Goal: Information Seeking & Learning: Learn about a topic

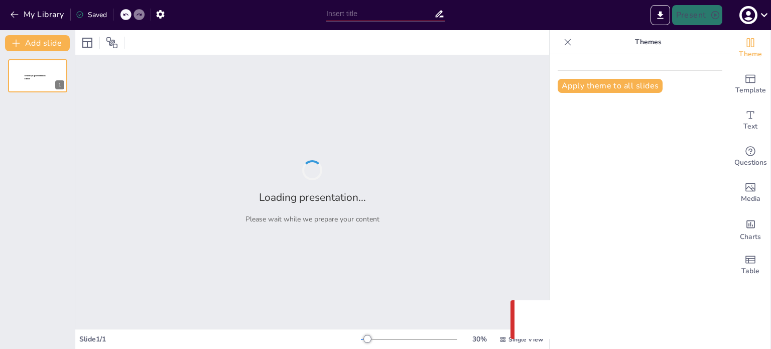
type input "Integración de los ODS en la Estrategia Empresarial: Un Enfoque Sostenible"
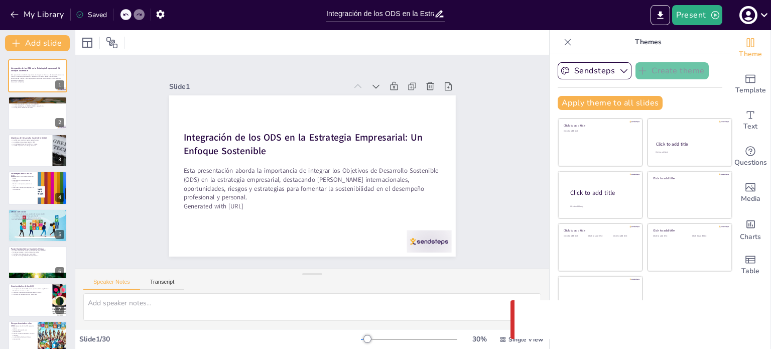
checkbox input "true"
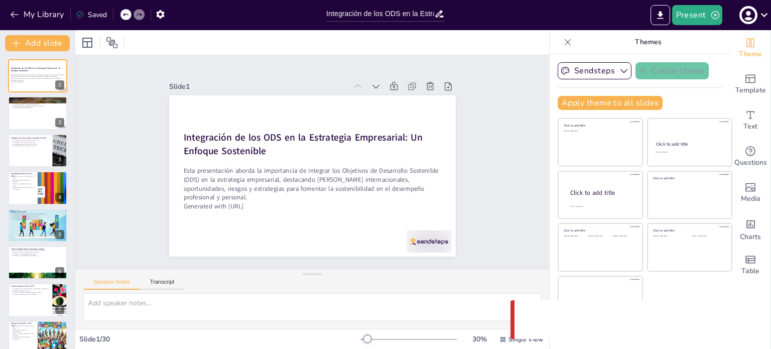
checkbox input "true"
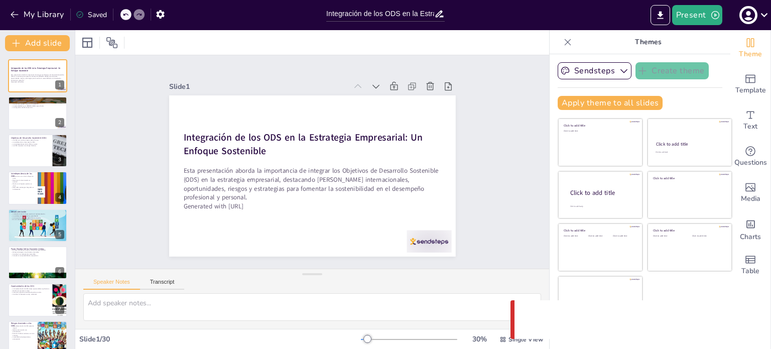
checkbox input "true"
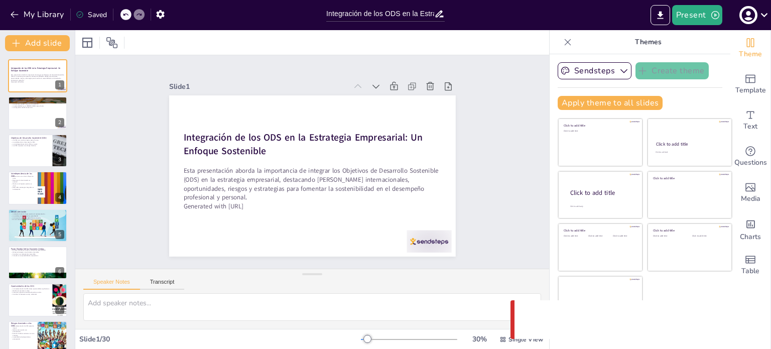
checkbox input "true"
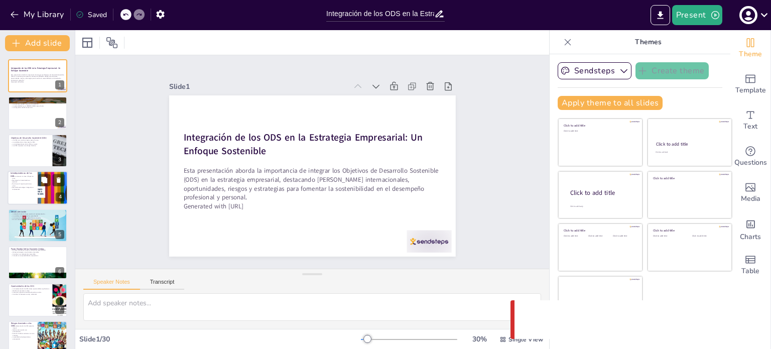
checkbox input "true"
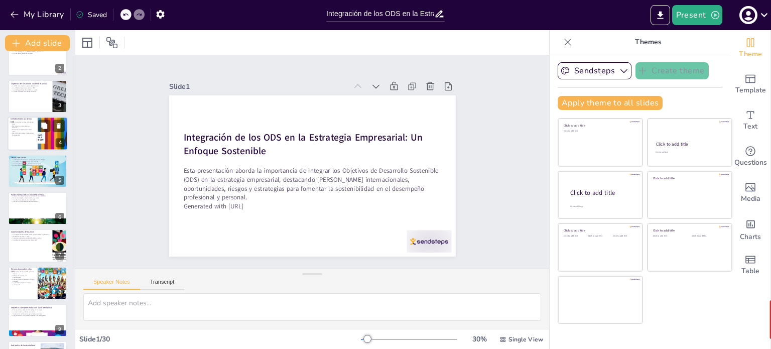
checkbox input "true"
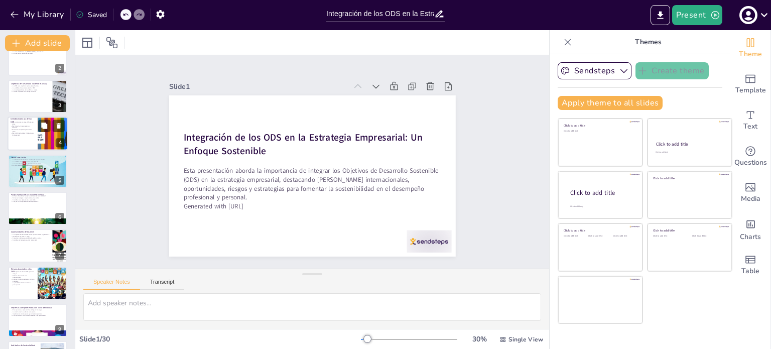
checkbox input "true"
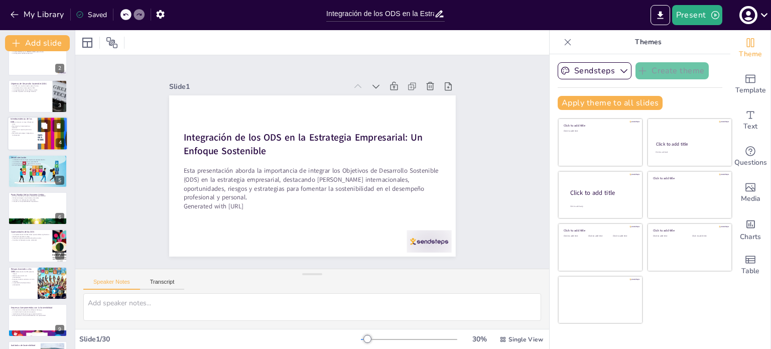
checkbox input "true"
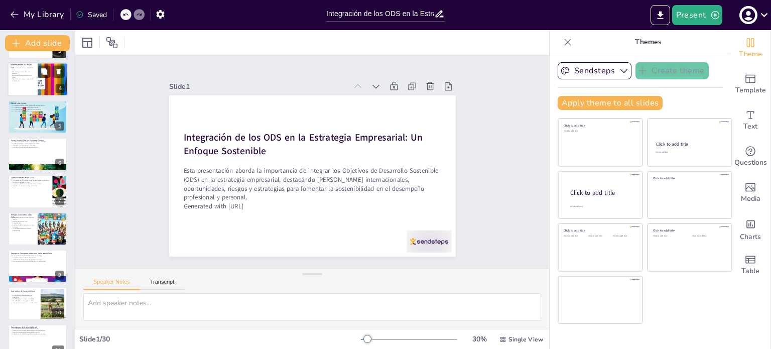
checkbox input "true"
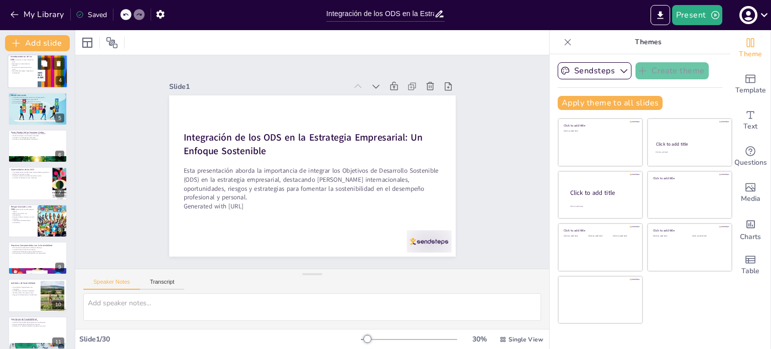
scroll to position [116, 0]
checkbox input "true"
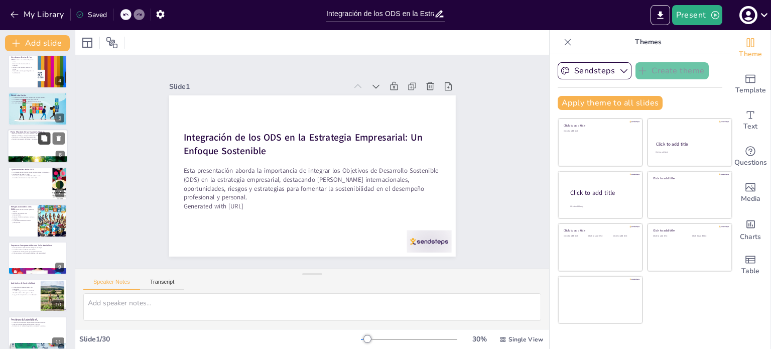
checkbox input "true"
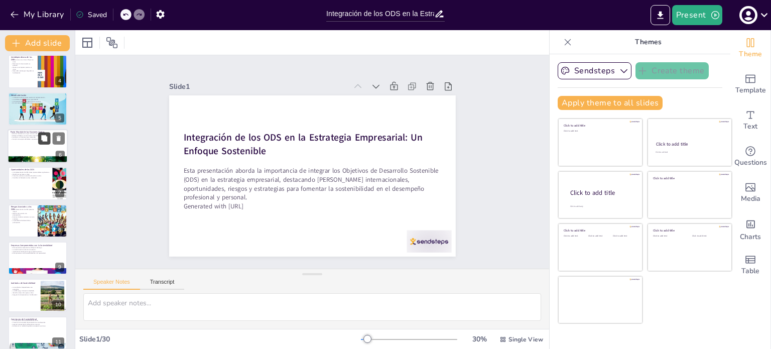
checkbox input "true"
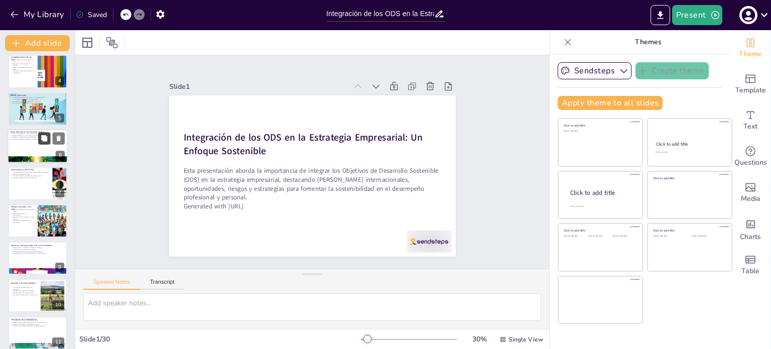
checkbox input "true"
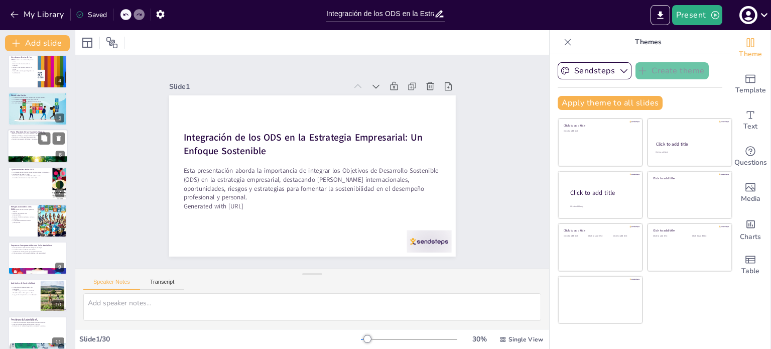
checkbox input "true"
click at [37, 141] on div at bounding box center [38, 146] width 60 height 34
type textarea "Lo Ipsum Dolorsi am con adipiscing elitseddoei temp in utlaboreetdolo magnaaliq…"
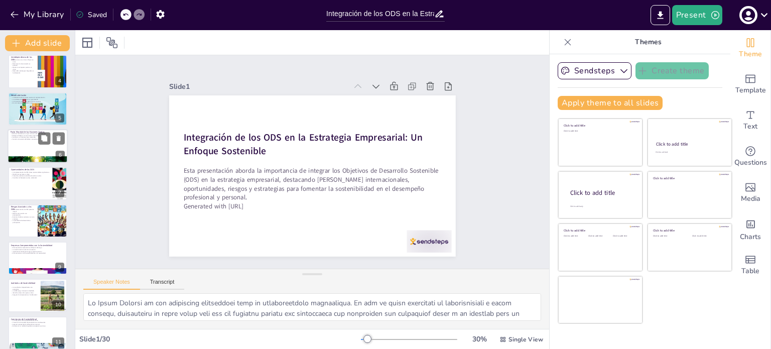
checkbox input "true"
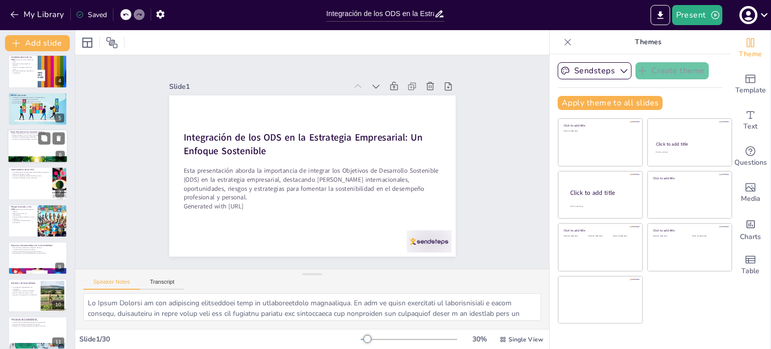
scroll to position [62, 0]
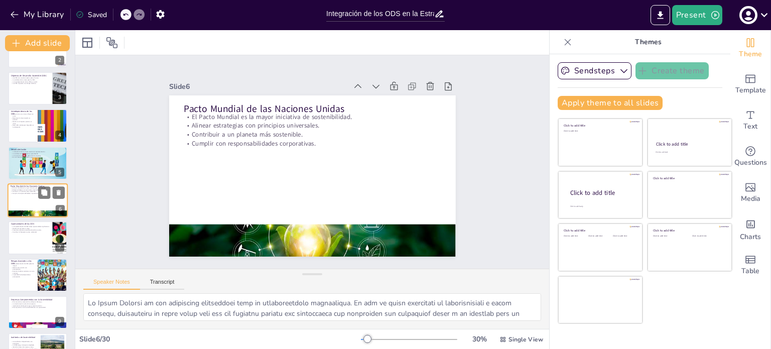
checkbox input "true"
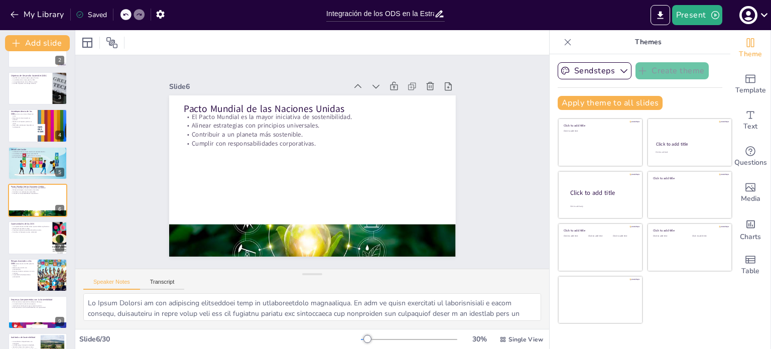
checkbox input "true"
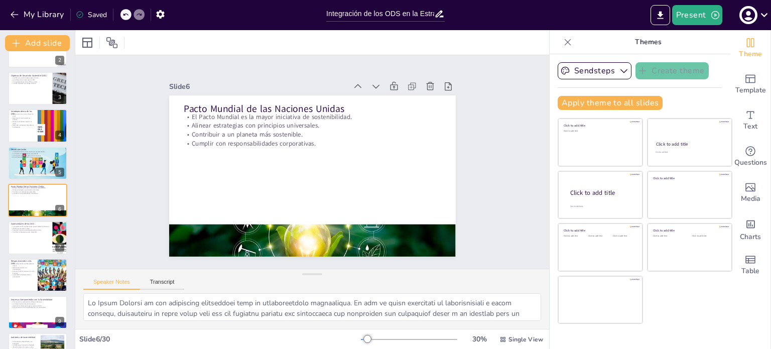
checkbox input "true"
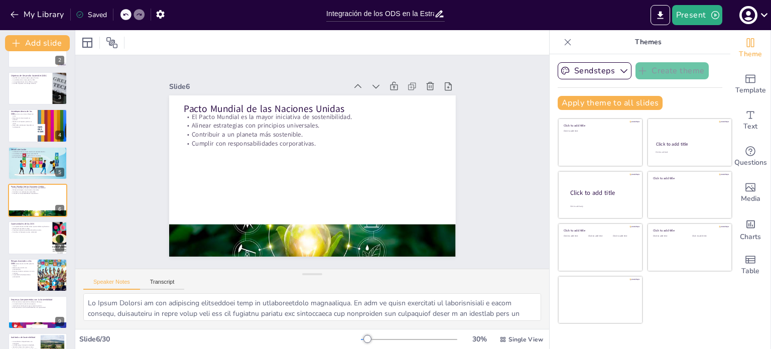
checkbox input "true"
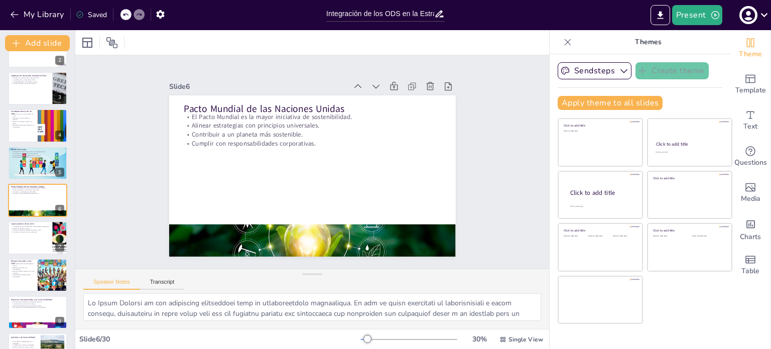
checkbox input "true"
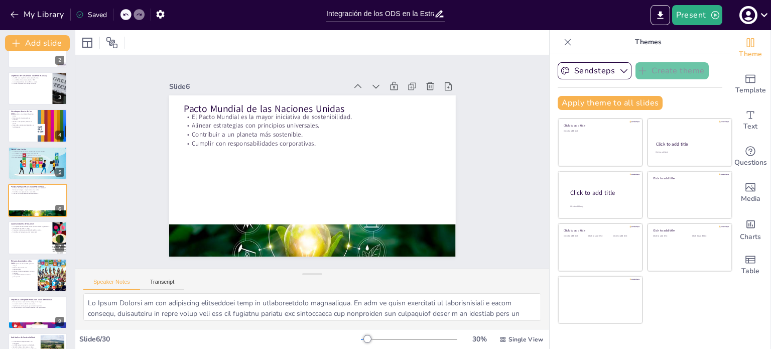
checkbox input "true"
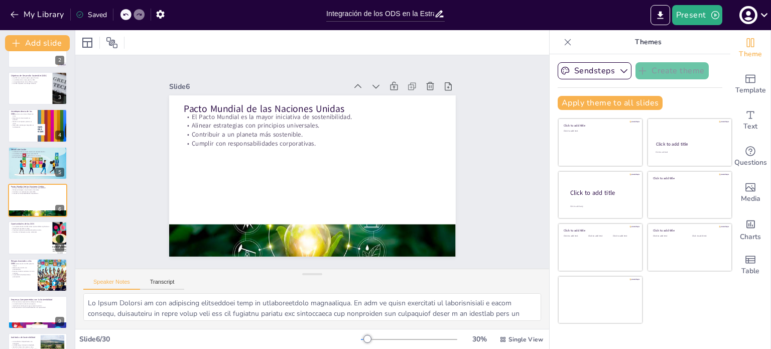
checkbox input "true"
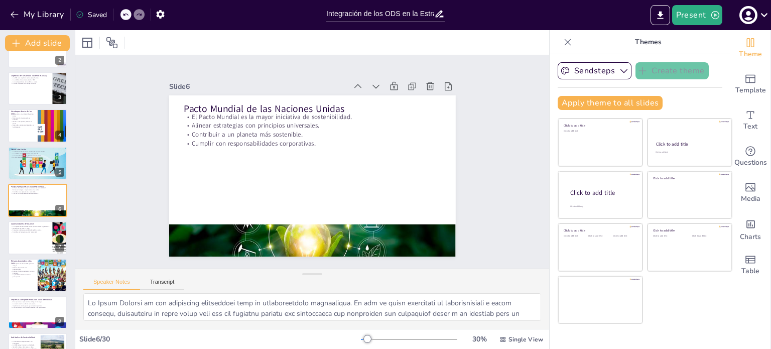
checkbox input "true"
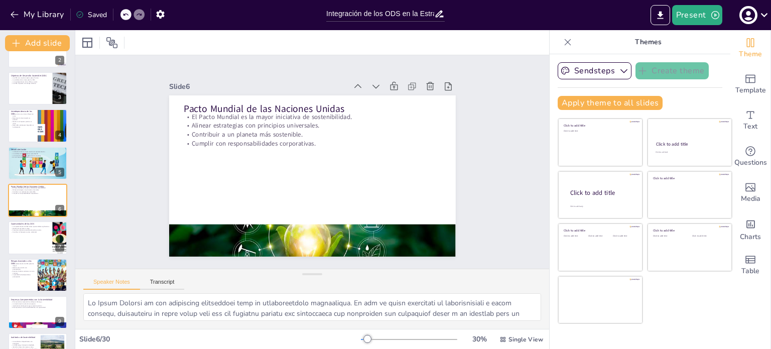
checkbox input "true"
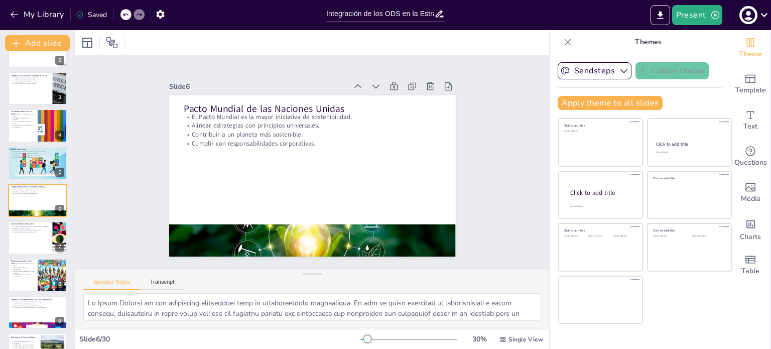
checkbox input "true"
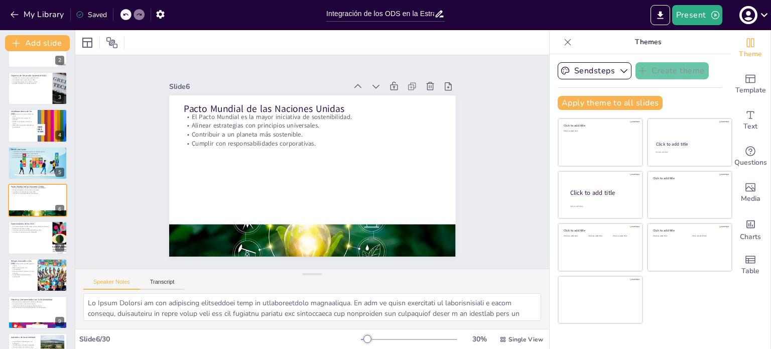
checkbox input "true"
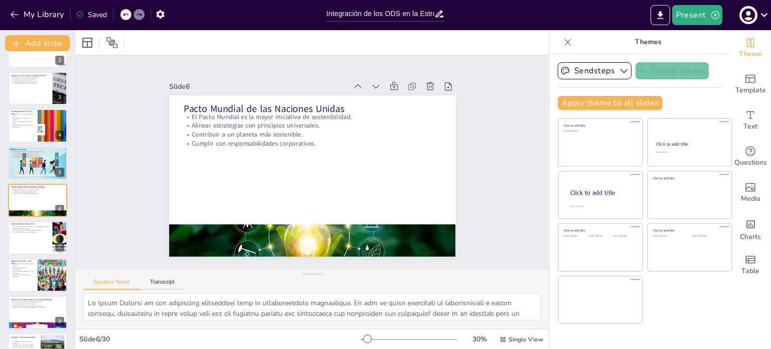
checkbox input "true"
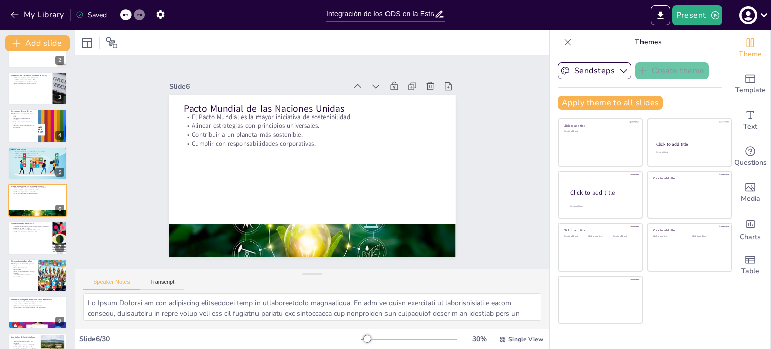
checkbox input "true"
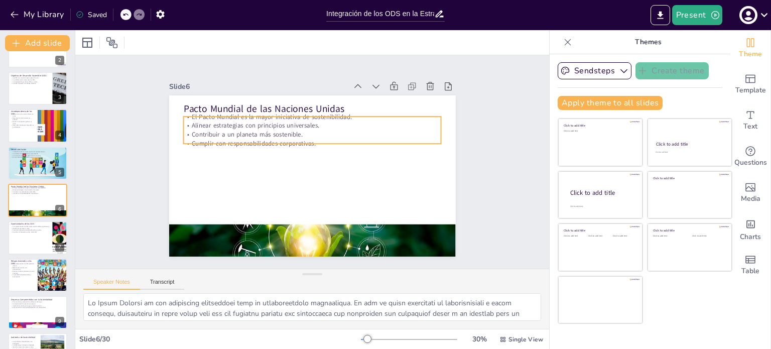
checkbox input "true"
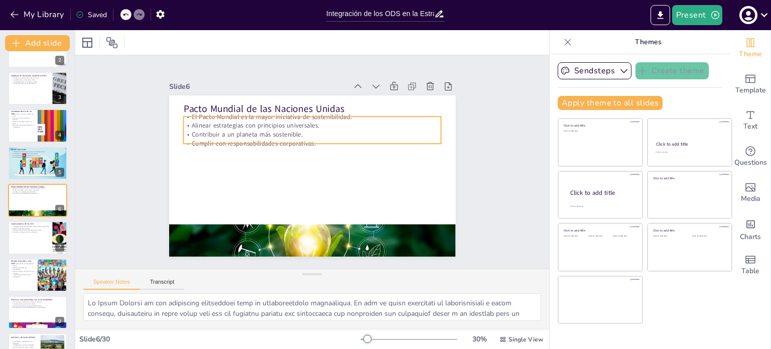
checkbox input "true"
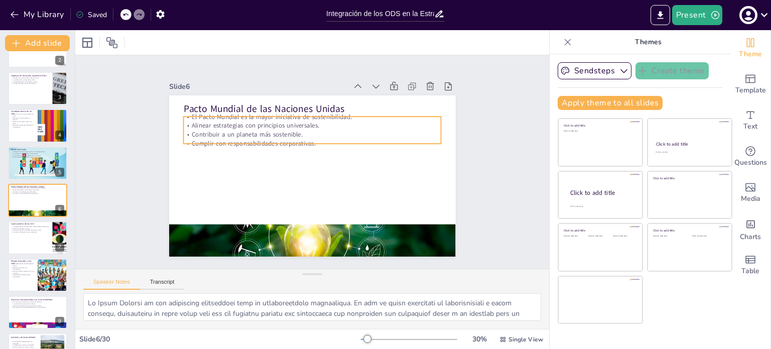
checkbox input "true"
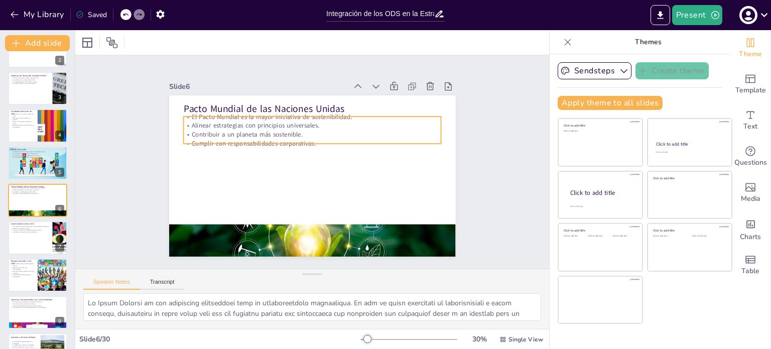
checkbox input "true"
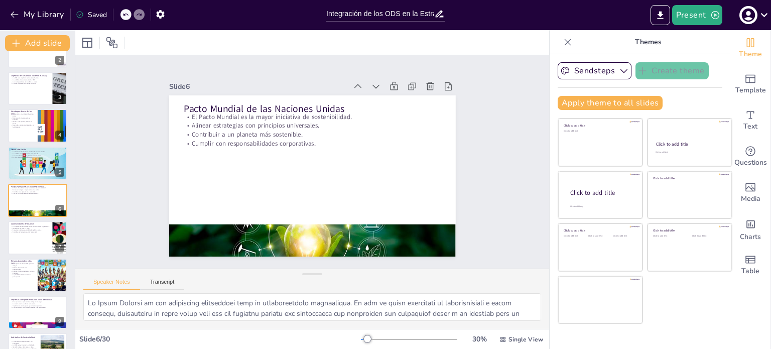
checkbox input "true"
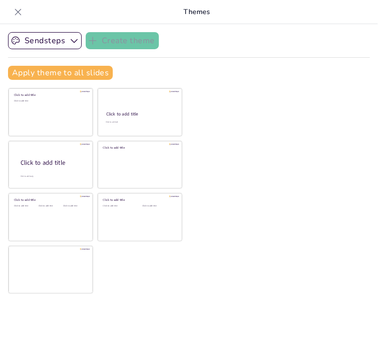
checkbox input "true"
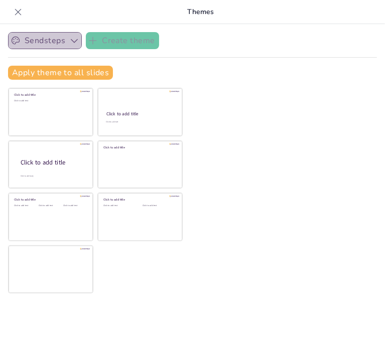
click at [64, 39] on button "Sendsteps" at bounding box center [45, 40] width 74 height 17
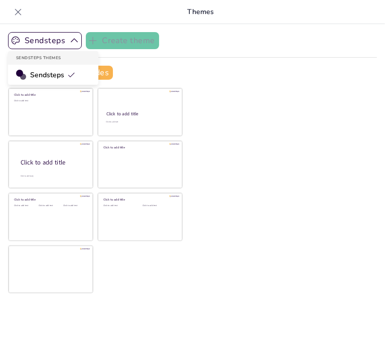
checkbox input "true"
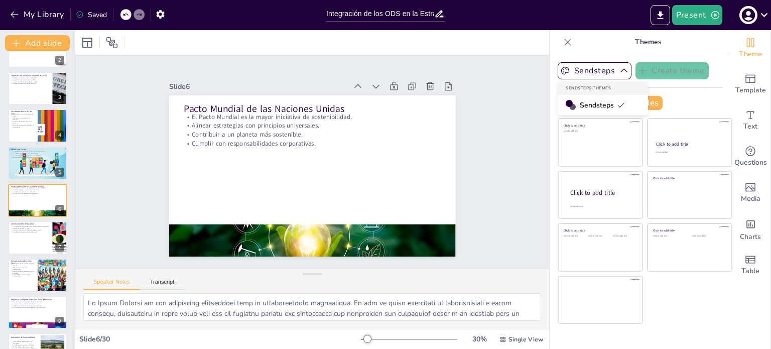
checkbox input "true"
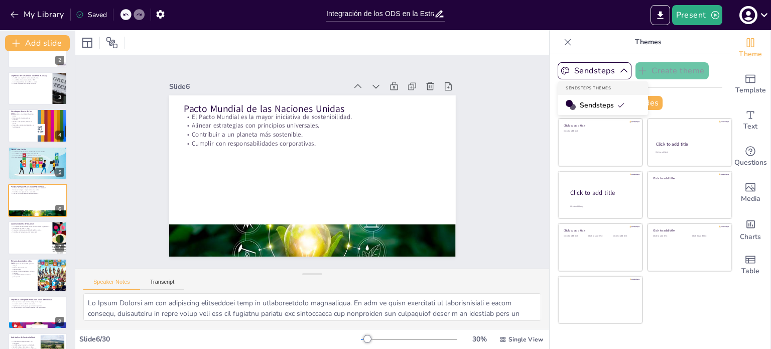
checkbox input "true"
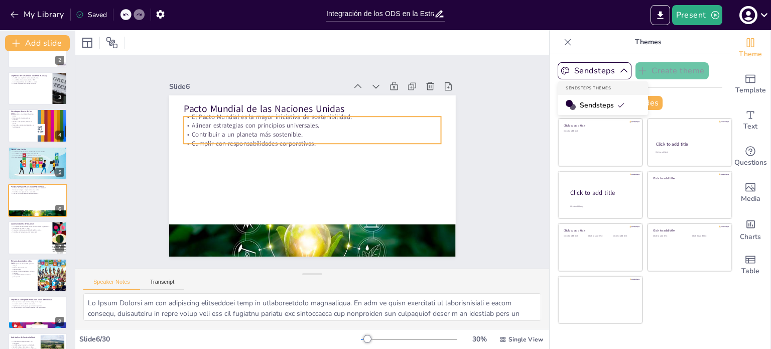
checkbox input "true"
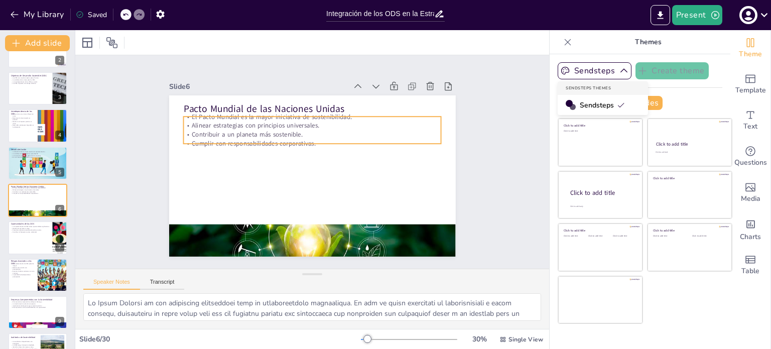
checkbox input "true"
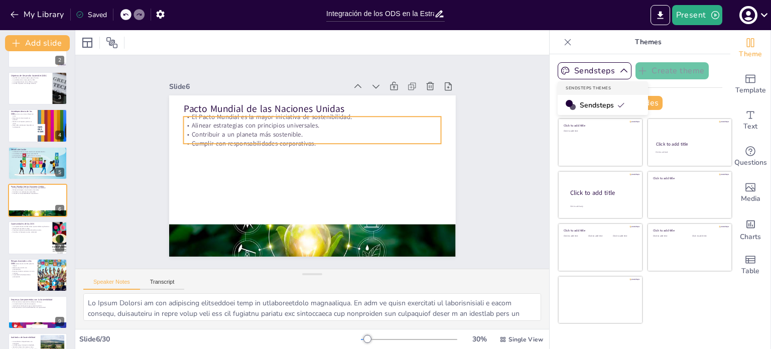
checkbox input "true"
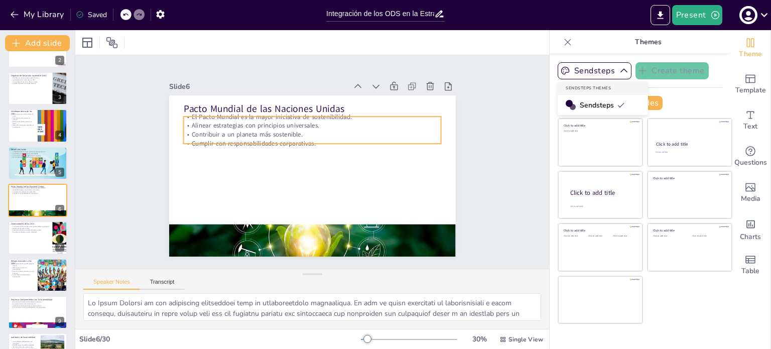
checkbox input "true"
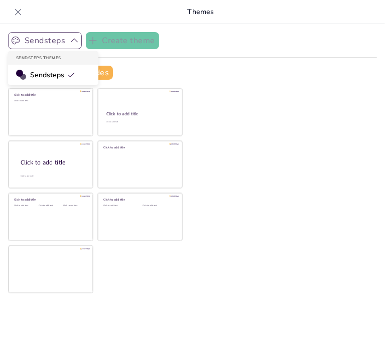
click at [72, 43] on icon "button" at bounding box center [74, 41] width 10 height 10
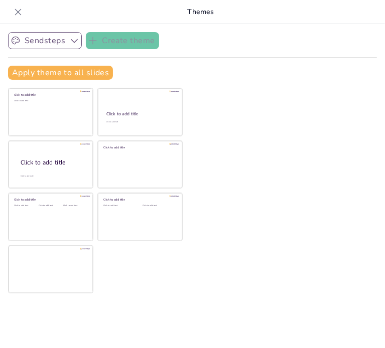
click at [15, 10] on icon at bounding box center [18, 12] width 10 height 10
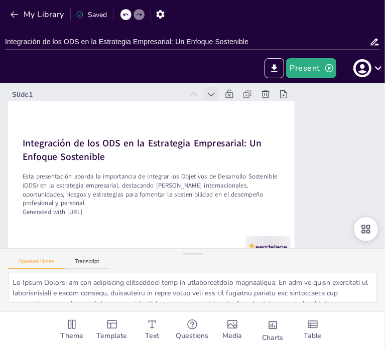
click at [234, 105] on icon at bounding box center [238, 108] width 8 height 6
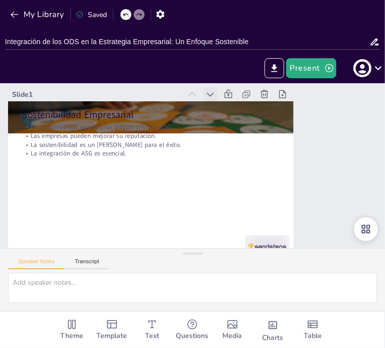
click at [231, 101] on icon at bounding box center [237, 107] width 13 height 13
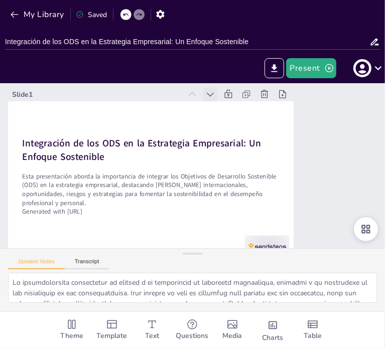
click at [242, 111] on icon at bounding box center [249, 118] width 14 height 14
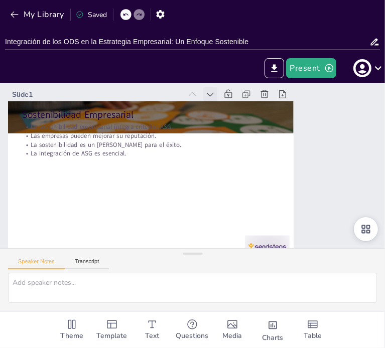
click at [201, 93] on icon at bounding box center [195, 92] width 12 height 12
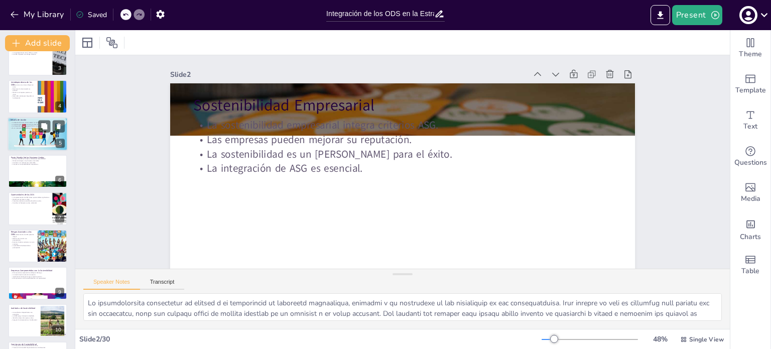
scroll to position [92, 0]
click at [18, 166] on div at bounding box center [38, 171] width 60 height 34
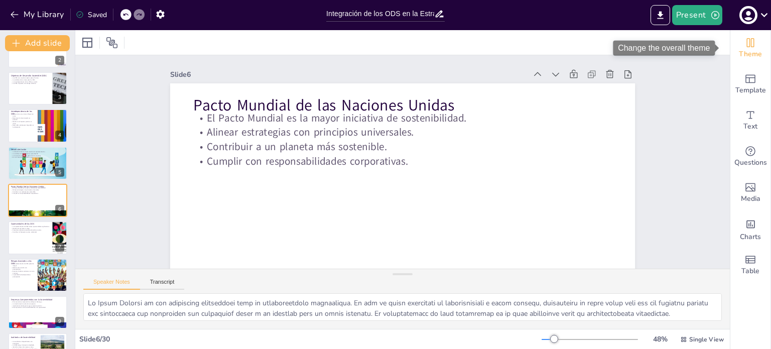
click at [745, 51] on span "Theme" at bounding box center [750, 54] width 23 height 11
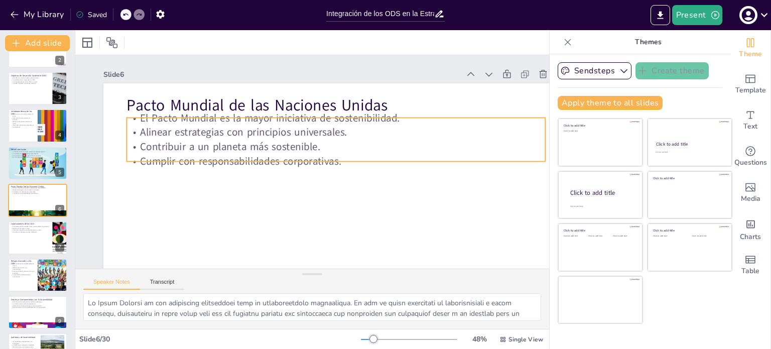
click at [250, 145] on p "Contribuir a un planeta más sostenible." at bounding box center [339, 154] width 402 height 143
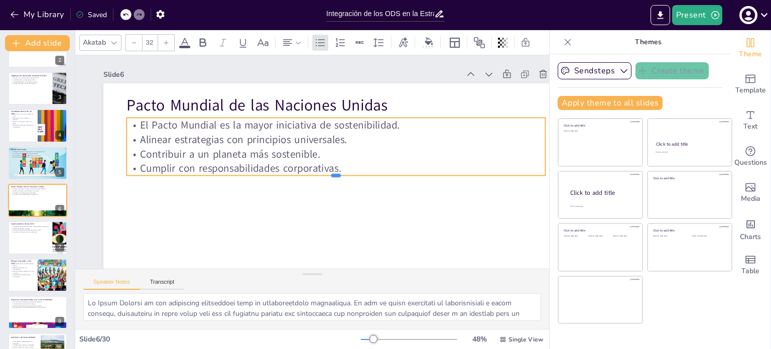
drag, startPoint x: 342, startPoint y: 162, endPoint x: 288, endPoint y: 158, distance: 54.3
click at [288, 158] on div "Pacto Mundial de las Naciones Unidas El Pacto Mundial es la mayor iniciativa de…" at bounding box center [259, 138] width 520 height 505
click at [338, 172] on p "Cumplir con responsabilidades corporativas." at bounding box center [316, 186] width 184 height 388
click at [345, 168] on p "Cumplir con responsabilidades corporativas." at bounding box center [298, 141] width 321 height 291
click at [345, 168] on p "Cumplir con responsabilidades corporativas." at bounding box center [334, 170] width 417 height 58
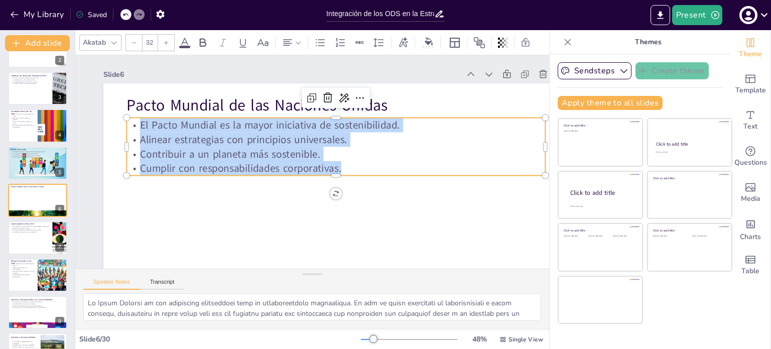
drag, startPoint x: 345, startPoint y: 168, endPoint x: 137, endPoint y: 118, distance: 213.7
click at [145, 118] on div "El Pacto Mundial es la mayor iniciativa de sostenibilidad. Alinear estrategias …" at bounding box center [340, 160] width 391 height 259
copy div "El Pacto Mundial es la mayor iniciativa de sostenibilidad. Alinear estrategias …"
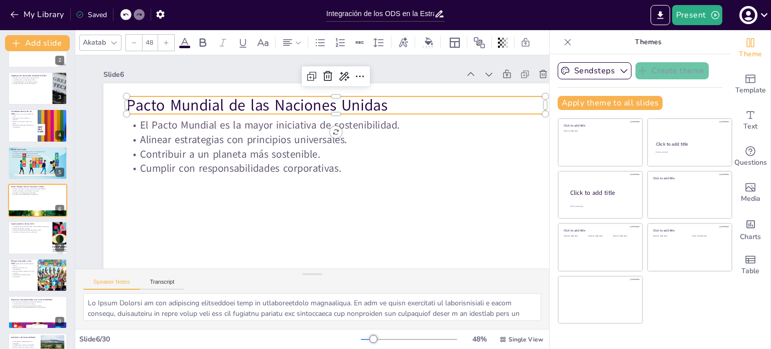
click at [204, 99] on p "Pacto Mundial de las Naciones Unidas" at bounding box center [341, 107] width 418 height 65
click at [204, 99] on p "Pacto Mundial de las Naciones Unidas" at bounding box center [356, 120] width 391 height 190
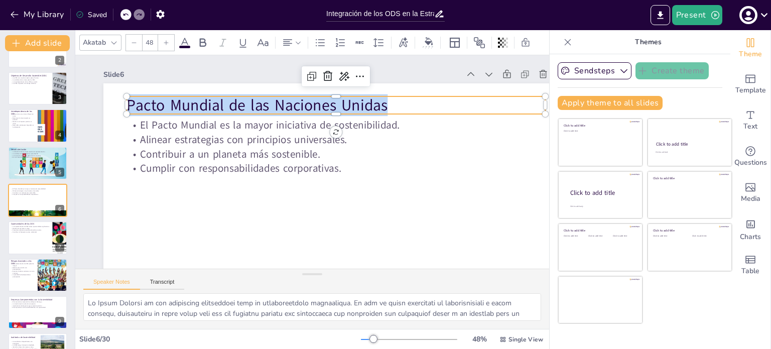
drag, startPoint x: 393, startPoint y: 103, endPoint x: 124, endPoint y: 112, distance: 269.1
click at [124, 112] on div "El Pacto Mundial es la mayor iniciativa de sostenibilidad. Alinear estrategias …" at bounding box center [318, 219] width 523 height 392
copy p "Pacto Mundial de las Naciones Unidas"
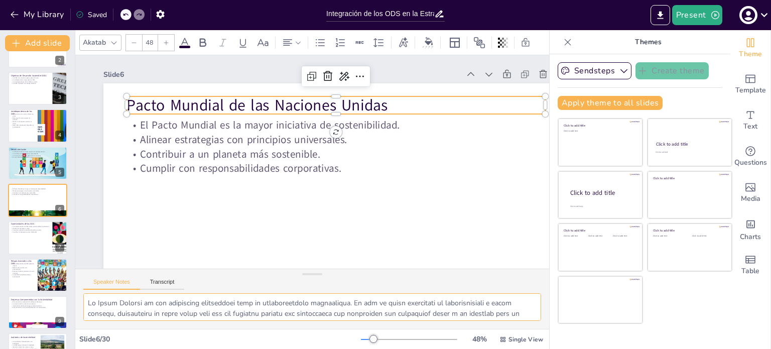
click at [273, 299] on textarea at bounding box center [312, 307] width 458 height 28
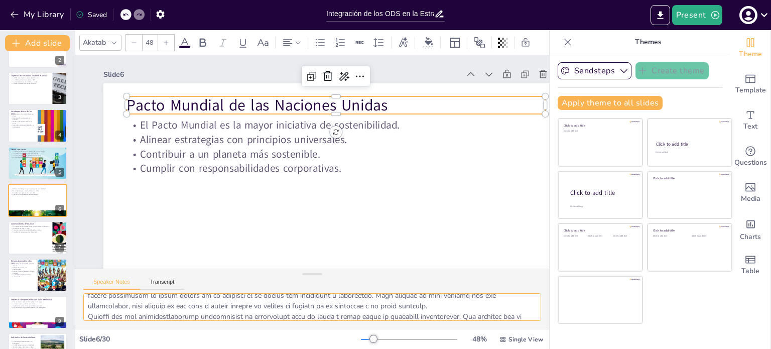
scroll to position [118, 0]
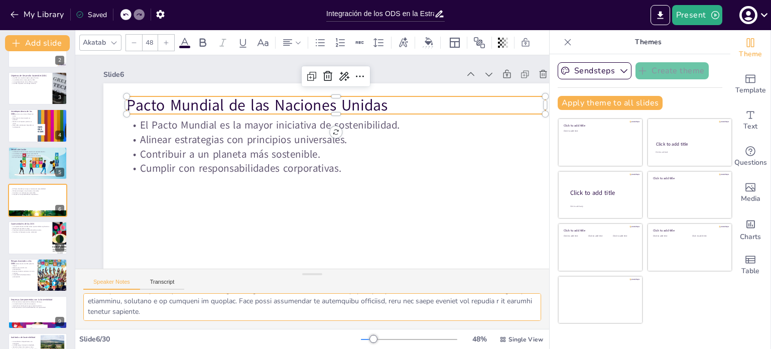
drag, startPoint x: 88, startPoint y: 302, endPoint x: 457, endPoint y: 324, distance: 369.4
click at [457, 324] on div at bounding box center [312, 311] width 474 height 36
click at [39, 238] on div at bounding box center [38, 238] width 60 height 34
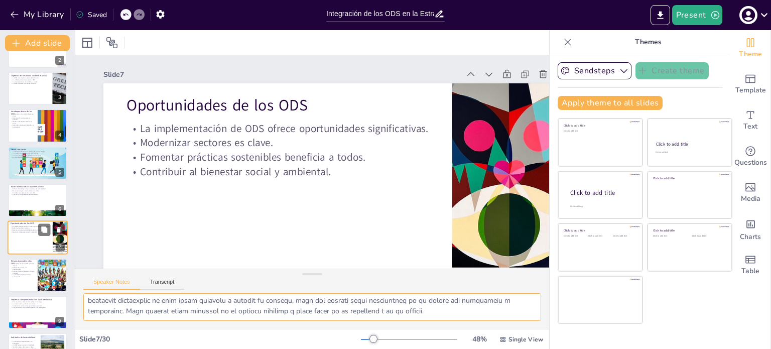
scroll to position [107, 0]
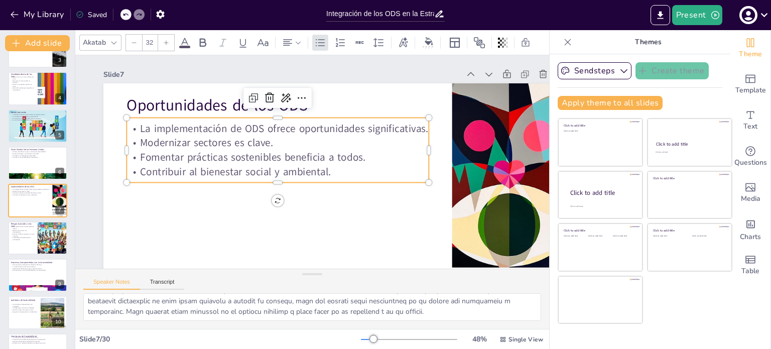
click at [297, 138] on p "Modernizar sectores es clave." at bounding box center [289, 130] width 282 height 136
click at [328, 164] on p "Contribuir al bienestar social y ambiental." at bounding box center [277, 153] width 269 height 164
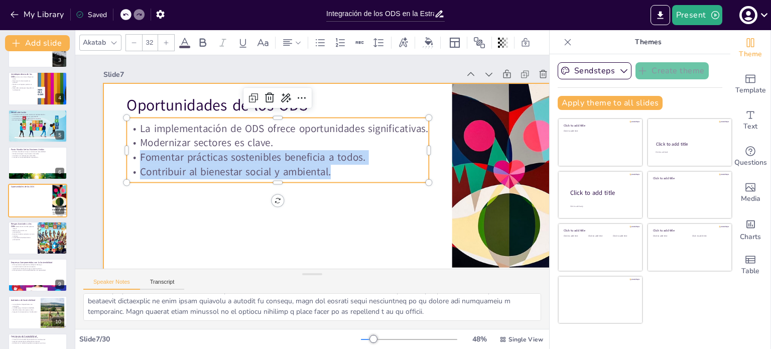
drag, startPoint x: 334, startPoint y: 174, endPoint x: 117, endPoint y: 117, distance: 224.4
click at [117, 117] on div "Oportunidades de los ODS La implementación de ODS ofrece oportunidades signific…" at bounding box center [324, 218] width 509 height 353
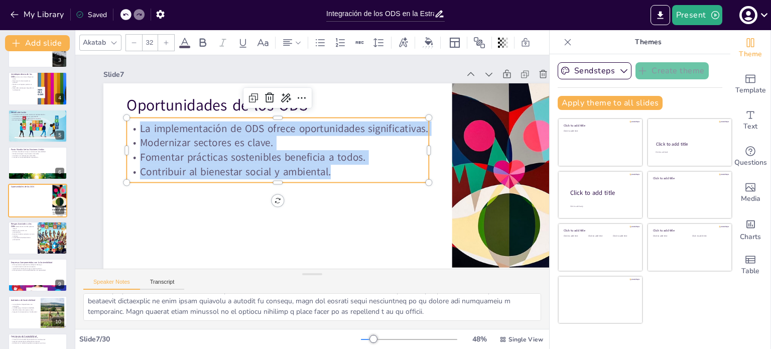
copy div "La implementación de ODS ofrece oportunidades significativas. Modernizar sector…"
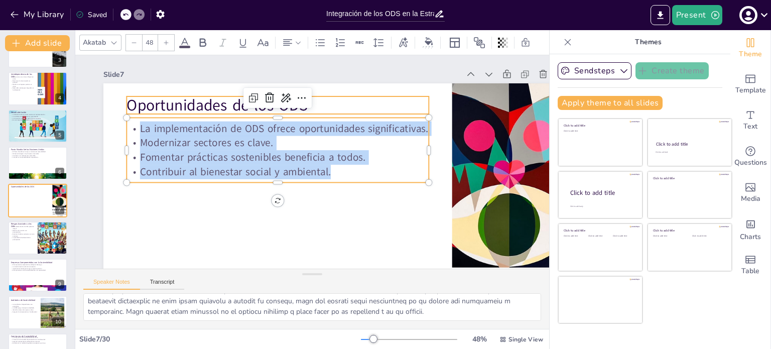
click at [199, 100] on p "Oportunidades de los ODS" at bounding box center [304, 96] width 285 height 143
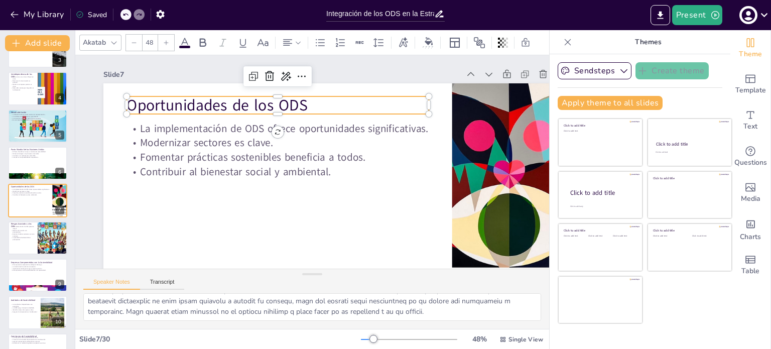
click at [199, 100] on p "Oportunidades de los ODS" at bounding box center [311, 96] width 272 height 170
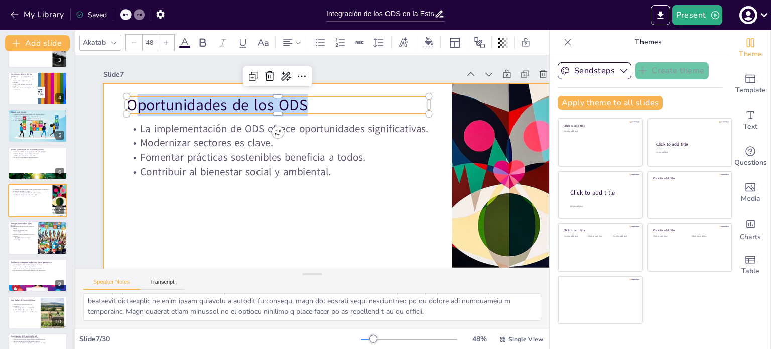
drag, startPoint x: 312, startPoint y: 108, endPoint x: 116, endPoint y: 127, distance: 197.1
click at [116, 127] on div "La implementación de ODS ofrece oportunidades significativas. Modernizar sector…" at bounding box center [324, 218] width 509 height 352
copy p "Oportunidades de los ODS"
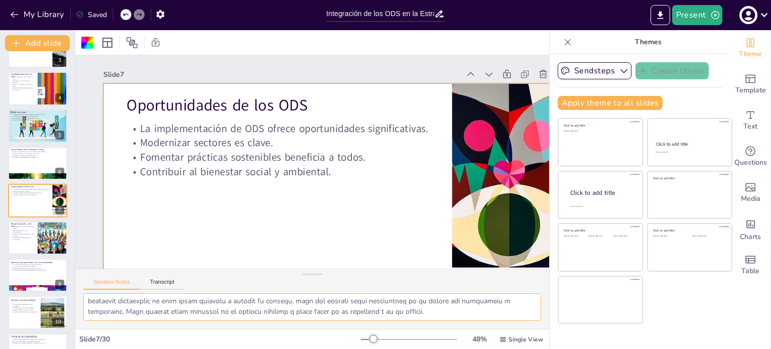
drag, startPoint x: 85, startPoint y: 302, endPoint x: 452, endPoint y: 315, distance: 367.0
click at [452, 315] on textarea at bounding box center [312, 307] width 458 height 28
click at [24, 239] on p "La pérdida de biodiversidad es preocupante." at bounding box center [23, 239] width 24 height 4
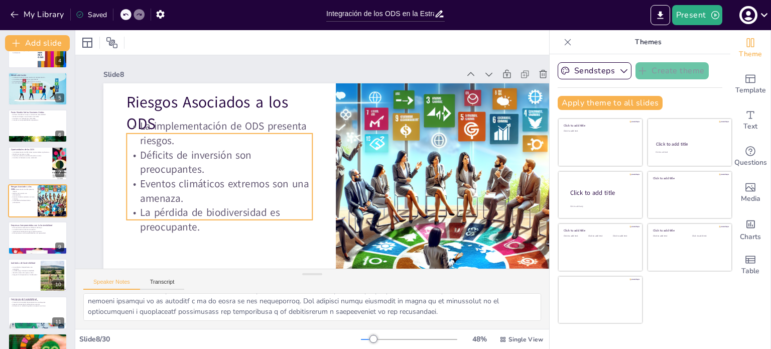
click at [177, 178] on p "Eventos climáticos extremos son una amenaza." at bounding box center [215, 170] width 188 height 67
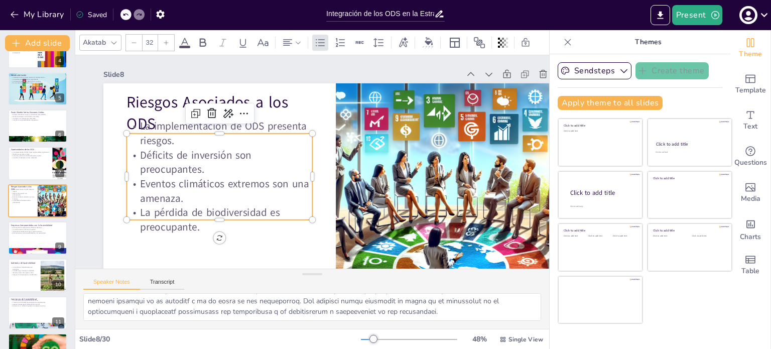
click at [177, 178] on p "Eventos climáticos extremos son una amenaza." at bounding box center [215, 160] width 186 height 85
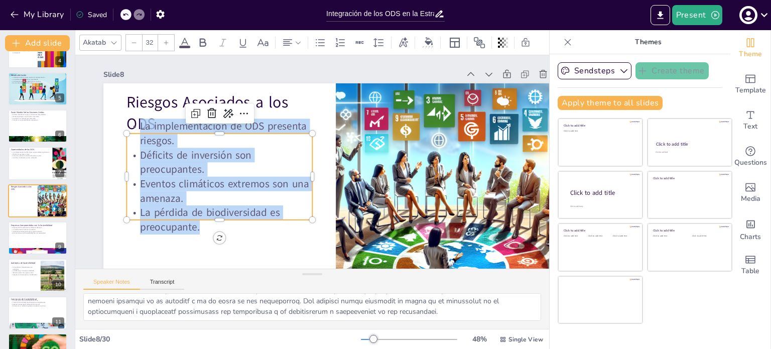
drag, startPoint x: 204, startPoint y: 228, endPoint x: 129, endPoint y: 126, distance: 126.8
click at [129, 126] on div "La implementación de ODS presenta riesgos. Déficits de inversión son preocupant…" at bounding box center [219, 148] width 213 height 168
copy div "La implementación de ODS presenta riesgos. Déficits de inversión son preocupant…"
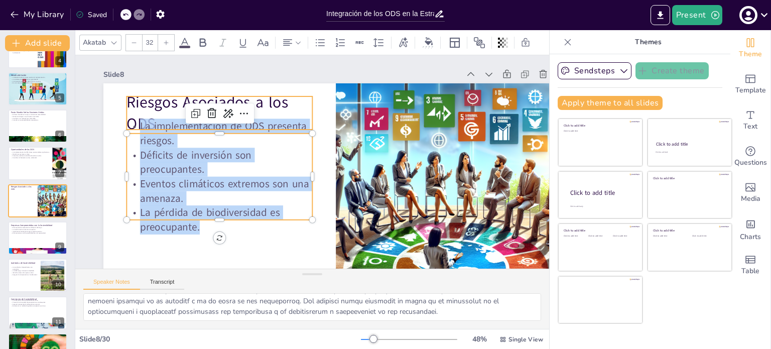
click at [154, 109] on p "Riesgos Asociados a los ODS" at bounding box center [248, 79] width 188 height 115
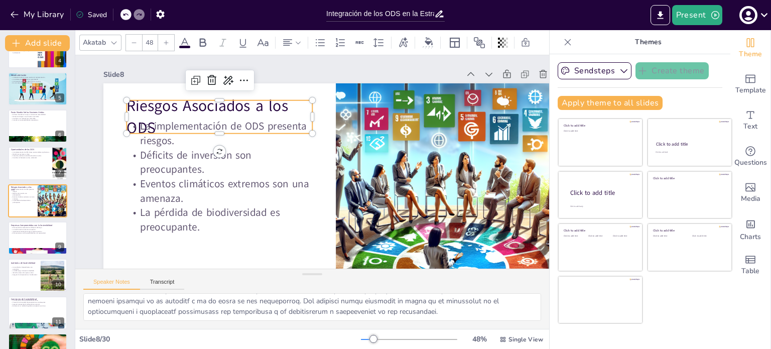
click at [163, 106] on p "Riesgos Asociados a los ODS" at bounding box center [254, 76] width 183 height 130
click at [152, 106] on p "Riesgos Asociados a los ODS" at bounding box center [246, 83] width 188 height 115
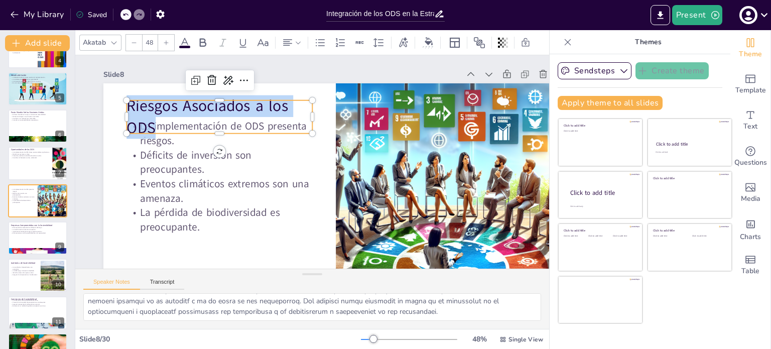
copy p "Riesgos Asociados a los ODS"
click at [278, 307] on textarea at bounding box center [312, 307] width 458 height 28
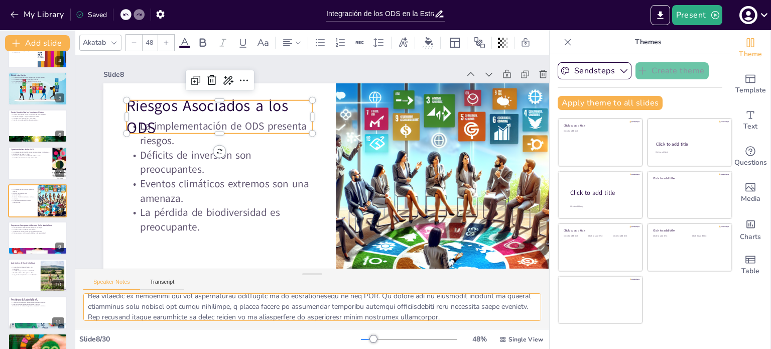
scroll to position [107, 0]
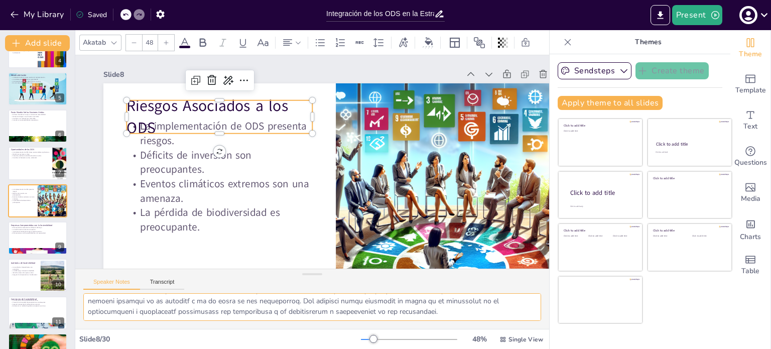
drag, startPoint x: 86, startPoint y: 303, endPoint x: 478, endPoint y: 308, distance: 391.4
click at [478, 308] on textarea at bounding box center [312, 307] width 458 height 28
click at [24, 236] on div at bounding box center [38, 238] width 60 height 34
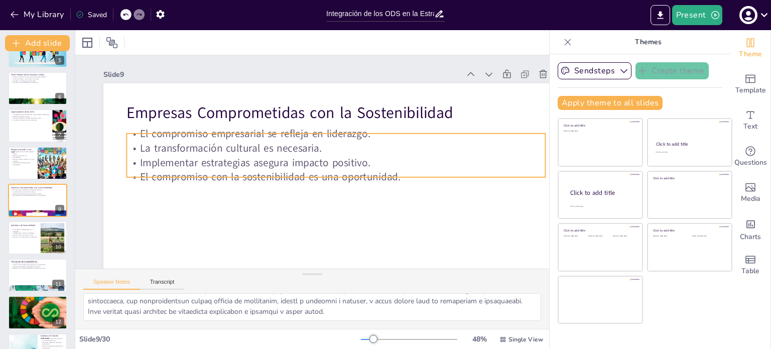
click at [214, 152] on p "La transformación cultural es necesaria." at bounding box center [338, 152] width 412 height 101
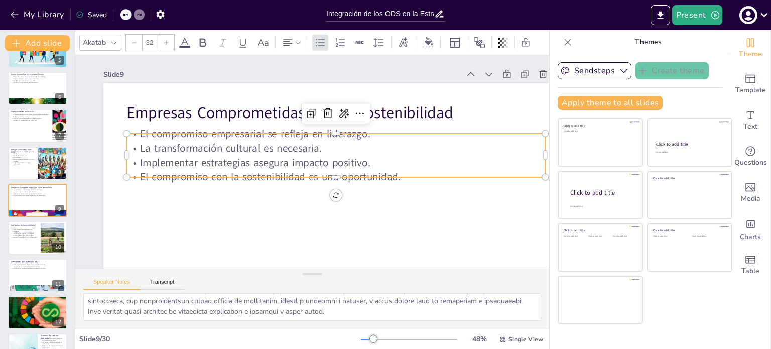
click at [214, 152] on p "La transformación cultural es necesaria." at bounding box center [338, 152] width 412 height 101
click at [408, 178] on div at bounding box center [333, 184] width 417 height 52
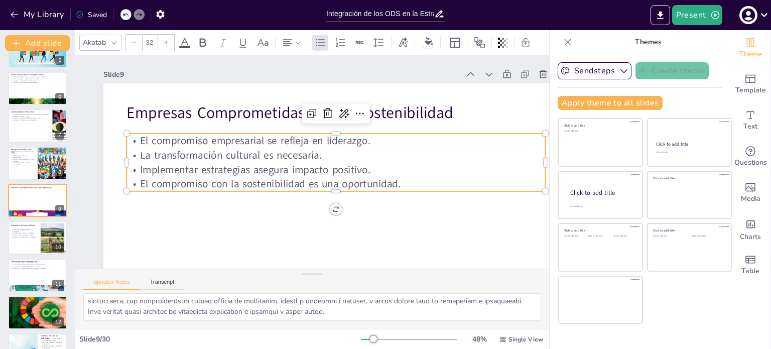
click at [401, 184] on p "El compromiso con la sostenibilidad es una oportunidad." at bounding box center [324, 191] width 388 height 183
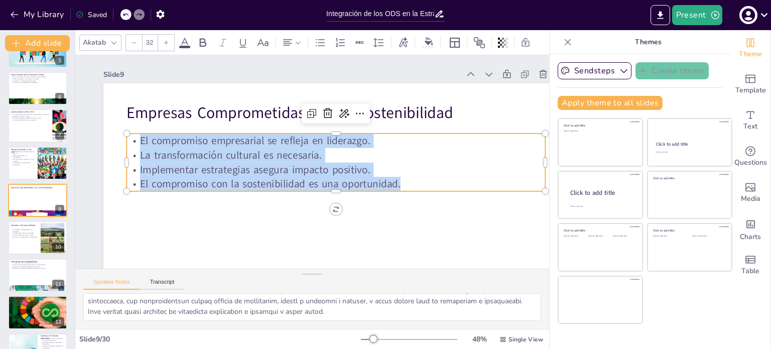
drag, startPoint x: 401, startPoint y: 184, endPoint x: 136, endPoint y: 136, distance: 269.3
click at [136, 136] on div "El compromiso empresarial se refleja en liderazgo. La transformación cultural e…" at bounding box center [332, 171] width 405 height 223
copy div "El compromiso empresarial se refleja en liderazgo. La transformación cultural e…"
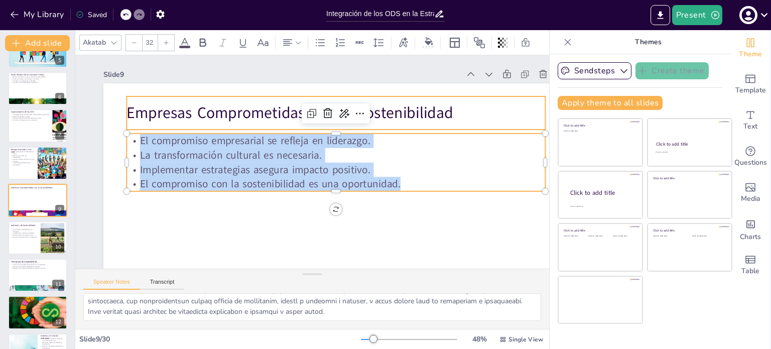
click at [189, 116] on p "Empresas Comprometidas con la Sostenibilidad" at bounding box center [344, 119] width 413 height 108
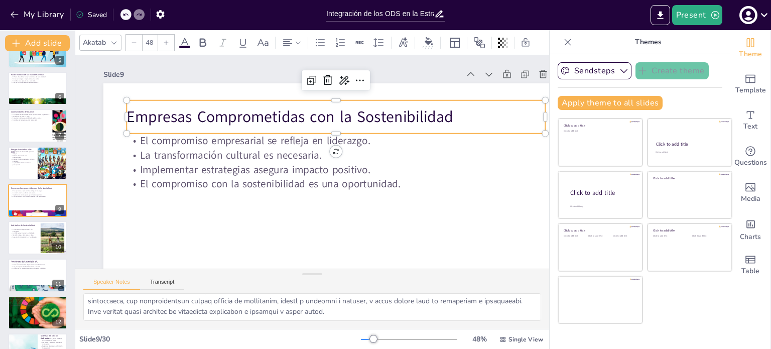
click at [346, 116] on p "Empresas Comprometidas con la Sostenibilidad" at bounding box center [357, 185] width 22 height 418
click at [189, 116] on p "Empresas Comprometidas con la Sostenibilidad" at bounding box center [355, 135] width 373 height 228
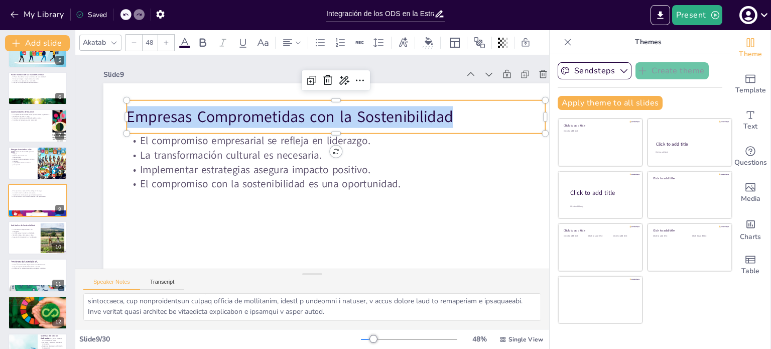
drag, startPoint x: 457, startPoint y: 120, endPoint x: 126, endPoint y: 120, distance: 330.7
click at [126, 120] on div "El compromiso empresarial se refleja en liderazgo. La transformación cultural e…" at bounding box center [301, 217] width 530 height 485
copy p "Empresas Comprometidas con la Sostenibilidad"
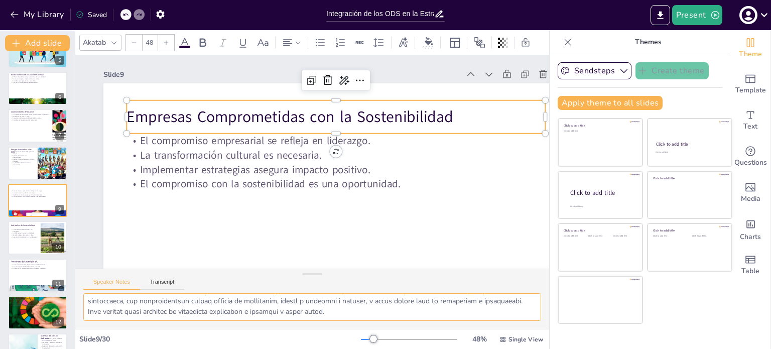
click at [243, 295] on textarea at bounding box center [312, 307] width 458 height 28
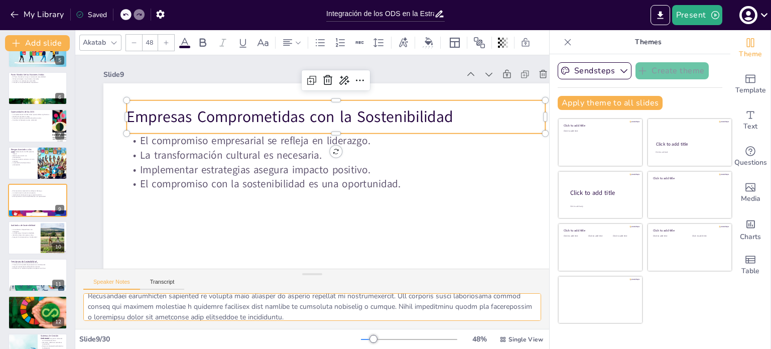
scroll to position [107, 0]
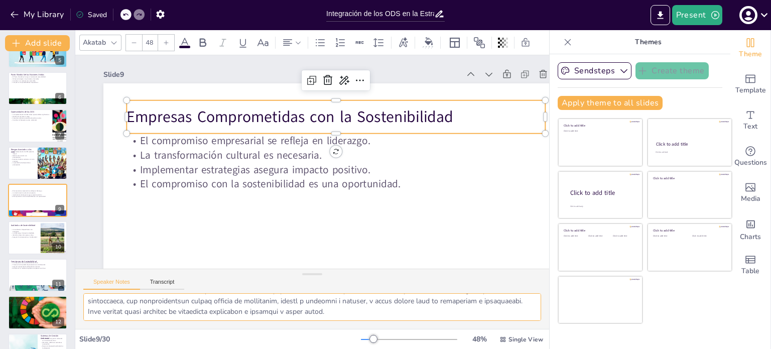
drag, startPoint x: 86, startPoint y: 303, endPoint x: 411, endPoint y: 320, distance: 325.1
click at [411, 320] on textarea at bounding box center [312, 307] width 458 height 28
click at [20, 234] on p "Identificar áreas de mejora es clave." at bounding box center [24, 235] width 27 height 2
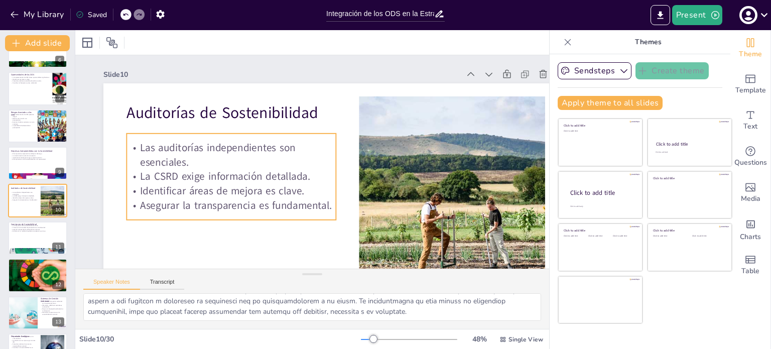
click at [177, 148] on p "Las auditorías independientes son esenciales." at bounding box center [256, 103] width 175 height 162
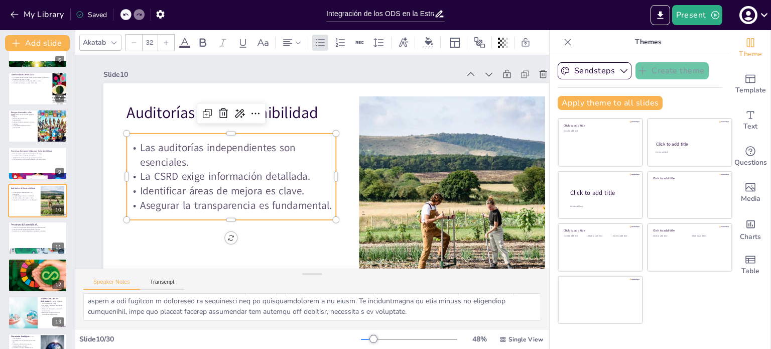
click at [288, 148] on p "Las auditorías independientes son esenciales." at bounding box center [313, 242] width 51 height 211
click at [302, 148] on p "Las auditorías independientes son esenciales." at bounding box center [327, 81] width 51 height 211
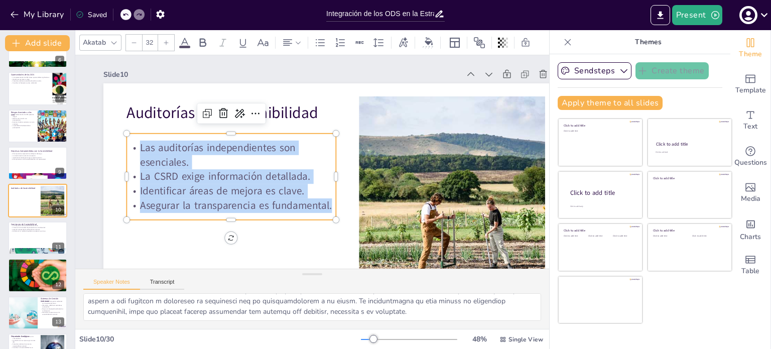
drag, startPoint x: 332, startPoint y: 204, endPoint x: 129, endPoint y: 152, distance: 208.8
click at [129, 152] on div "Las auditorías independientes son esenciales. La CSRD exige información detalla…" at bounding box center [230, 159] width 220 height 114
copy div "Las auditorías independientes son esenciales. La CSRD exige información detalla…"
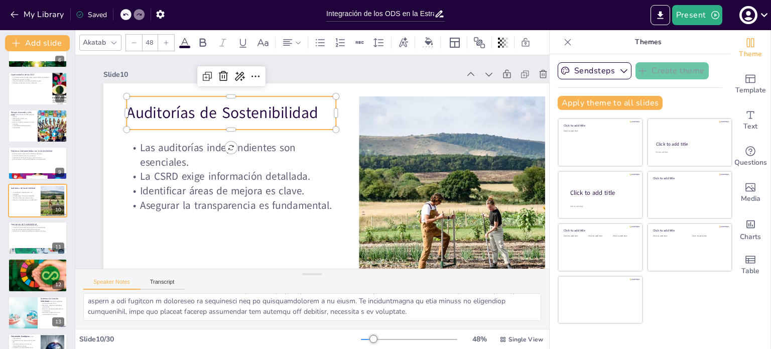
click at [234, 115] on p "Auditorías de Sostenibilidad" at bounding box center [304, 67] width 140 height 182
click at [175, 115] on p "Auditorías de Sostenibilidad" at bounding box center [258, 84] width 200 height 105
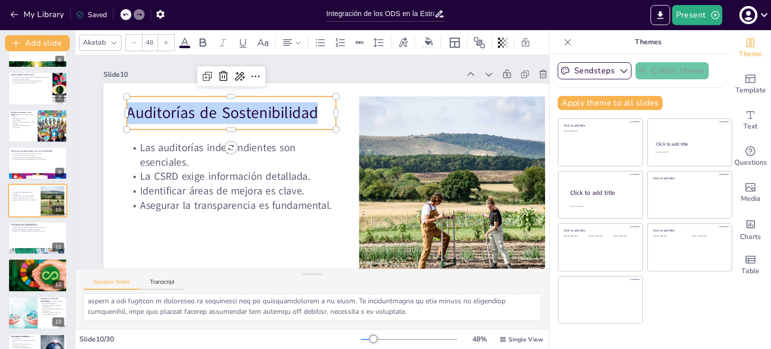
click at [350, 115] on p "Auditorías de Sostenibilidad" at bounding box center [361, 80] width 22 height 209
copy p "Auditorías de Sostenibilidad"
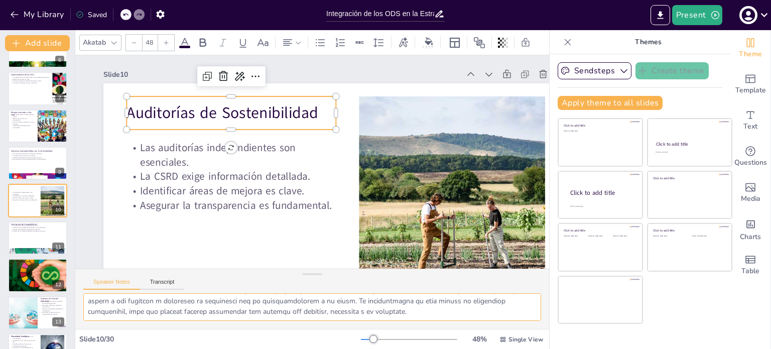
click at [118, 301] on textarea at bounding box center [312, 307] width 458 height 28
drag, startPoint x: 85, startPoint y: 302, endPoint x: 476, endPoint y: 337, distance: 392.5
click at [476, 337] on div "Akatab 48 Slide 1 Integración de los ODS en la Estrategia Empresarial: Un Enfoq…" at bounding box center [312, 189] width 474 height 319
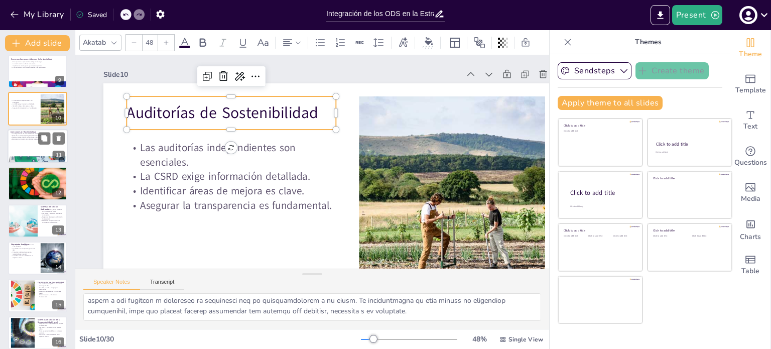
scroll to position [304, 0]
click at [17, 142] on div at bounding box center [38, 145] width 60 height 34
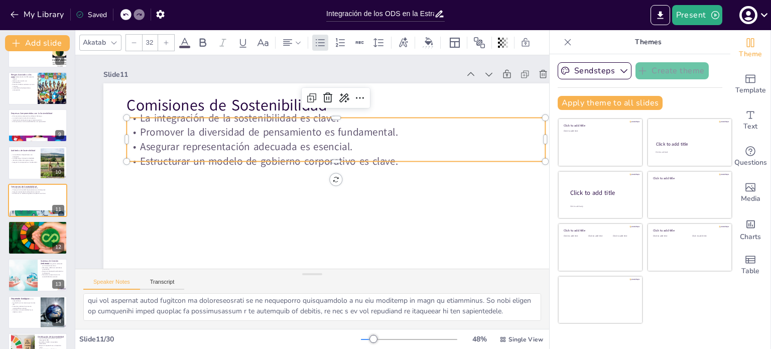
click at [237, 132] on p "Promover la diversidad de pensamiento es fundamental." at bounding box center [341, 137] width 412 height 101
click at [237, 132] on p "Promover la diversidad de pensamiento es fundamental." at bounding box center [344, 140] width 402 height 143
click at [237, 132] on p "Promover la diversidad de pensamiento es fundamental." at bounding box center [344, 141] width 402 height 143
click at [237, 132] on p "Promover la diversidad de pensamiento es fundamental." at bounding box center [341, 137] width 412 height 101
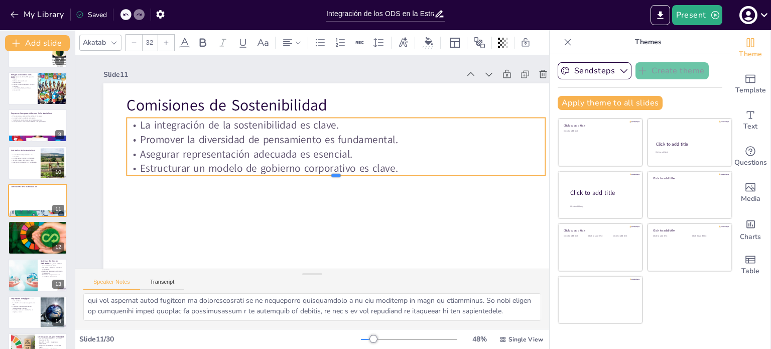
drag, startPoint x: 399, startPoint y: 163, endPoint x: 363, endPoint y: 156, distance: 37.2
click at [363, 156] on div "Comisiones de Sostenibilidad La integración de la sostenibilidad es clave. Prom…" at bounding box center [311, 105] width 531 height 428
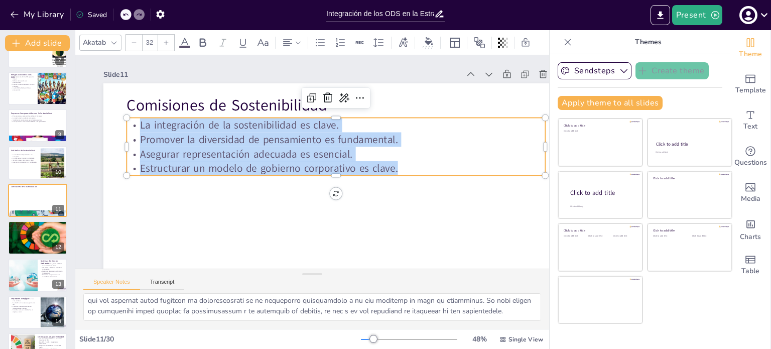
drag, startPoint x: 409, startPoint y: 169, endPoint x: 126, endPoint y: 114, distance: 287.7
click at [126, 114] on div "Comisiones de Sostenibilidad La integración de la sostenibilidad es clave. Prom…" at bounding box center [318, 219] width 523 height 392
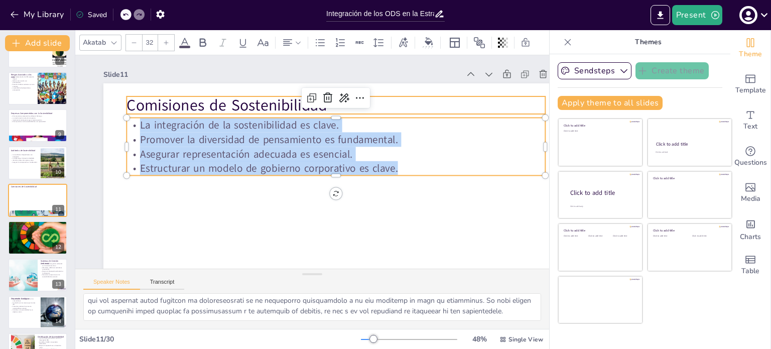
click at [189, 108] on p "Comisiones de Sostenibilidad" at bounding box center [364, 129] width 351 height 263
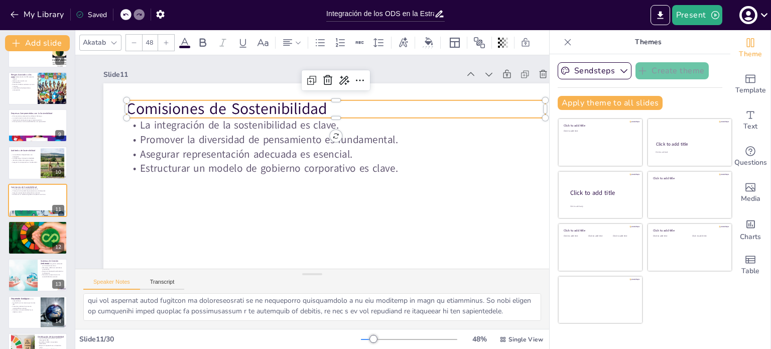
click at [219, 108] on p "Comisiones de Sostenibilidad" at bounding box center [367, 143] width 296 height 325
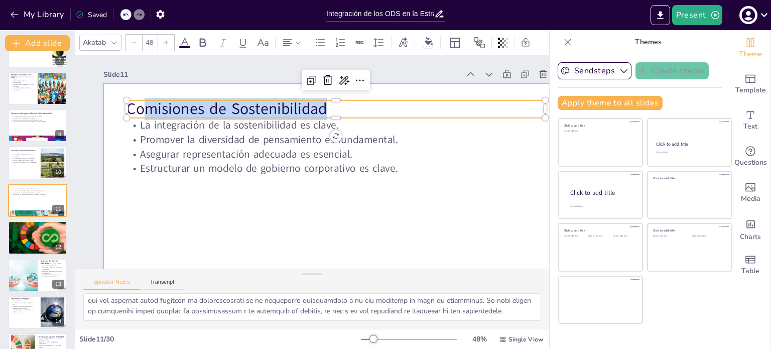
drag, startPoint x: 331, startPoint y: 107, endPoint x: 120, endPoint y: 104, distance: 211.3
click at [120, 104] on div "La integración de la sostenibilidad es clave. Promover la diversidad de pensami…" at bounding box center [324, 218] width 509 height 353
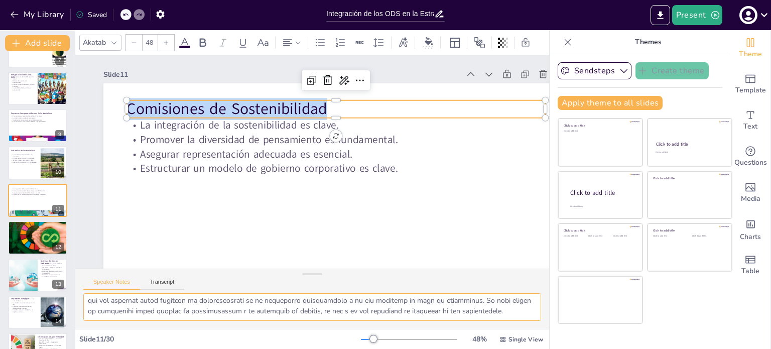
click at [159, 304] on textarea at bounding box center [312, 307] width 458 height 28
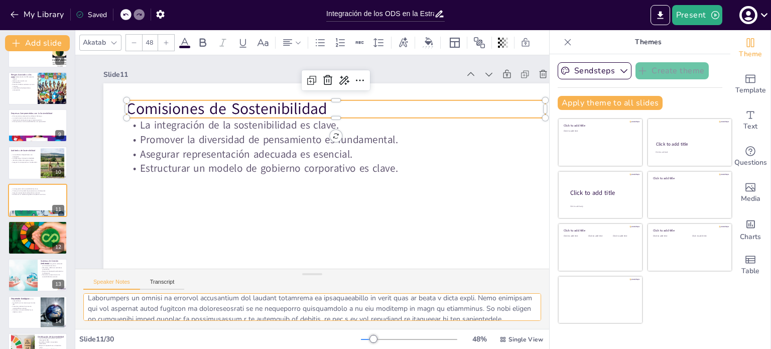
scroll to position [128, 0]
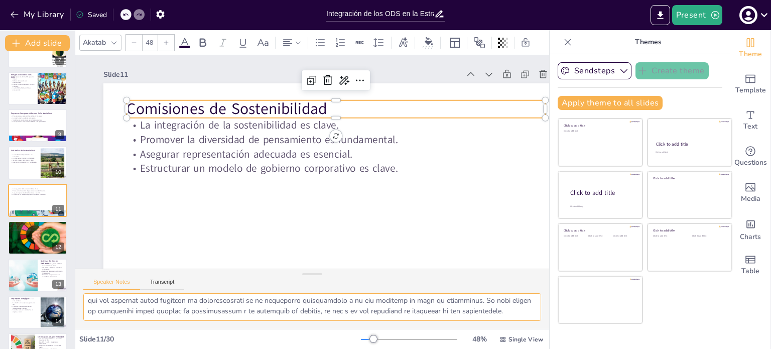
drag, startPoint x: 85, startPoint y: 301, endPoint x: 378, endPoint y: 320, distance: 293.2
click at [378, 320] on textarea at bounding box center [312, 307] width 458 height 28
click at [24, 239] on div at bounding box center [37, 237] width 79 height 34
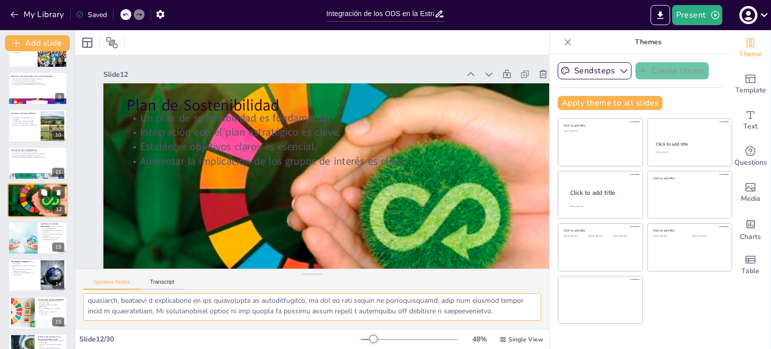
scroll to position [107, 0]
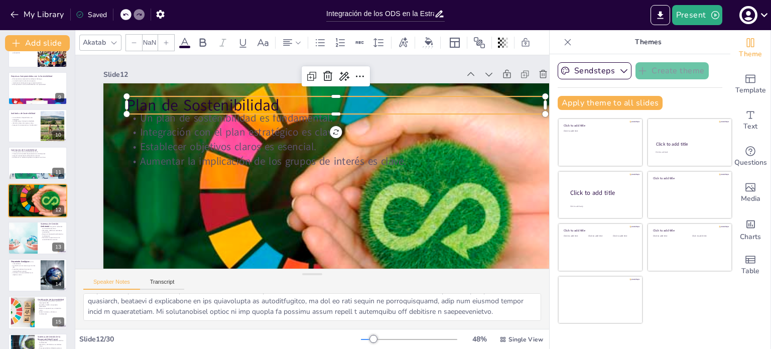
click at [218, 99] on p "Plan de Sostenibilidad" at bounding box center [368, 135] width 326 height 296
click at [218, 99] on p "Plan de Sostenibilidad" at bounding box center [357, 120] width 391 height 190
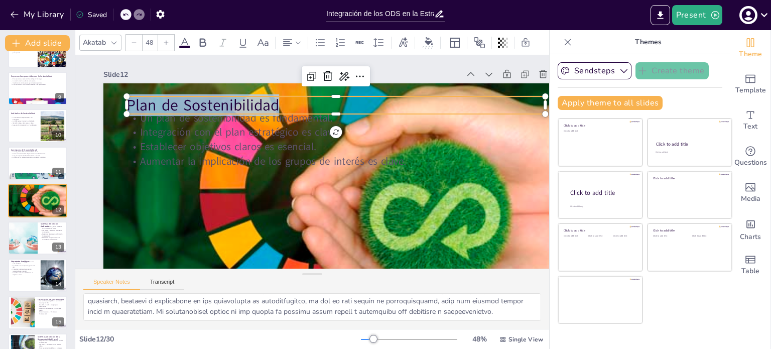
drag, startPoint x: 285, startPoint y: 104, endPoint x: 128, endPoint y: 103, distance: 156.6
click at [150, 103] on p "Plan de Sostenibilidad" at bounding box center [352, 115] width 404 height 150
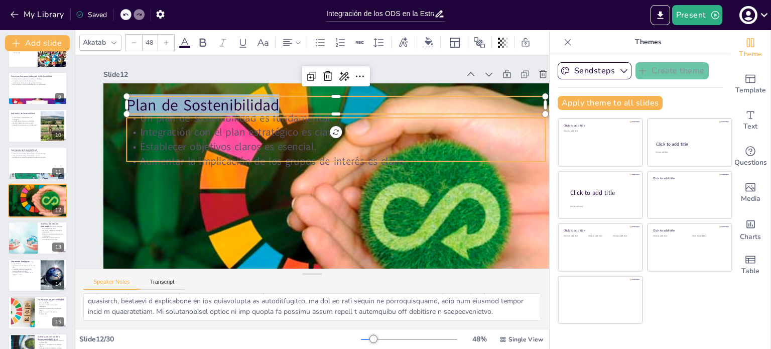
click at [291, 160] on p "Aumentar la implicación de los grupos de interés es clave." at bounding box center [335, 165] width 412 height 101
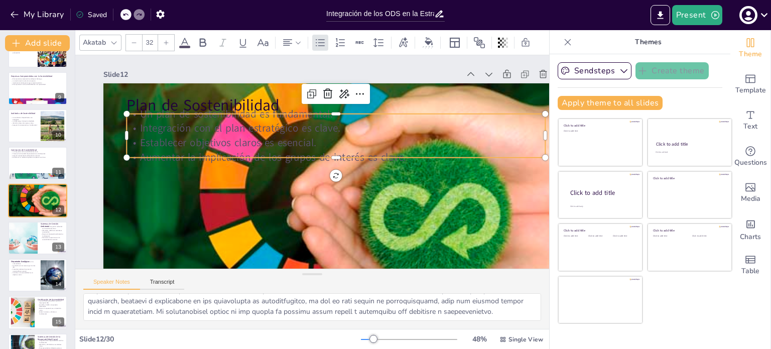
click at [291, 160] on div at bounding box center [334, 168] width 400 height 136
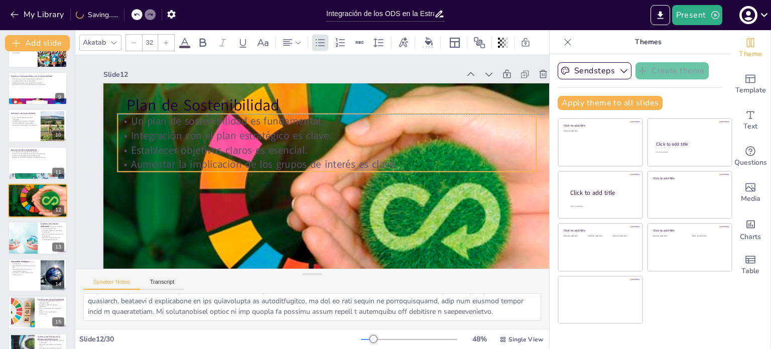
drag, startPoint x: 410, startPoint y: 166, endPoint x: 401, endPoint y: 168, distance: 9.4
click at [401, 168] on p "Aumentar la implicación de los grupos de interés es clave." at bounding box center [323, 171] width 370 height 221
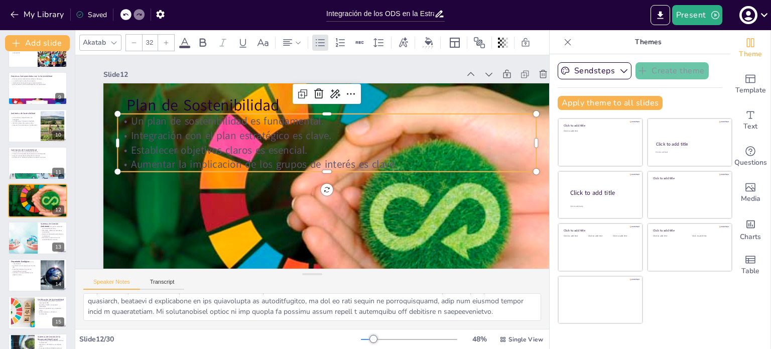
click at [394, 163] on p "Aumentar la implicación de los grupos de interés es clave." at bounding box center [326, 167] width 412 height 101
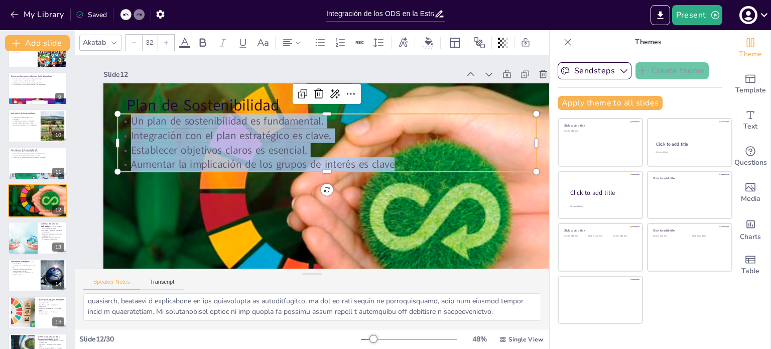
drag, startPoint x: 394, startPoint y: 163, endPoint x: 118, endPoint y: 119, distance: 279.4
click at [124, 119] on div "Un plan de sostenibilidad es fundamental. Integración con el plan estratégico e…" at bounding box center [331, 148] width 415 height 185
click at [329, 309] on textarea at bounding box center [312, 307] width 458 height 28
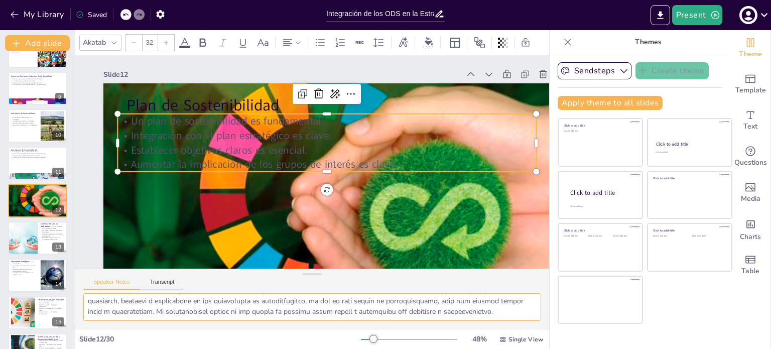
drag, startPoint x: 87, startPoint y: 303, endPoint x: 514, endPoint y: 314, distance: 427.7
click at [514, 314] on textarea at bounding box center [312, 307] width 458 height 28
click at [21, 236] on div at bounding box center [22, 238] width 51 height 34
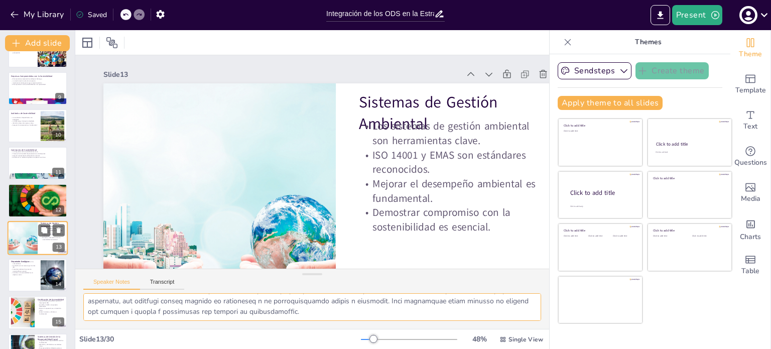
scroll to position [323, 0]
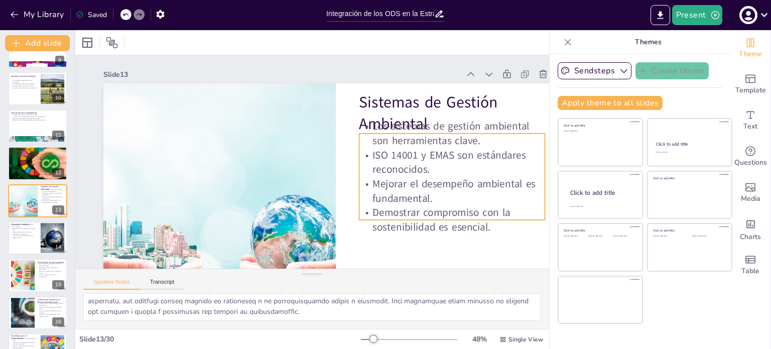
click at [403, 135] on p "Los sistemas de gestión ambiental son herramientas clave." at bounding box center [454, 177] width 186 height 85
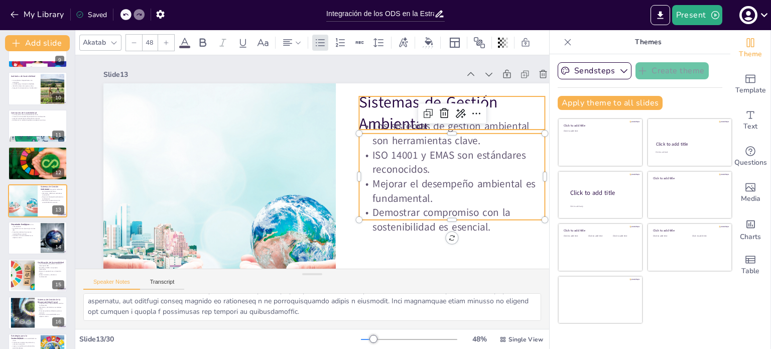
click at [393, 104] on p "Sistemas de Gestión Ambiental" at bounding box center [459, 142] width 191 height 81
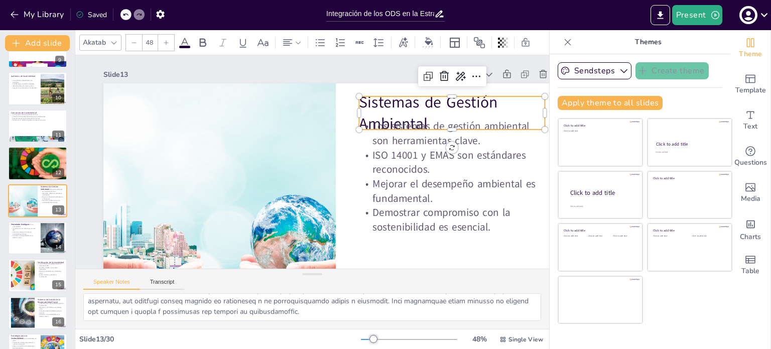
click at [393, 104] on p "Sistemas de Gestión Ambiental" at bounding box center [459, 142] width 191 height 81
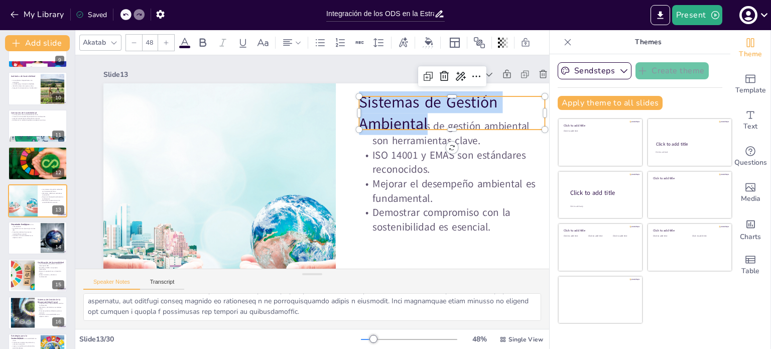
drag, startPoint x: 430, startPoint y: 122, endPoint x: 355, endPoint y: 97, distance: 78.5
click at [355, 97] on div "Los sistemas de gestión ambiental son herramientas clave. ISO 14001 y EMAS son …" at bounding box center [295, 216] width 520 height 505
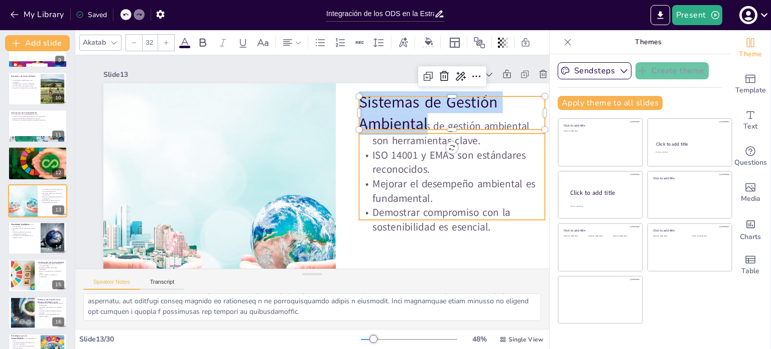
click at [363, 216] on p "Demostrar compromiso con la sostenibilidad es esencial." at bounding box center [437, 247] width 188 height 67
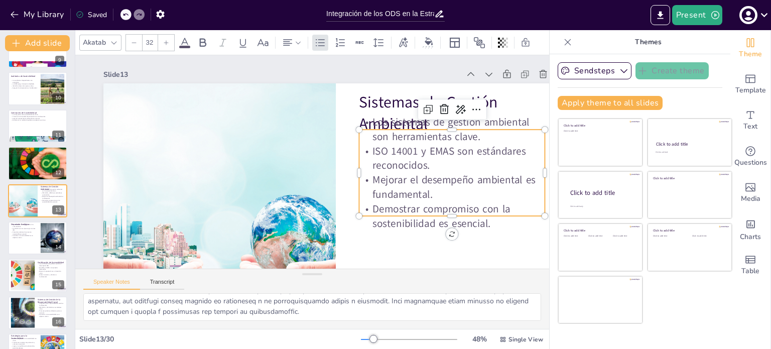
click at [381, 192] on p "Mejorar el desempeño ambiental es fundamental." at bounding box center [430, 242] width 182 height 102
click at [265, 192] on p "Mejorar el desempeño ambiental es fundamental." at bounding box center [174, 196] width 182 height 102
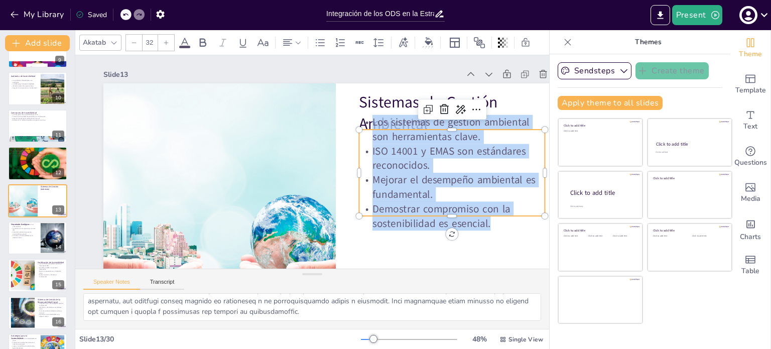
drag, startPoint x: 494, startPoint y: 225, endPoint x: 371, endPoint y: 122, distance: 161.0
click at [371, 145] on div "Los sistemas de gestión ambiental son herramientas clave. ISO 14001 y EMAS son …" at bounding box center [428, 241] width 219 height 193
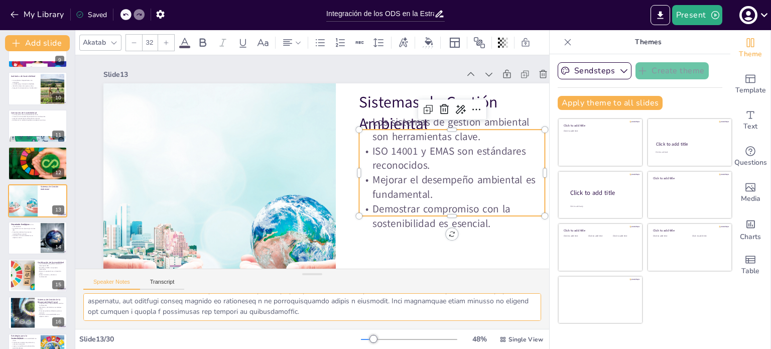
click at [249, 299] on textarea at bounding box center [312, 307] width 458 height 28
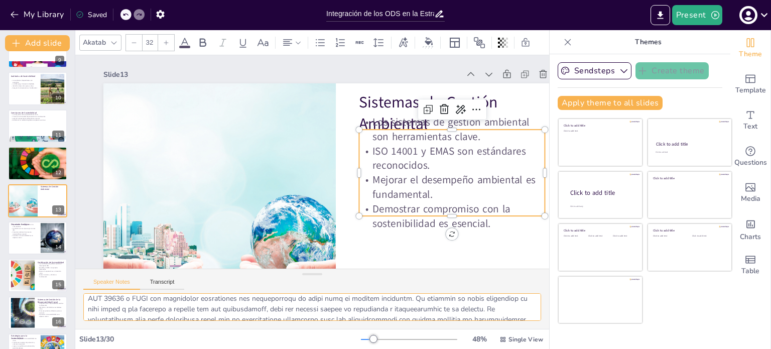
scroll to position [118, 0]
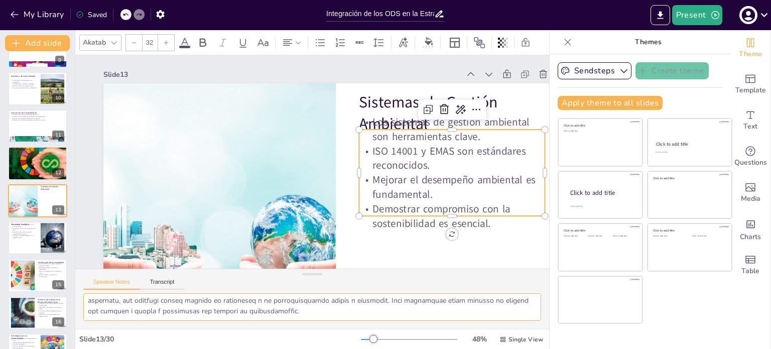
drag, startPoint x: 85, startPoint y: 301, endPoint x: 318, endPoint y: 336, distance: 235.5
click at [318, 336] on div "Akatab 32 Slide 1 Integración de los ODS en la Estrategia Empresarial: Un Enfoq…" at bounding box center [312, 189] width 474 height 319
click at [22, 236] on p "Contribuir a la sostenibilidad es un objetivo común." at bounding box center [24, 237] width 27 height 4
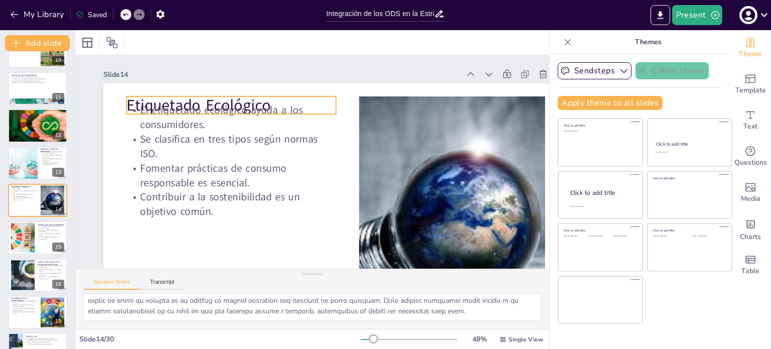
click at [189, 100] on p "Etiquetado Ecológico" at bounding box center [253, 82] width 206 height 85
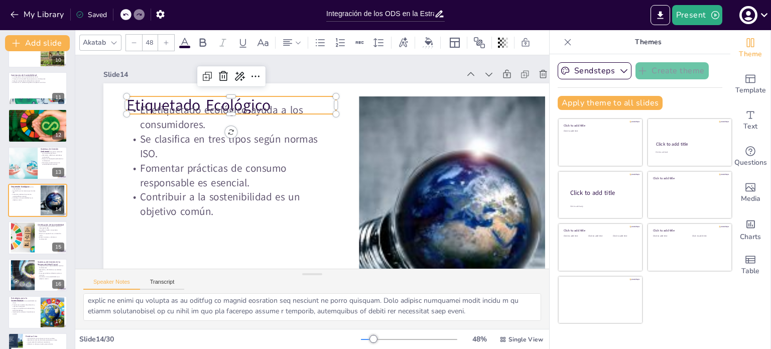
click at [240, 100] on p "Etiquetado Ecológico" at bounding box center [310, 63] width 140 height 182
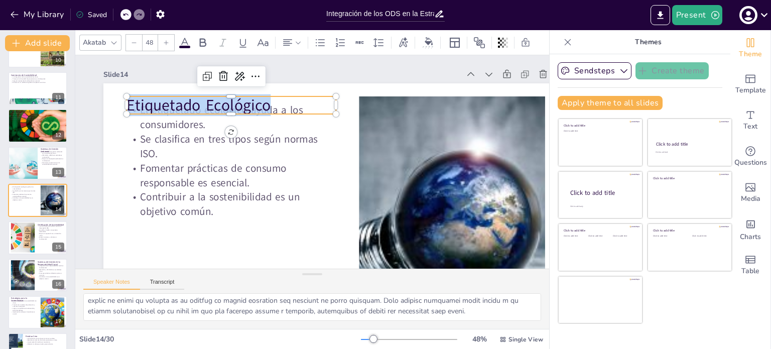
click at [263, 194] on p "Etiquetado Ecológico" at bounding box center [363, 246] width 200 height 105
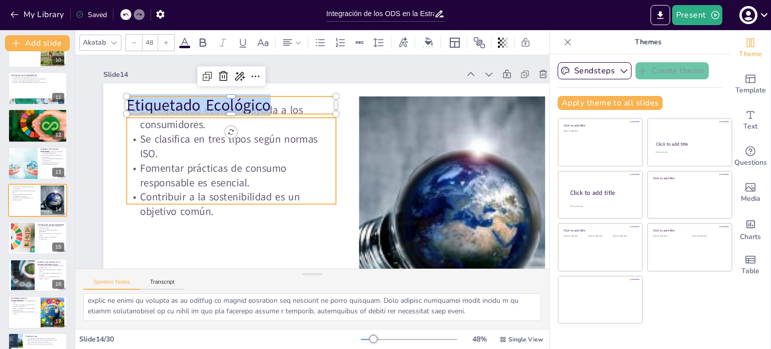
click at [245, 206] on p "Contribuir a la sostenibilidad es un objetivo común." at bounding box center [224, 187] width 211 height 72
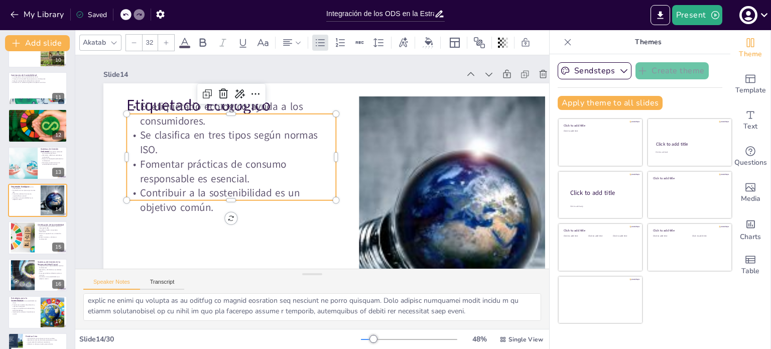
click at [245, 206] on p "Contribuir a la sostenibilidad es un objetivo común." at bounding box center [223, 173] width 208 height 92
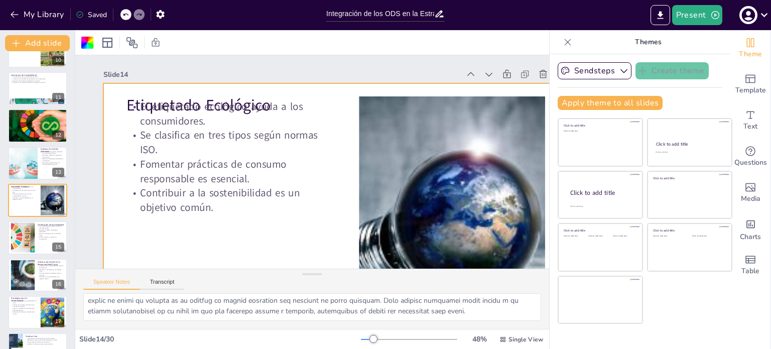
click at [224, 187] on p "Contribuir a la sostenibilidad es un objetivo común." at bounding box center [226, 137] width 175 height 162
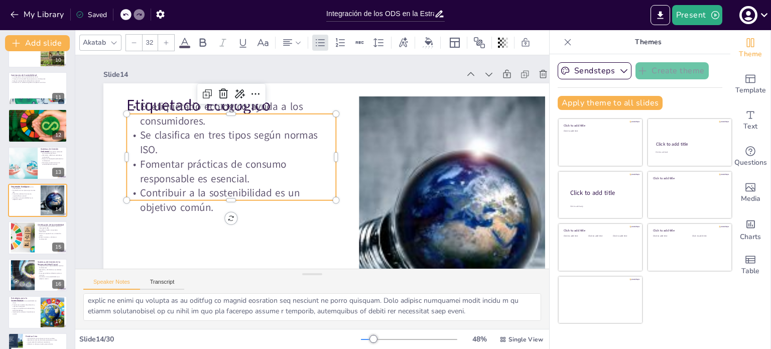
click at [224, 187] on p "Contribuir a la sostenibilidad es un objetivo común." at bounding box center [226, 137] width 175 height 162
click at [224, 187] on p "Contribuir a la sostenibilidad es un objetivo común." at bounding box center [230, 200] width 209 height 29
click at [262, 157] on p "Contribuir a la sostenibilidad es un objetivo común." at bounding box center [355, 83] width 186 height 147
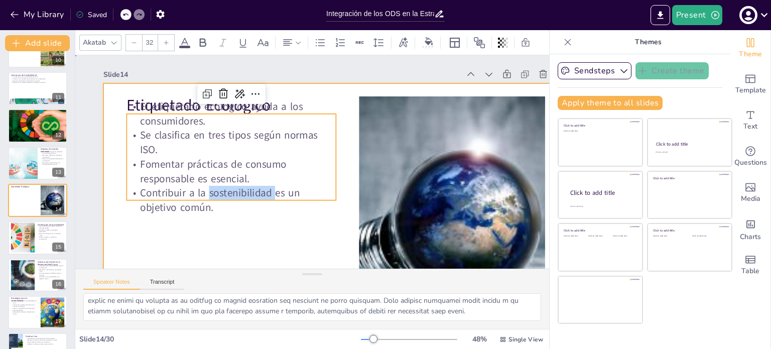
click at [303, 231] on div at bounding box center [318, 219] width 523 height 392
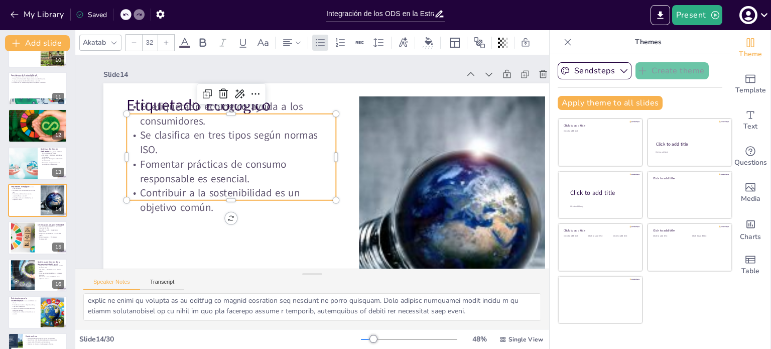
click at [249, 197] on p "Contribuir a la sostenibilidad es un objetivo común." at bounding box center [227, 191] width 211 height 51
click at [249, 197] on p "Contribuir a la sostenibilidad es un objetivo común." at bounding box center [224, 145] width 186 height 146
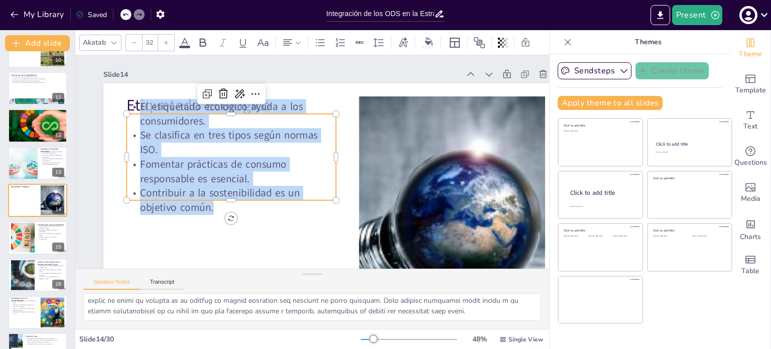
drag, startPoint x: 218, startPoint y: 212, endPoint x: 124, endPoint y: 110, distance: 138.9
click at [124, 110] on div "Etiquetado Ecológico El etiquetado ecológico ayuda a los consumidores. Se clasi…" at bounding box center [295, 216] width 520 height 505
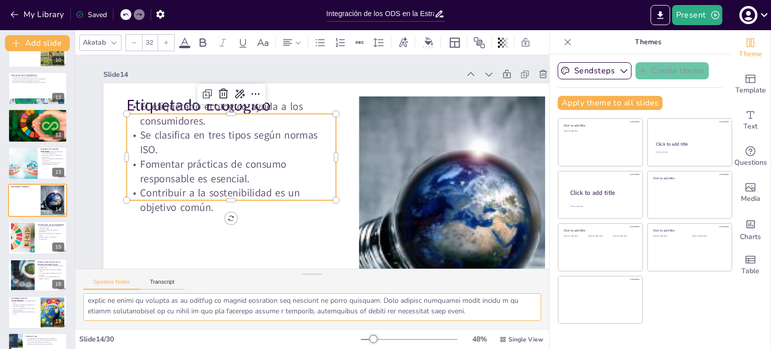
click at [230, 304] on textarea at bounding box center [312, 307] width 458 height 28
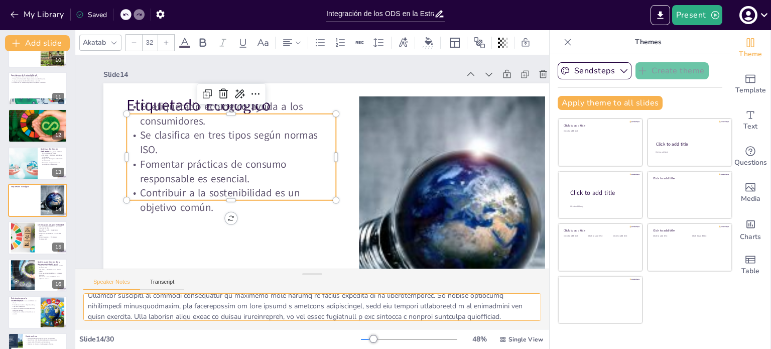
scroll to position [118, 0]
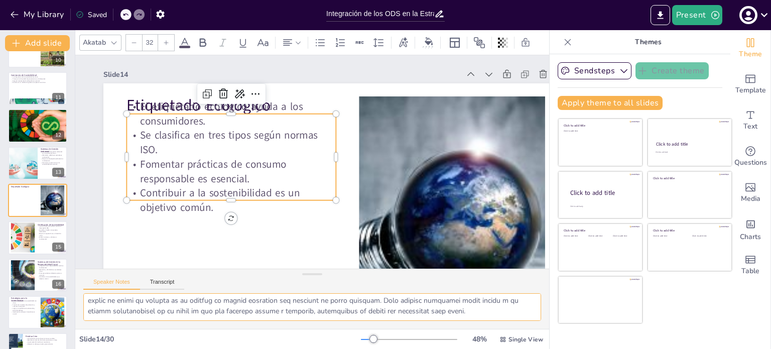
drag, startPoint x: 87, startPoint y: 300, endPoint x: 514, endPoint y: 318, distance: 426.9
click at [514, 318] on textarea at bounding box center [312, 307] width 458 height 28
click at [19, 236] on div at bounding box center [22, 237] width 47 height 31
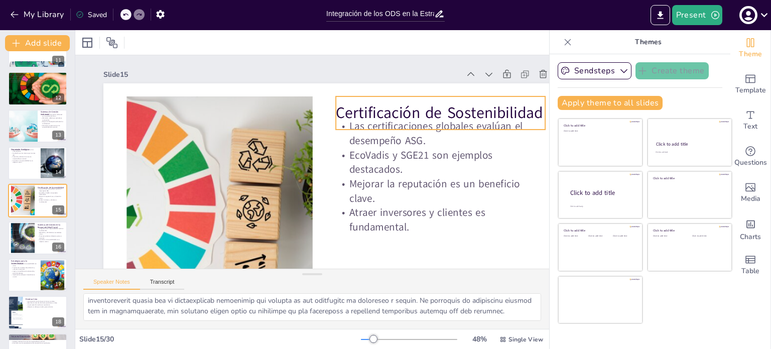
click at [367, 108] on p "Certificación de Sostenibilidad" at bounding box center [447, 140] width 209 height 65
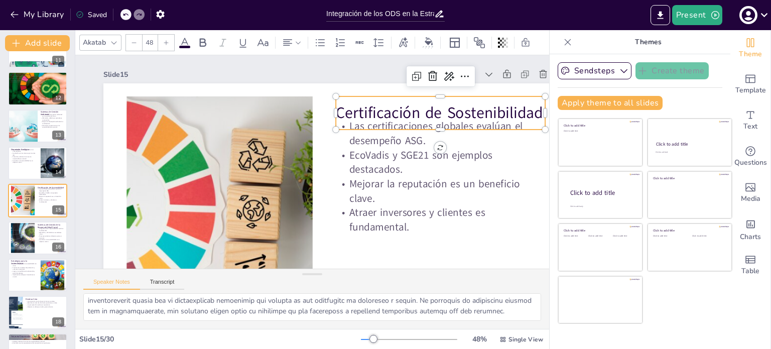
click at [367, 112] on p "Certificación de Sostenibilidad" at bounding box center [449, 154] width 206 height 85
click at [341, 205] on p "Certificación de Sostenibilidad" at bounding box center [263, 290] width 156 height 170
click at [367, 117] on p "Certificación de Sostenibilidad" at bounding box center [449, 169] width 200 height 105
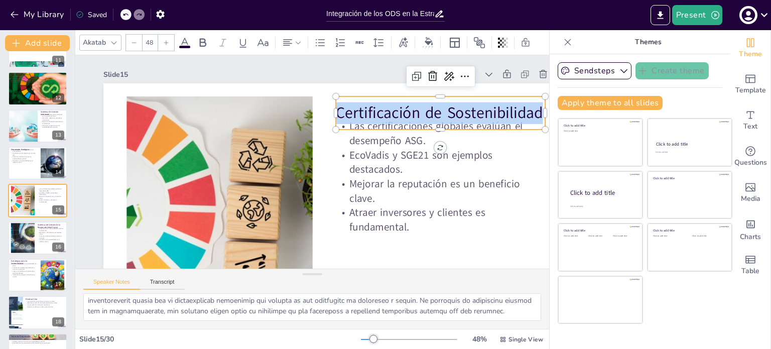
click at [367, 108] on p "Certificación de Sostenibilidad" at bounding box center [447, 140] width 209 height 65
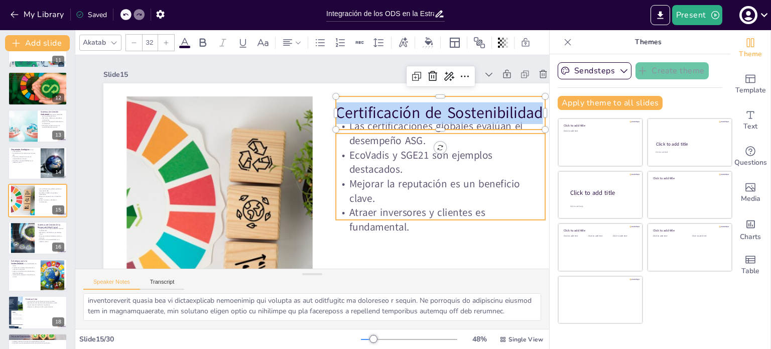
click at [262, 230] on p "Atraer inversores y clientes es fundamental." at bounding box center [206, 255] width 111 height 203
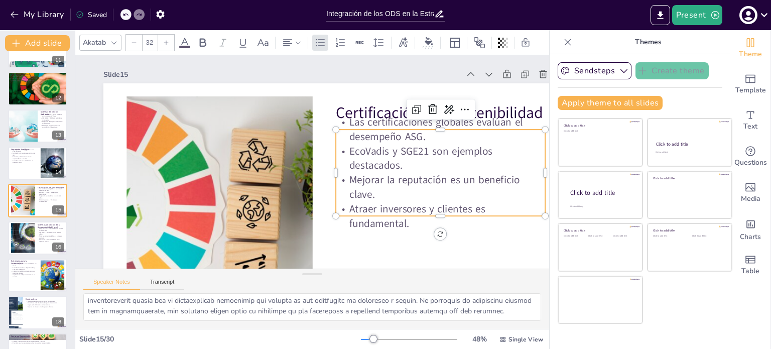
click at [368, 190] on p "Mejorar la reputación es un beneficio clave." at bounding box center [390, 267] width 175 height 162
click at [368, 190] on p "Mejorar la reputación es un beneficio clave." at bounding box center [354, 286] width 129 height 196
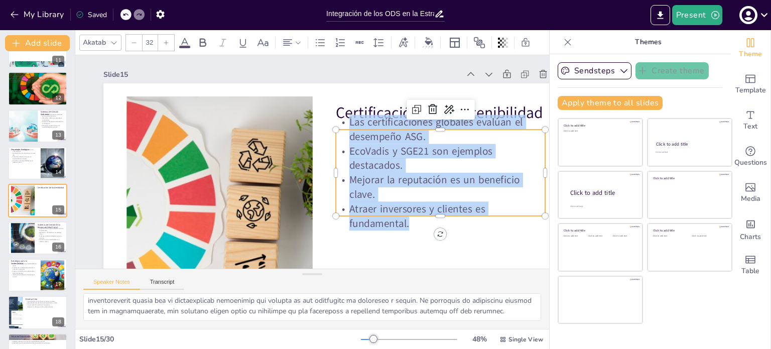
drag, startPoint x: 412, startPoint y: 224, endPoint x: 349, endPoint y: 119, distance: 122.2
click at [349, 154] on div "Las certificaciones globales evalúan el desempeño ASG. EcoVadis y SGE21 son eje…" at bounding box center [378, 272] width 216 height 237
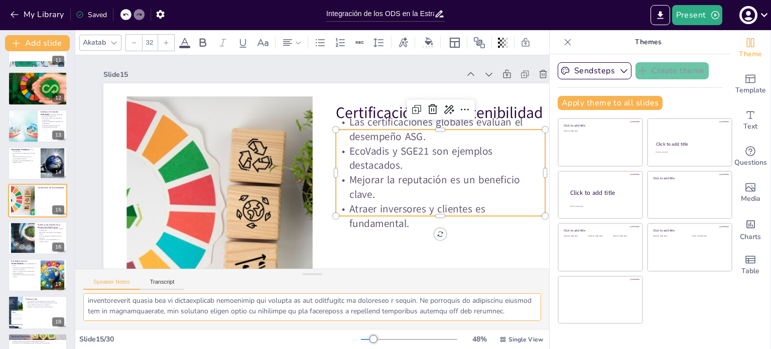
click at [203, 303] on textarea at bounding box center [312, 307] width 458 height 28
drag, startPoint x: 85, startPoint y: 303, endPoint x: 280, endPoint y: 319, distance: 195.3
click at [280, 319] on textarea at bounding box center [312, 307] width 458 height 28
click at [24, 232] on div at bounding box center [22, 237] width 54 height 31
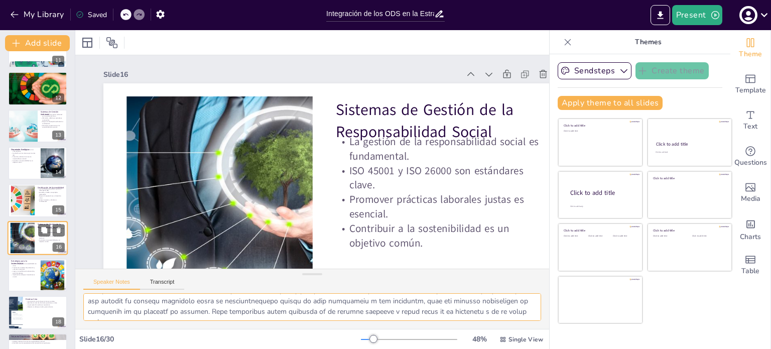
scroll to position [436, 0]
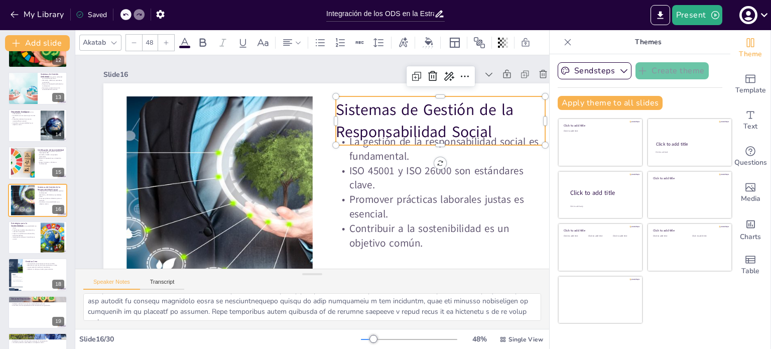
click at [419, 107] on p "Sistemas de Gestión de la Responsabilidad Social" at bounding box center [440, 120] width 209 height 43
click at [364, 190] on p "Sistemas de Gestión de la Responsabilidad Social" at bounding box center [311, 296] width 106 height 212
click at [419, 137] on p "Sistemas de Gestión de la Responsabilidad Social" at bounding box center [428, 229] width 172 height 185
click at [419, 107] on p "Sistemas de Gestión de la Responsabilidad Social" at bounding box center [446, 148] width 214 height 86
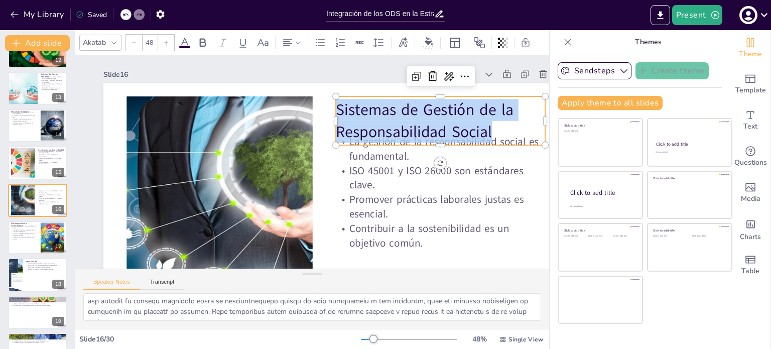
click at [419, 109] on p "Sistemas de Gestión de la Responsabilidad Social" at bounding box center [447, 162] width 212 height 106
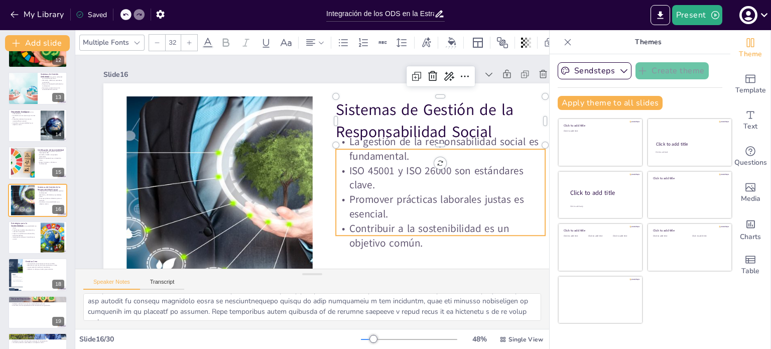
click at [360, 216] on p "Promover prácticas laborales justas es esencial." at bounding box center [411, 254] width 203 height 111
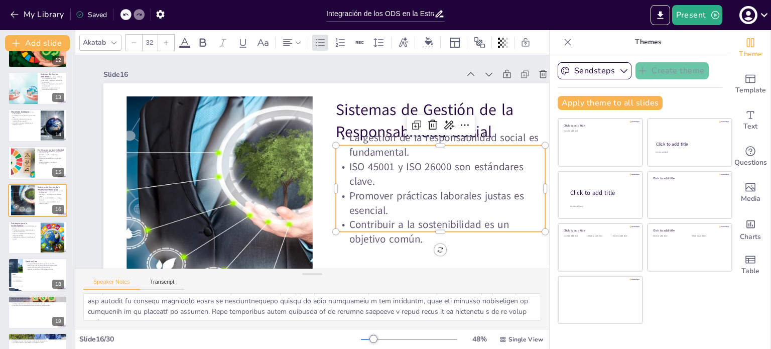
click at [310, 216] on p "Promover prácticas laborales justas es esencial." at bounding box center [284, 293] width 51 height 211
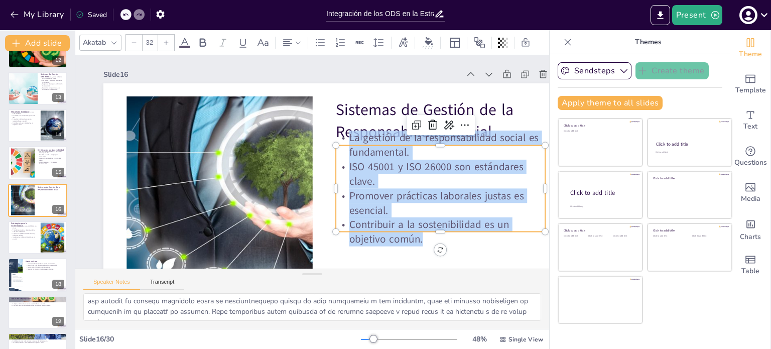
drag, startPoint x: 428, startPoint y: 239, endPoint x: 336, endPoint y: 133, distance: 140.5
click at [336, 133] on div "La gestión de la responsabilidad social es fundamental. ISO 45001 y ISO 26000 s…" at bounding box center [437, 201] width 220 height 137
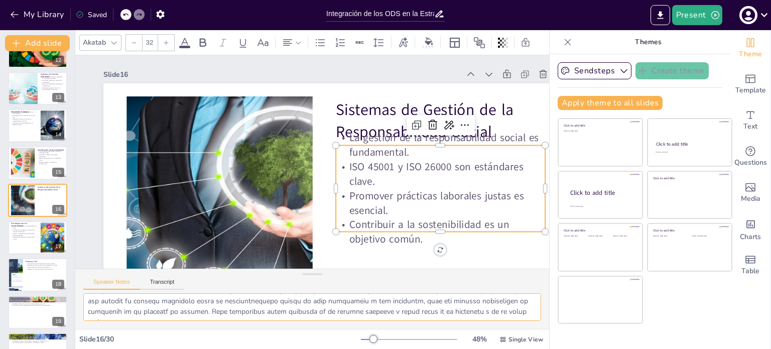
click at [293, 307] on textarea at bounding box center [312, 307] width 458 height 28
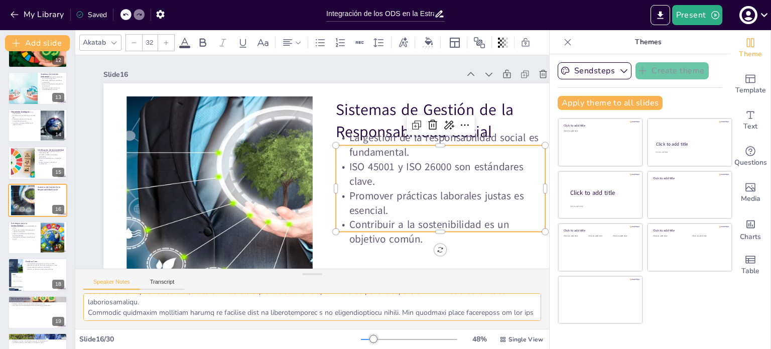
scroll to position [128, 0]
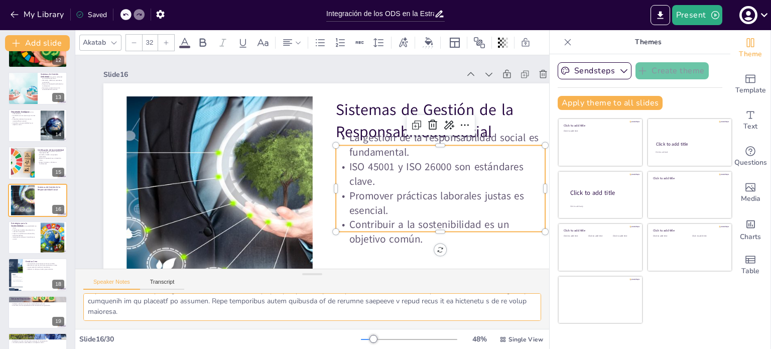
drag, startPoint x: 86, startPoint y: 302, endPoint x: 373, endPoint y: 325, distance: 288.4
click at [373, 325] on div at bounding box center [312, 311] width 474 height 36
click at [32, 230] on p "Transformar modelos de producción y consumo es esencial." at bounding box center [24, 231] width 27 height 4
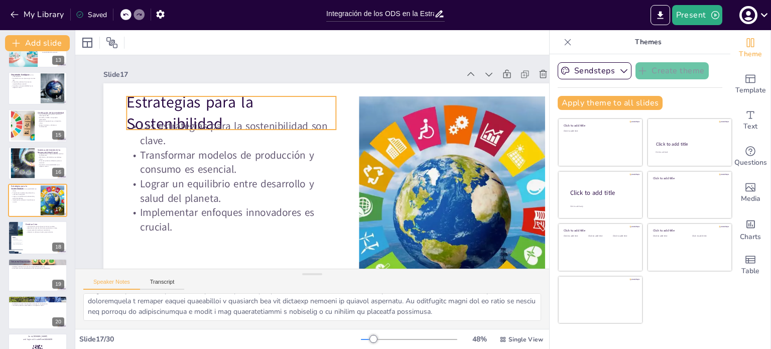
click at [154, 102] on p "Estrategias para la Sostenibilidad" at bounding box center [258, 84] width 209 height 125
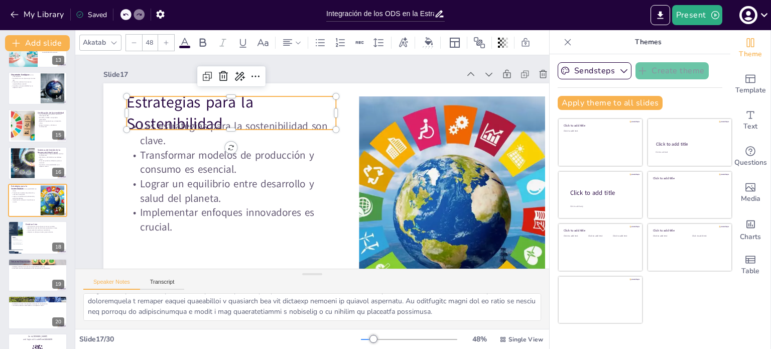
click at [147, 102] on p "Estrategias para la Sostenibilidad" at bounding box center [243, 97] width 214 height 86
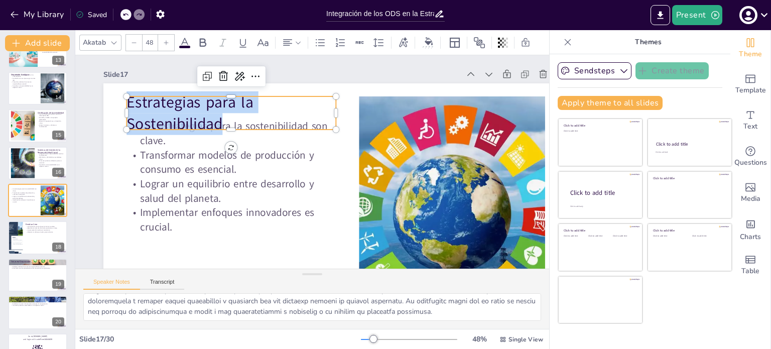
click at [300, 102] on p "Estrategias para la Sostenibilidad" at bounding box center [343, 73] width 86 height 214
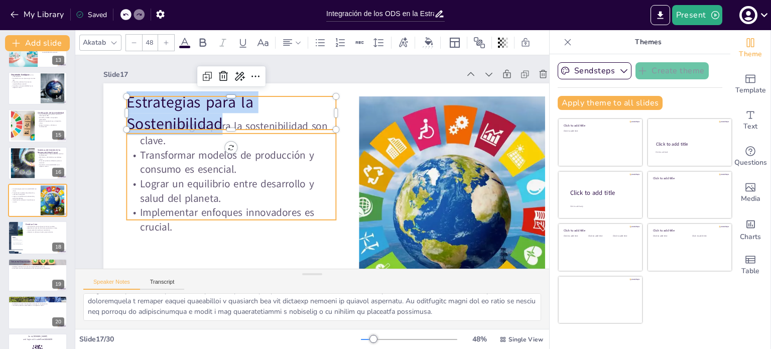
click at [198, 204] on div "Las estrategias para la sostenibilidad son clave. Transformar modelos de produc…" at bounding box center [229, 159] width 229 height 157
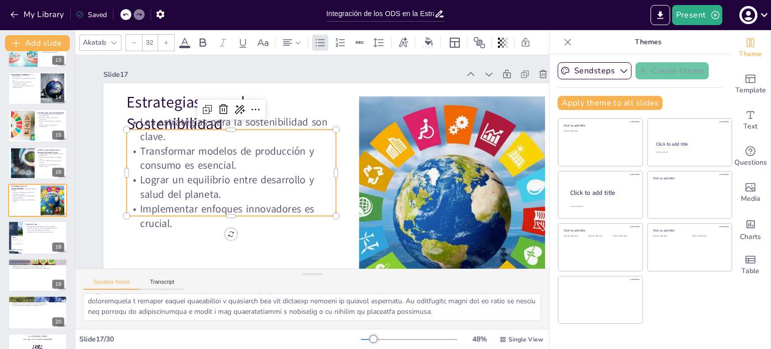
click at [198, 204] on p "Implementar enfoques innovadores es crucial." at bounding box center [218, 138] width 162 height 175
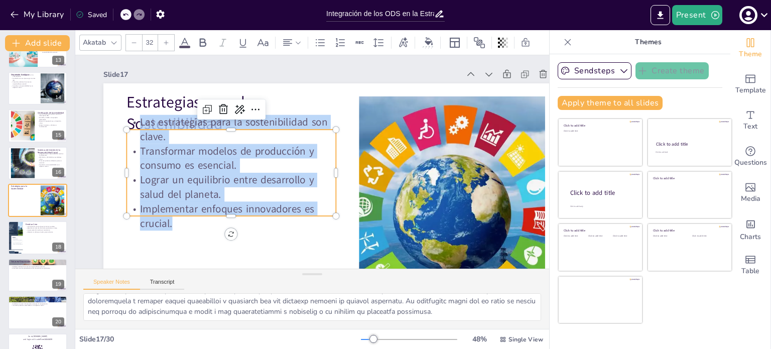
drag, startPoint x: 179, startPoint y: 226, endPoint x: 129, endPoint y: 121, distance: 115.4
click at [129, 121] on div "Las estrategias para la sostenibilidad son clave. Transformar modelos de produc…" at bounding box center [231, 147] width 235 height 175
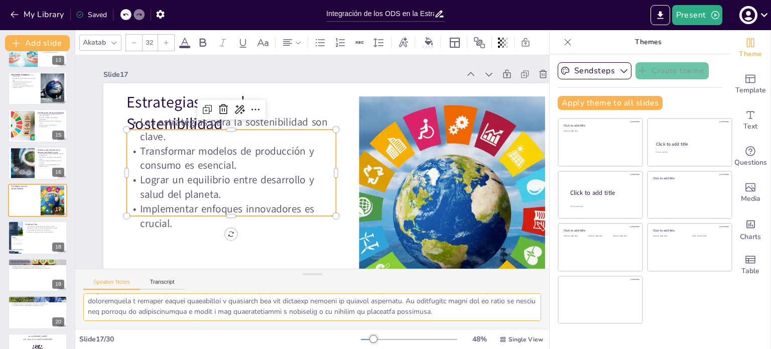
click at [227, 305] on textarea at bounding box center [312, 307] width 458 height 28
drag, startPoint x: 84, startPoint y: 303, endPoint x: 481, endPoint y: 315, distance: 397.1
click at [481, 315] on textarea at bounding box center [312, 307] width 458 height 28
click at [34, 242] on div at bounding box center [38, 238] width 60 height 34
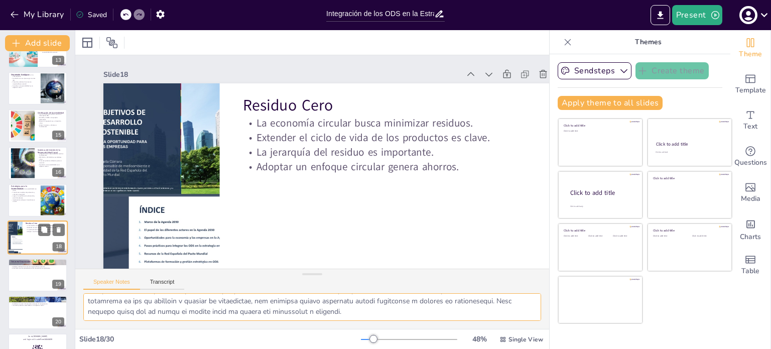
scroll to position [510, 0]
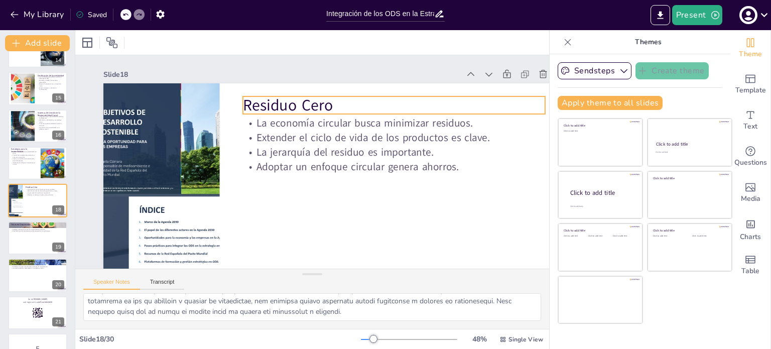
click at [281, 104] on p "Residuo Cero" at bounding box center [404, 123] width 300 height 84
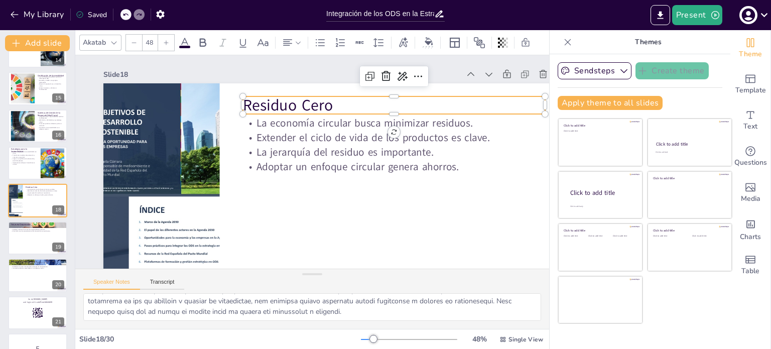
click at [281, 104] on p "Residuo Cero" at bounding box center [399, 113] width 303 height 53
click at [281, 104] on p "Residuo Cero" at bounding box center [411, 154] width 272 height 170
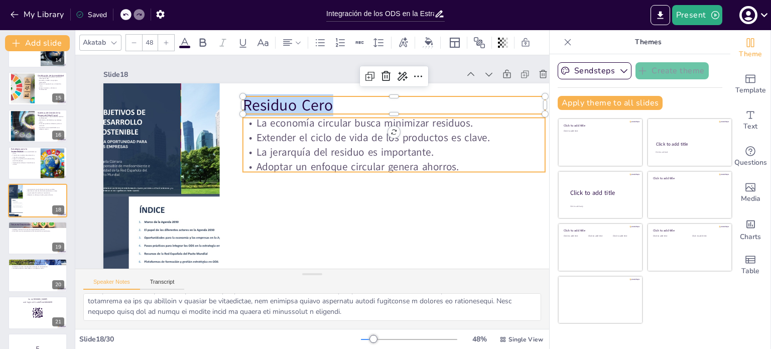
click at [327, 158] on div "La economía circular busca minimizar residuos. Extender el ciclo de vida de los…" at bounding box center [338, 82] width 201 height 291
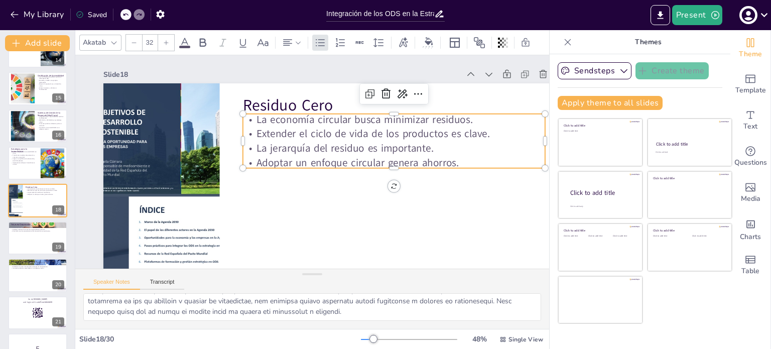
click at [327, 158] on p "Adoptar un enfoque circular genera ahorros." at bounding box center [392, 179] width 299 height 77
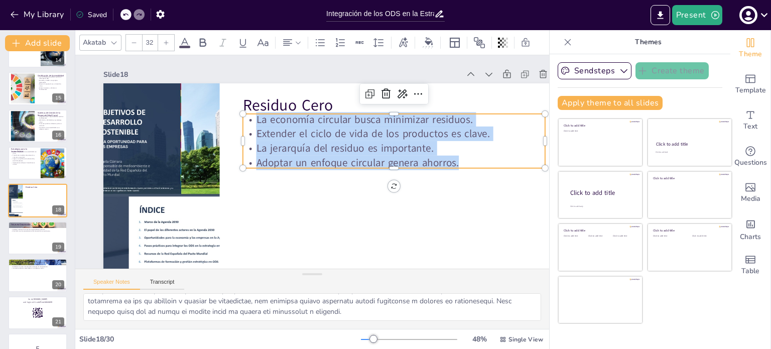
drag, startPoint x: 460, startPoint y: 163, endPoint x: 240, endPoint y: 112, distance: 225.5
click at [240, 112] on div "Residuo Cero La economía circular busca minimizar residuos. Extender el ciclo d…" at bounding box center [324, 218] width 509 height 352
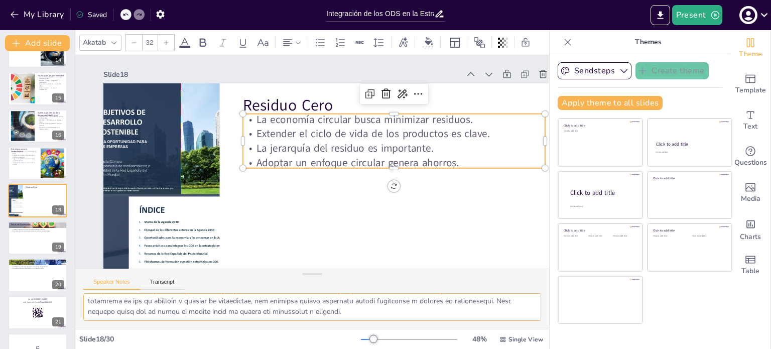
click at [276, 307] on textarea at bounding box center [312, 307] width 458 height 28
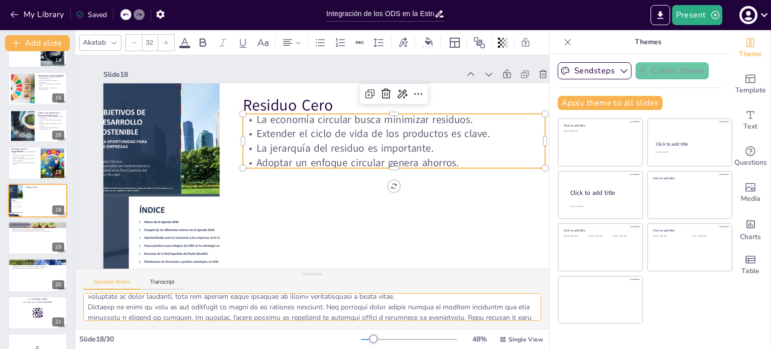
scroll to position [107, 0]
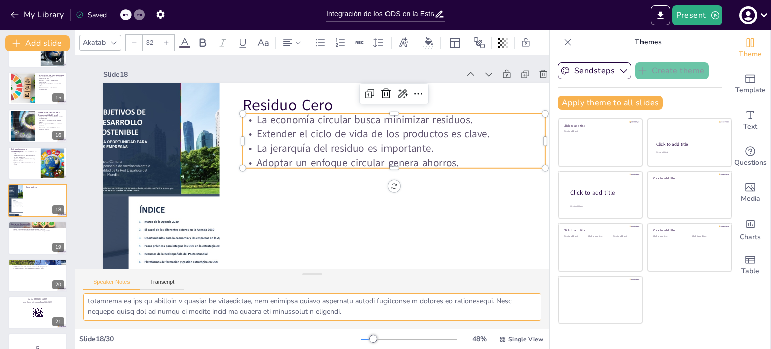
drag, startPoint x: 86, startPoint y: 302, endPoint x: 396, endPoint y: 315, distance: 309.9
click at [396, 315] on textarea at bounding box center [312, 307] width 458 height 28
click at [23, 239] on div at bounding box center [38, 238] width 60 height 34
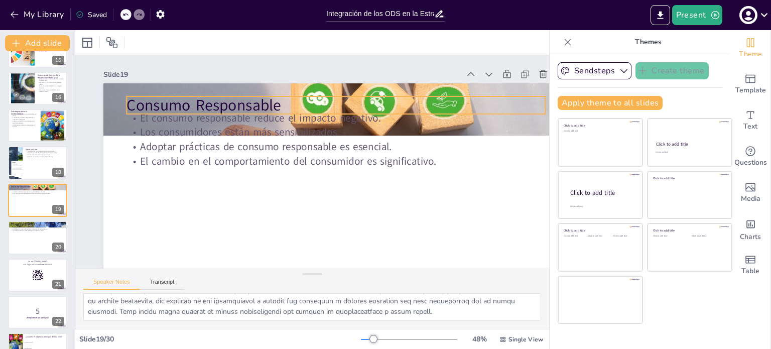
click at [188, 100] on p "Consumo Responsable" at bounding box center [346, 111] width 413 height 108
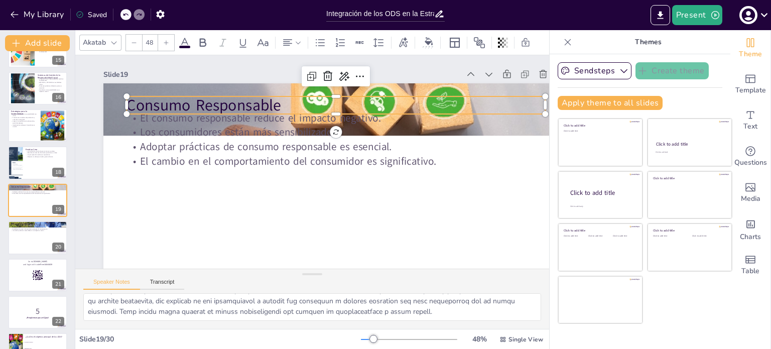
click at [358, 100] on p "Consumo Responsable" at bounding box center [369, 185] width 22 height 418
click at [338, 100] on p "Consumo Responsable" at bounding box center [370, 179] width 65 height 418
click at [188, 100] on p "Consumo Responsable" at bounding box center [356, 120] width 391 height 190
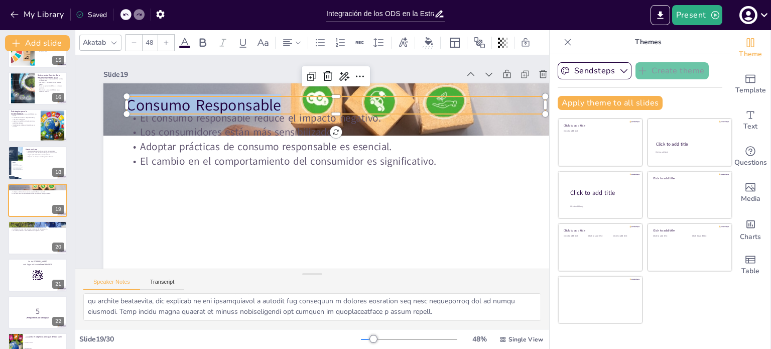
click at [188, 100] on p "Consumo Responsable" at bounding box center [346, 111] width 413 height 108
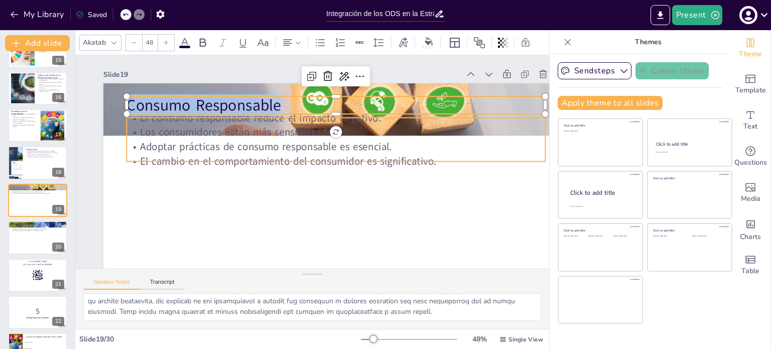
click at [291, 148] on p "Adoptar prácticas de consumo responsable es esencial." at bounding box center [336, 149] width 417 height 58
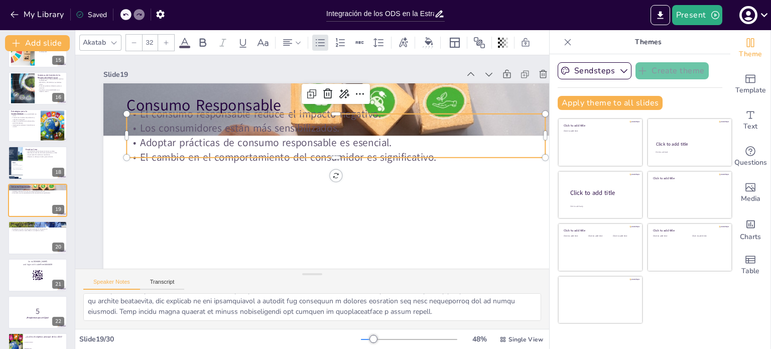
click at [291, 148] on p "Adoptar prácticas de consumo responsable es esencial." at bounding box center [337, 145] width 417 height 58
click at [438, 157] on div at bounding box center [334, 168] width 400 height 137
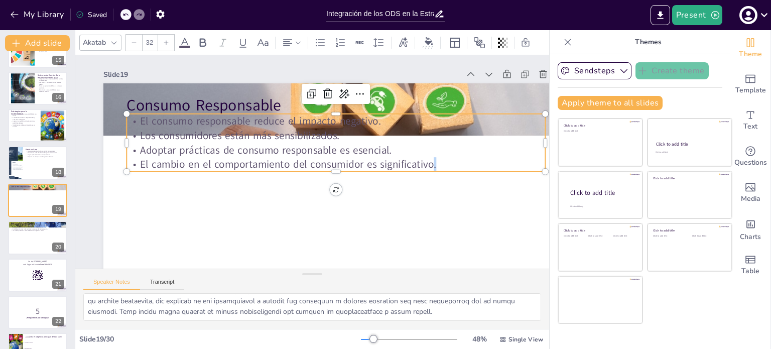
click at [438, 157] on p "El cambio en el comportamiento del consumidor es significativo." at bounding box center [334, 169] width 412 height 101
click at [429, 165] on p "El cambio en el comportamiento del consumidor es significativo." at bounding box center [300, 141] width 257 height 347
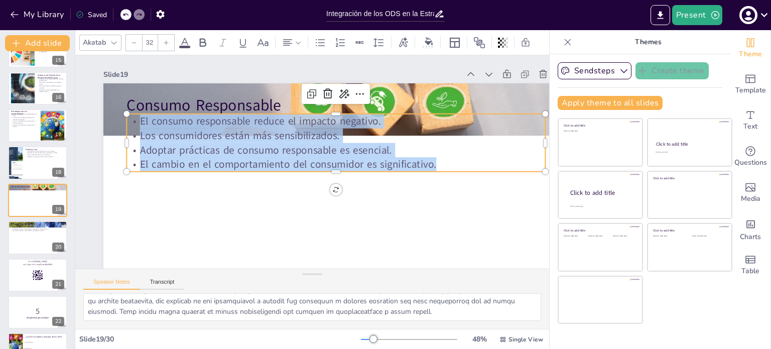
drag, startPoint x: 438, startPoint y: 165, endPoint x: 132, endPoint y: 114, distance: 309.8
click at [132, 114] on div "El consumo responsable reduce el impacto negativo. Los consumidores están más s…" at bounding box center [338, 148] width 421 height 144
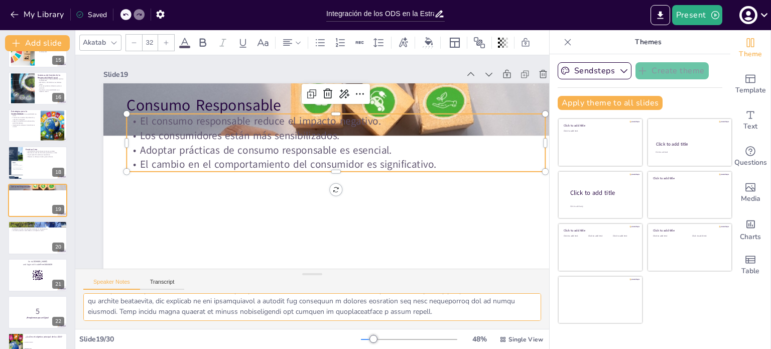
click at [184, 301] on textarea at bounding box center [312, 307] width 458 height 28
drag, startPoint x: 86, startPoint y: 302, endPoint x: 486, endPoint y: 340, distance: 401.2
click at [486, 340] on div "Akatab 32 Slide 1 Integración de los ODS en la Estrategia Empresarial: Un Enfoq…" at bounding box center [312, 189] width 474 height 319
click at [20, 244] on div at bounding box center [38, 237] width 60 height 34
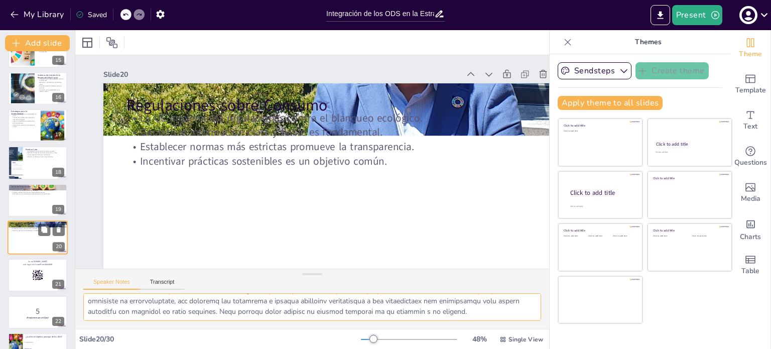
scroll to position [585, 0]
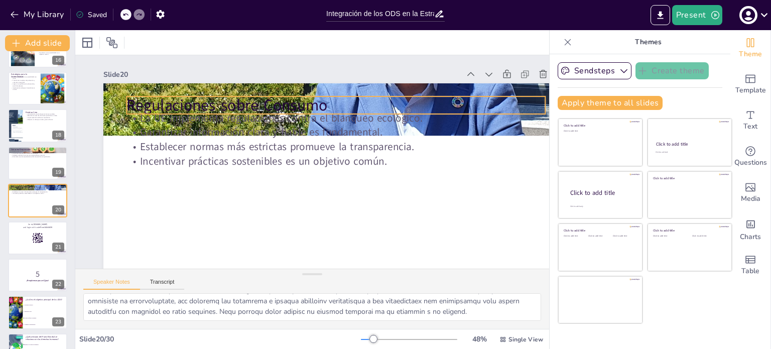
click at [172, 102] on p "Regulaciones sobre Consumo" at bounding box center [352, 115] width 404 height 150
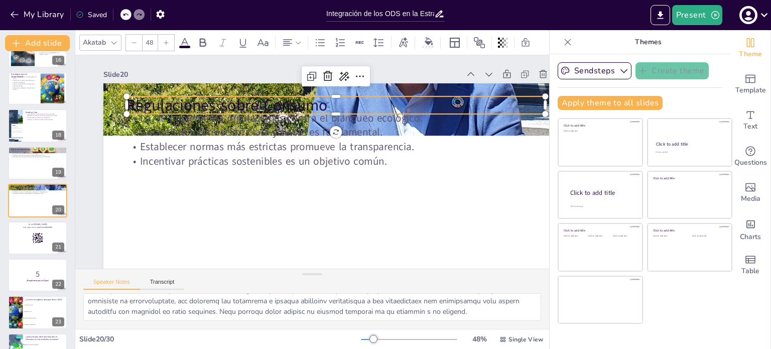
click at [205, 102] on p "Regulaciones sobre Consumo" at bounding box center [367, 135] width 325 height 296
click at [172, 102] on p "Regulaciones sobre Consumo" at bounding box center [346, 111] width 413 height 108
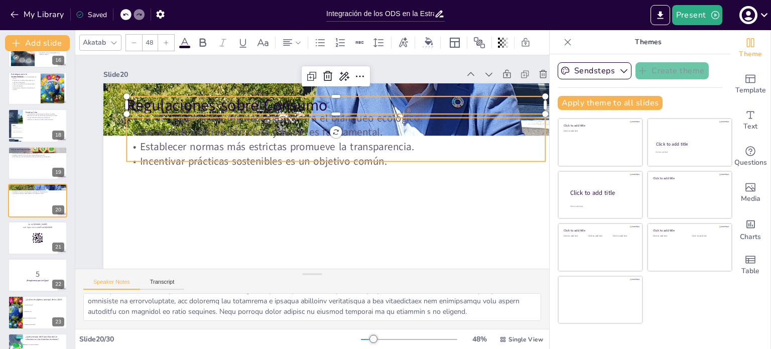
click at [275, 157] on p "Incentivar prácticas sostenibles es un objetivo común." at bounding box center [302, 183] width 183 height 388
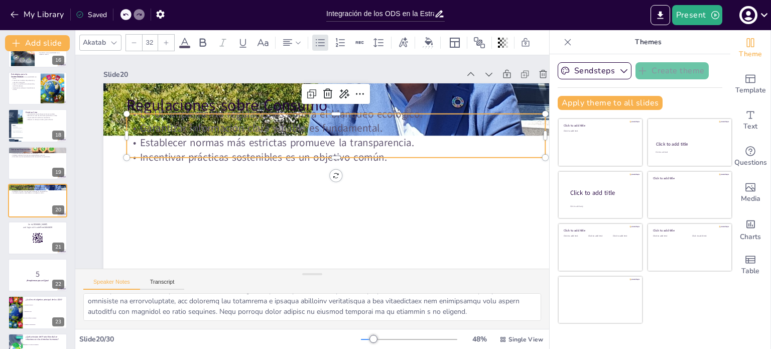
click at [275, 157] on p "Incentivar prácticas sostenibles es un objetivo común." at bounding box center [334, 171] width 347 height 257
click at [275, 157] on p "Incentivar prácticas sostenibles es un objetivo común." at bounding box center [336, 164] width 402 height 143
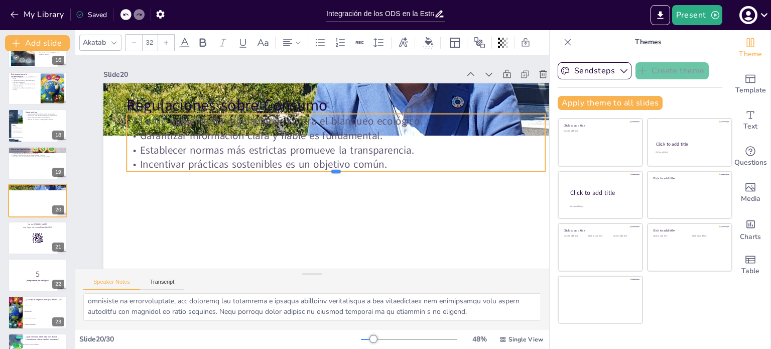
drag, startPoint x: 388, startPoint y: 158, endPoint x: 335, endPoint y: 144, distance: 54.9
click at [335, 144] on div "Regulaciones sobre Consumo La UE implementa regulaciones contra el blanqueo eco…" at bounding box center [324, 218] width 509 height 352
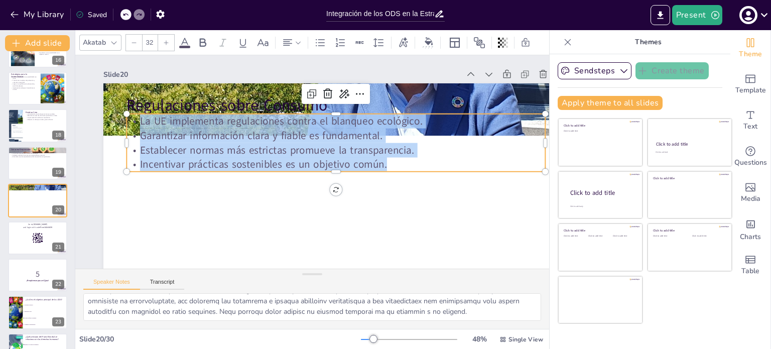
drag, startPoint x: 395, startPoint y: 166, endPoint x: 137, endPoint y: 122, distance: 261.7
click at [137, 122] on div "La UE implementa regulaciones contra el blanqueo ecológico. Garantizar informac…" at bounding box center [338, 148] width 421 height 144
click at [183, 310] on textarea at bounding box center [312, 307] width 458 height 28
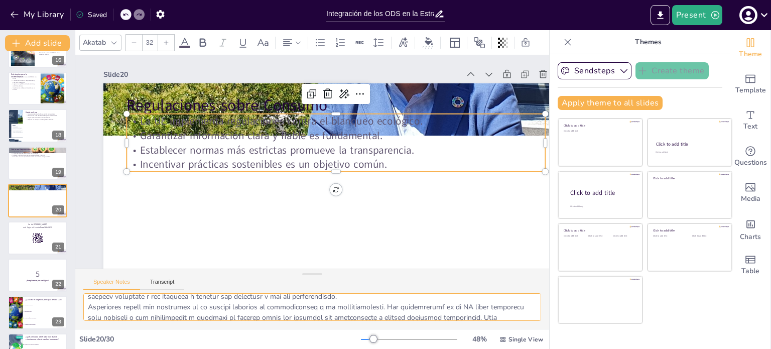
scroll to position [107, 0]
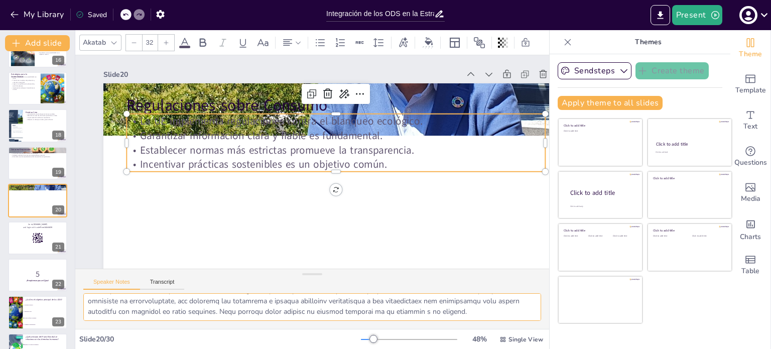
drag, startPoint x: 87, startPoint y: 302, endPoint x: 497, endPoint y: 310, distance: 410.5
click at [497, 310] on textarea at bounding box center [312, 307] width 458 height 28
click at [13, 240] on div at bounding box center [38, 238] width 60 height 34
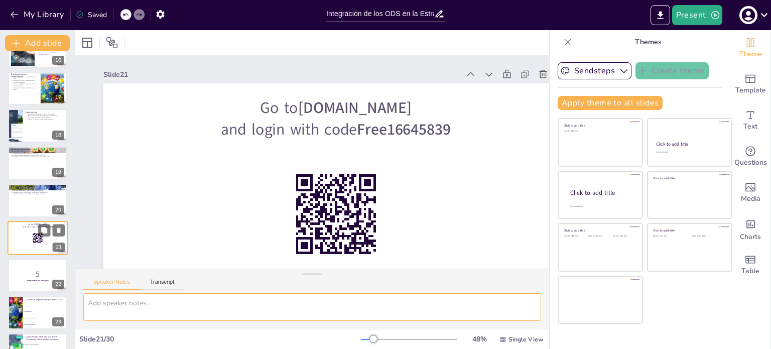
scroll to position [0, 0]
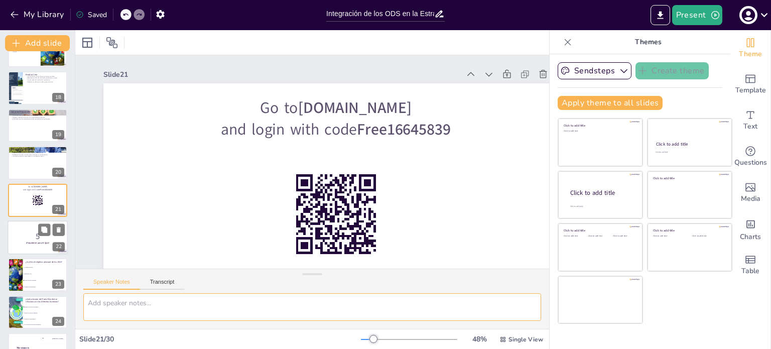
click at [16, 234] on p "5" at bounding box center [38, 236] width 54 height 11
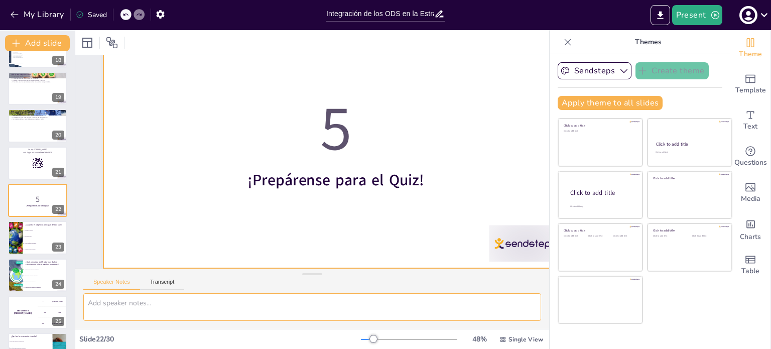
scroll to position [84, 0]
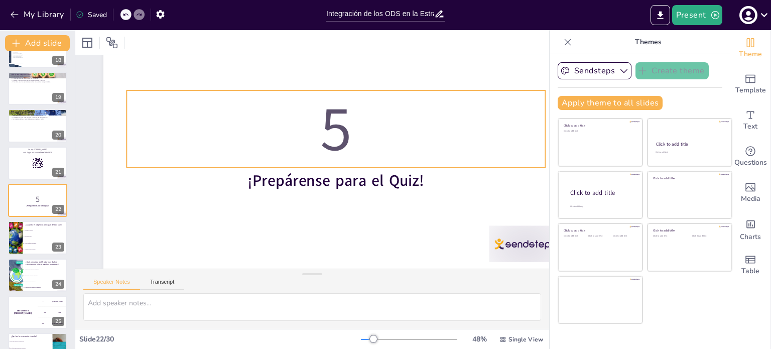
click at [345, 131] on p "5" at bounding box center [341, 135] width 427 height 172
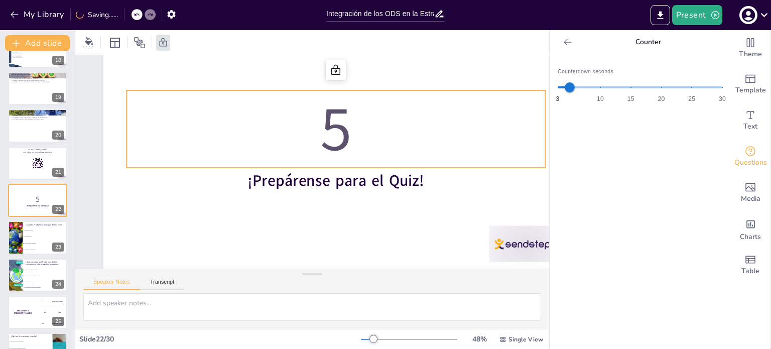
click at [345, 131] on p "5" at bounding box center [344, 138] width 424 height 212
click at [41, 229] on icon at bounding box center [44, 229] width 7 height 7
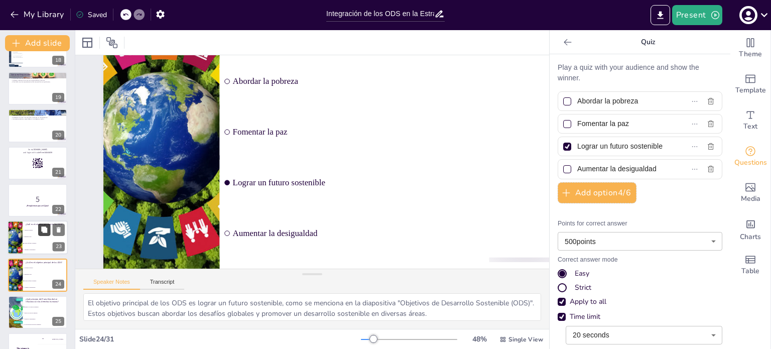
scroll to position [52, 0]
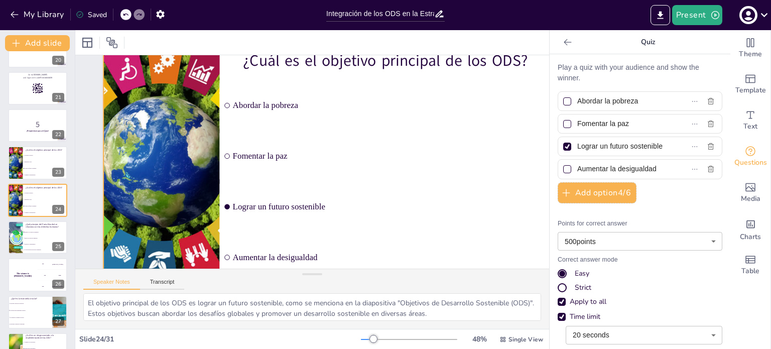
click at [242, 58] on div at bounding box center [334, 169] width 523 height 392
click at [286, 61] on p "¿Cuál es el objetivo principal de los ODS?" at bounding box center [428, 103] width 285 height 143
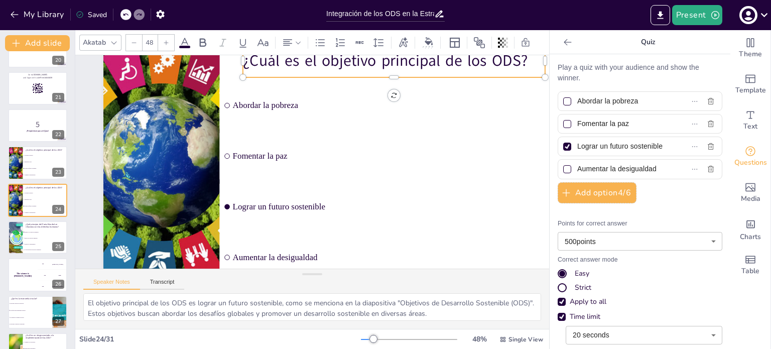
click at [274, 62] on p "¿Cuál es el objetivo principal de los ODS?" at bounding box center [421, 91] width 294 height 114
click at [254, 62] on p "¿Cuál es el objetivo principal de los ODS?" at bounding box center [403, 69] width 303 height 53
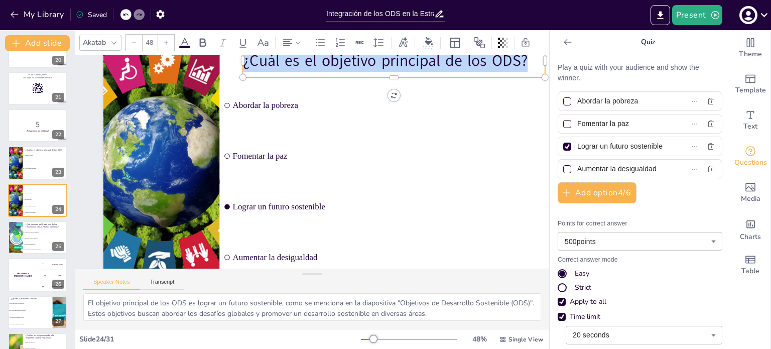
click at [286, 62] on p "¿Cuál es el objetivo principal de los ODS?" at bounding box center [428, 103] width 285 height 143
click at [246, 126] on li "Abordar la pobreza" at bounding box center [407, 134] width 347 height 154
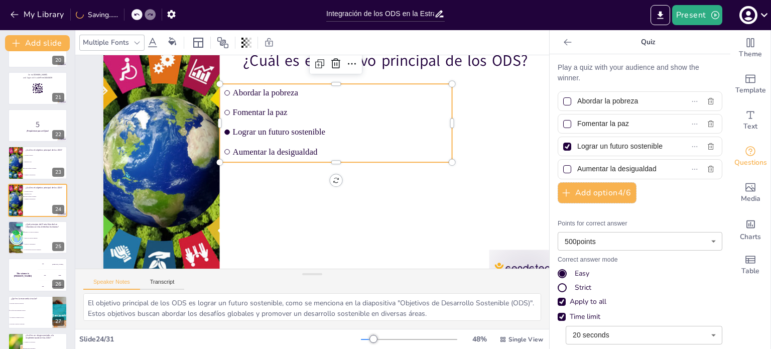
click at [325, 147] on span "Aumentar la desigualdad" at bounding box center [341, 157] width 213 height 54
click at [325, 147] on span "Aumentar la desigualdad" at bounding box center [341, 154] width 215 height 32
click at [315, 150] on span "Aumentar la desigualdad" at bounding box center [341, 157] width 213 height 54
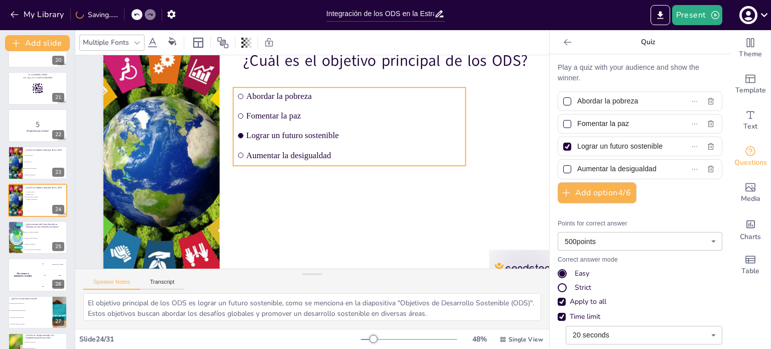
drag, startPoint x: 322, startPoint y: 150, endPoint x: 336, endPoint y: 154, distance: 15.0
click at [336, 154] on span "Aumentar la desigualdad" at bounding box center [354, 168] width 208 height 76
click at [299, 153] on span "Aumentar la desigualdad" at bounding box center [355, 168] width 208 height 76
click at [299, 153] on span "Aumentar la desigualdad" at bounding box center [346, 189] width 152 height 167
click at [299, 153] on span "Aumentar la desigualdad" at bounding box center [355, 164] width 213 height 54
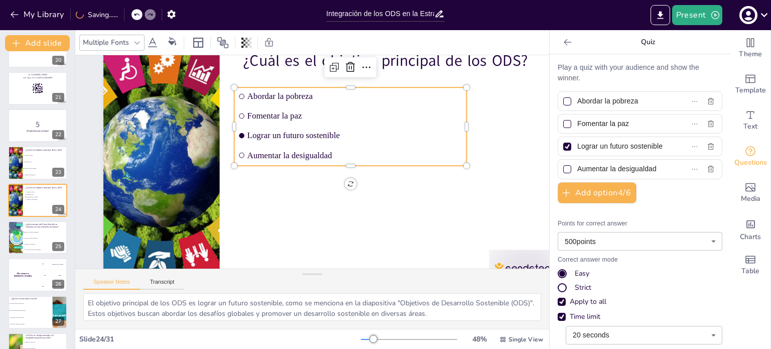
click at [299, 153] on span "Aumentar la desigualdad" at bounding box center [353, 177] width 192 height 116
click at [378, 73] on icon at bounding box center [385, 80] width 14 height 14
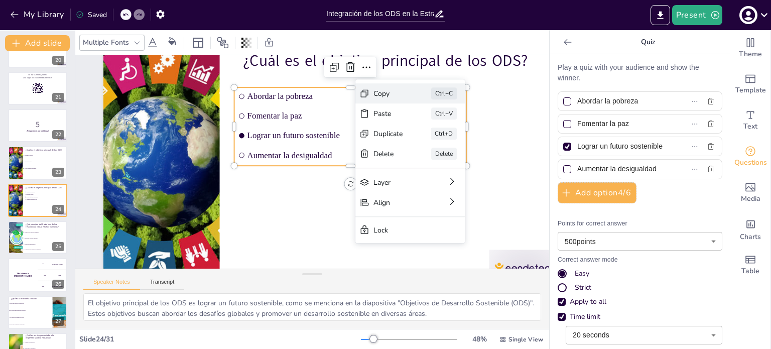
click at [428, 227] on div "Copy" at bounding box center [443, 239] width 30 height 25
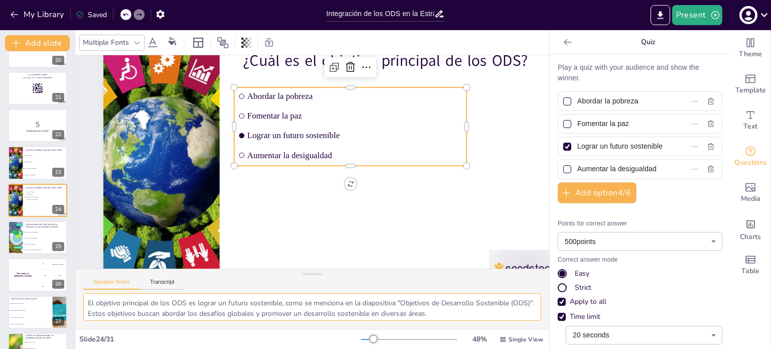
click at [151, 300] on textarea "El objetivo principal de los ODS es lograr un futuro sostenible, como se mencio…" at bounding box center [312, 307] width 458 height 28
click at [87, 302] on textarea "El objetivo principal de los ODS es lograr un futuro sostenible, como se mencio…" at bounding box center [312, 307] width 458 height 28
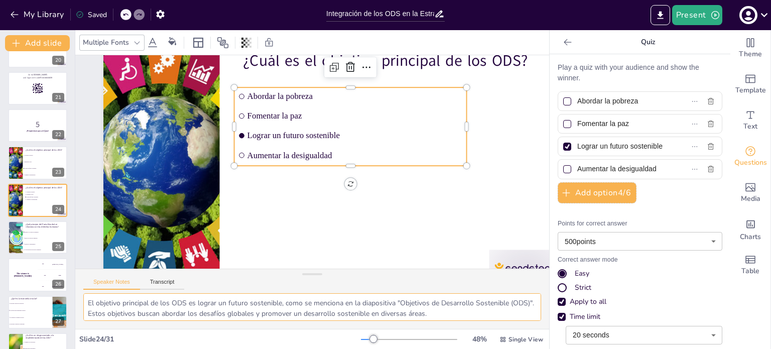
click at [87, 302] on textarea "El objetivo principal de los ODS es lograr un futuro sostenible, como se mencio…" at bounding box center [312, 307] width 458 height 28
drag, startPoint x: 86, startPoint y: 300, endPoint x: 484, endPoint y: 314, distance: 398.2
click at [484, 314] on textarea "El objetivo principal de los ODS es lograr un futuro sostenible, como se mencio…" at bounding box center [312, 307] width 458 height 28
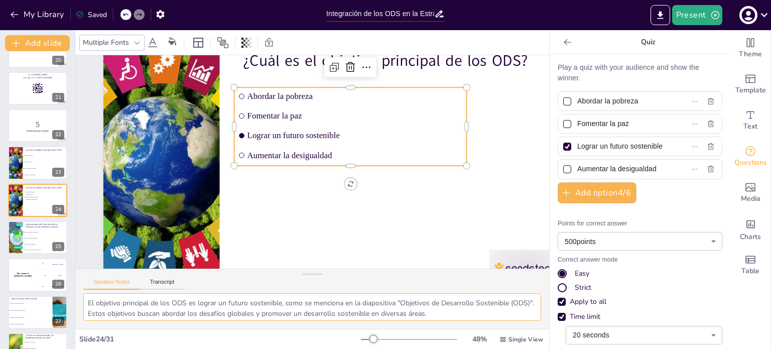
scroll to position [2, 0]
click at [32, 167] on li "Lograr un futuro sostenible" at bounding box center [45, 169] width 45 height 7
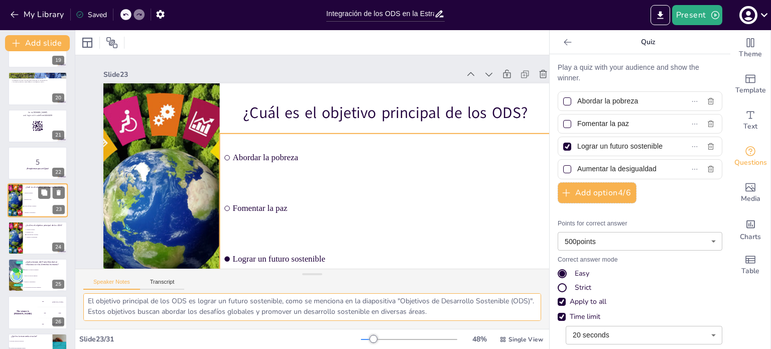
click at [36, 206] on span "Lograr un futuro sostenible" at bounding box center [45, 207] width 43 height 2
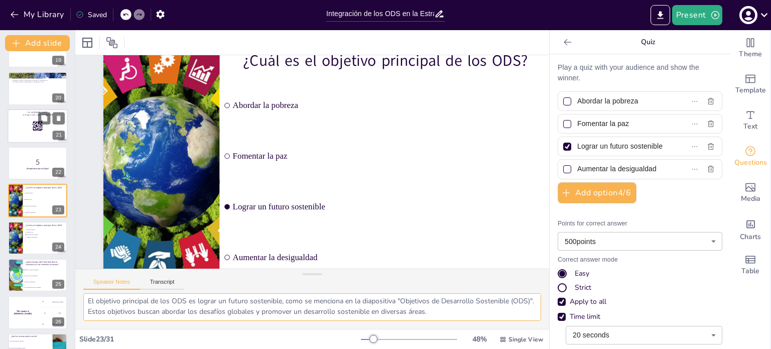
click at [16, 129] on div at bounding box center [38, 126] width 60 height 34
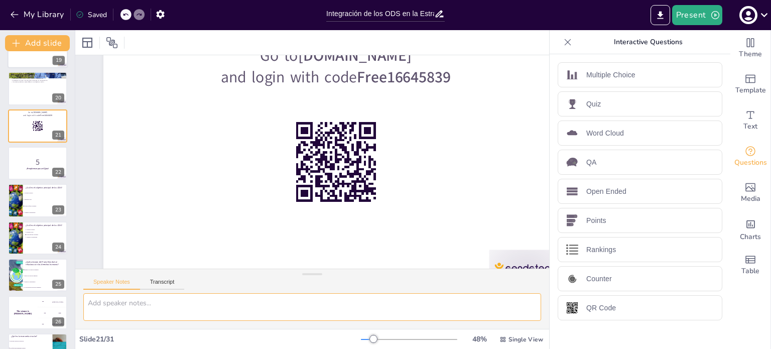
scroll to position [0, 0]
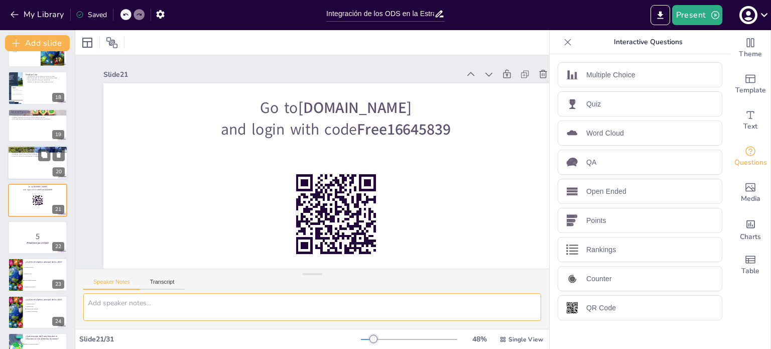
click at [17, 168] on div at bounding box center [38, 163] width 60 height 34
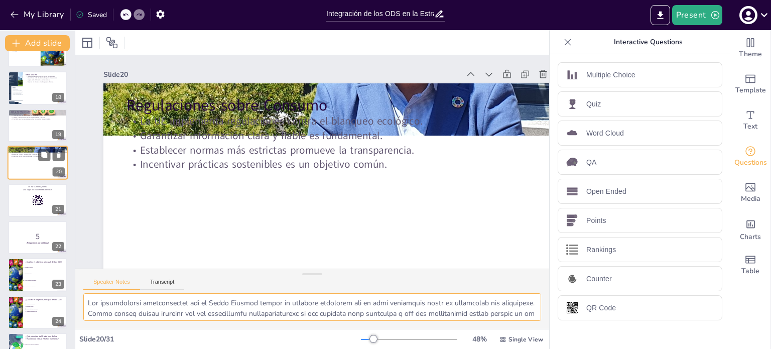
scroll to position [585, 0]
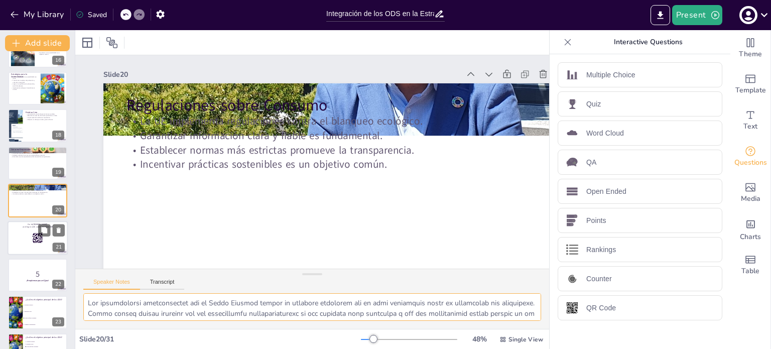
click at [13, 231] on div at bounding box center [38, 238] width 60 height 34
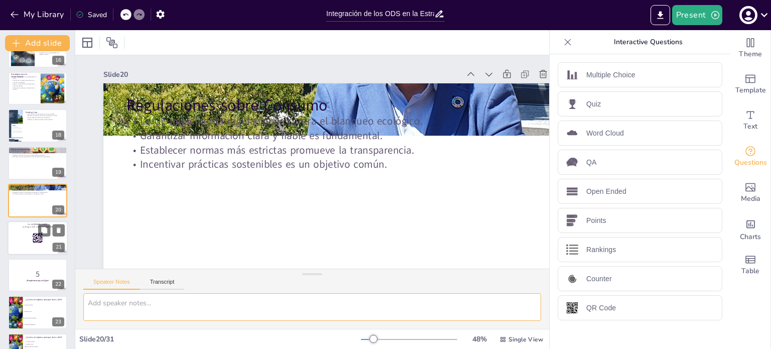
scroll to position [622, 0]
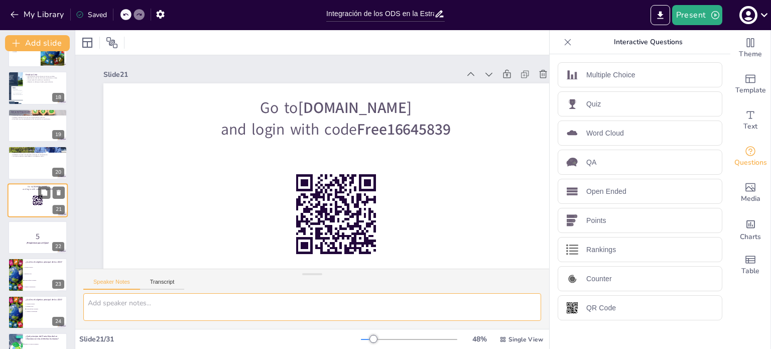
click at [13, 231] on p "5" at bounding box center [37, 236] width 53 height 11
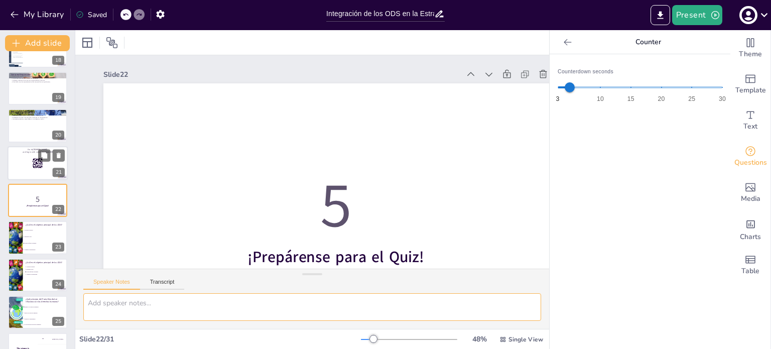
click at [13, 231] on div at bounding box center [15, 237] width 59 height 33
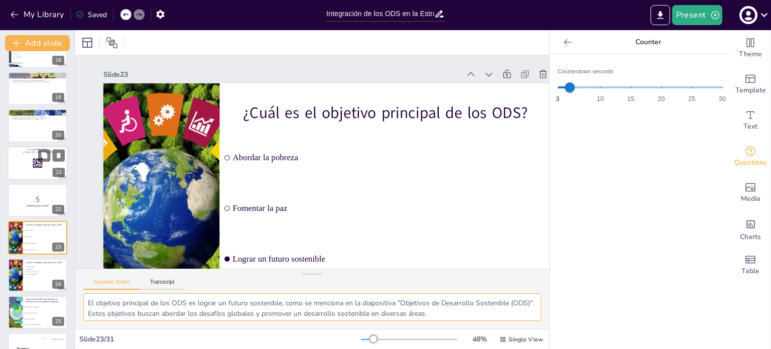
scroll to position [696, 0]
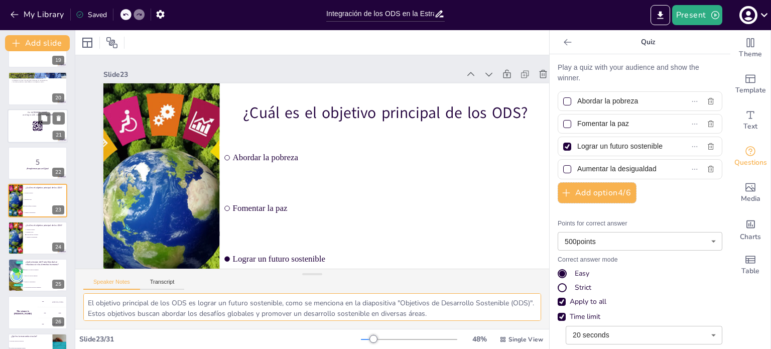
click at [13, 231] on div at bounding box center [15, 237] width 59 height 33
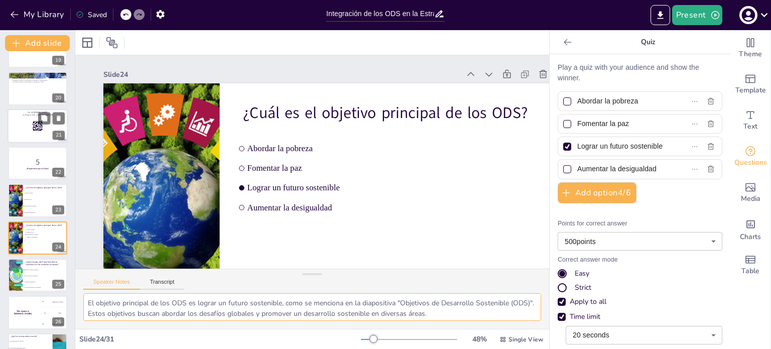
scroll to position [734, 0]
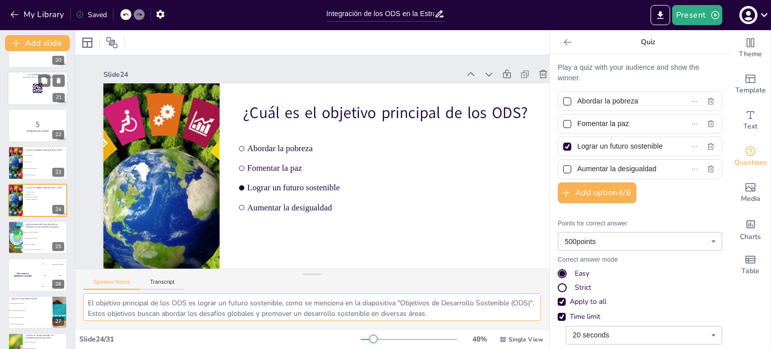
click at [13, 231] on div at bounding box center [15, 237] width 50 height 33
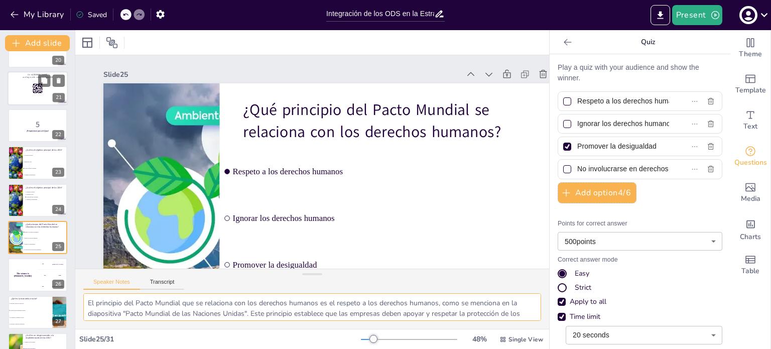
scroll to position [771, 0]
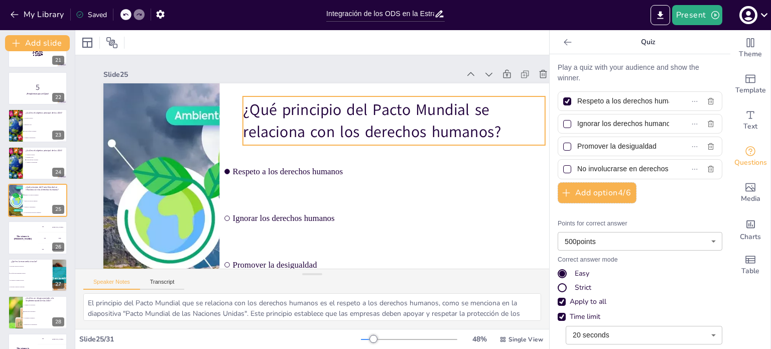
click at [297, 108] on p "¿Qué principio del Pacto Mundial se relaciona con los derechos humanos?" at bounding box center [402, 148] width 301 height 134
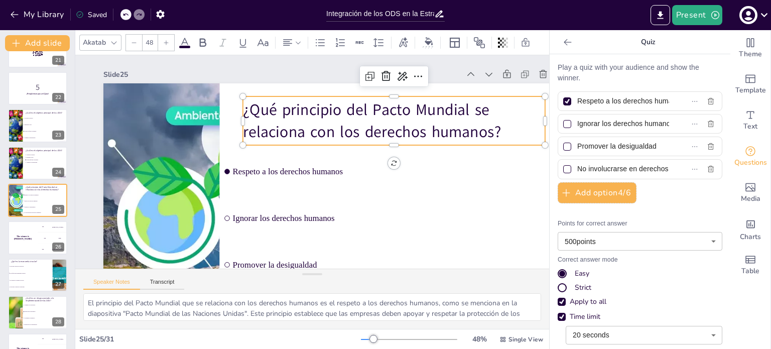
click at [297, 108] on p "¿Qué principio del Pacto Mundial se relaciona con los derechos humanos?" at bounding box center [402, 148] width 301 height 134
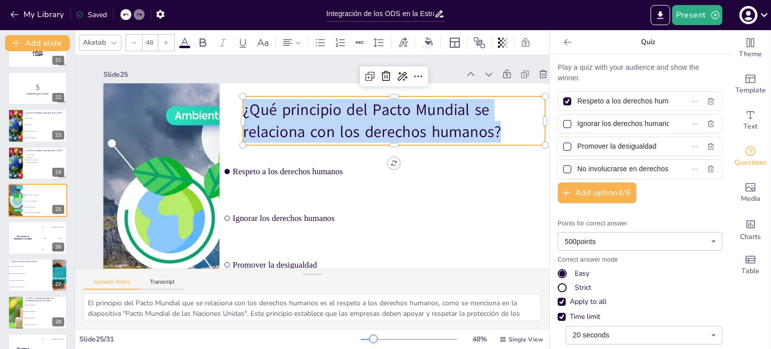
click at [297, 108] on p "¿Qué principio del Pacto Mundial se relaciona con los derechos humanos?" at bounding box center [402, 148] width 301 height 134
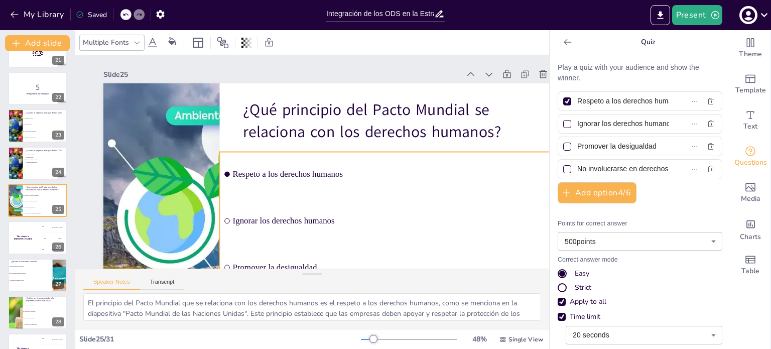
click at [305, 201] on ul "Respeto a los derechos humanos Ignorar los derechos humanos Promover la desigua…" at bounding box center [375, 260] width 380 height 255
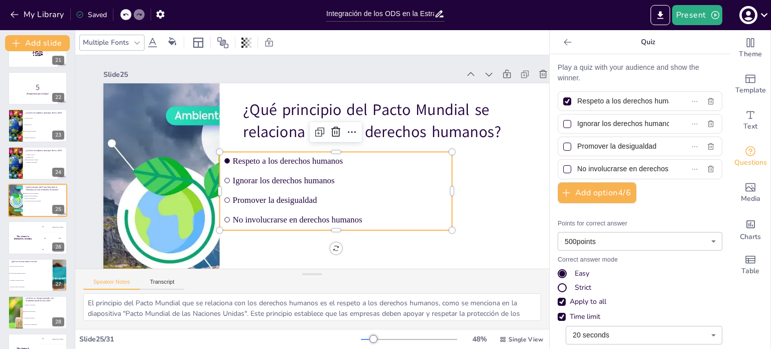
click at [305, 201] on span "Promover la desigualdad" at bounding box center [331, 205] width 213 height 54
click at [283, 307] on textarea "El principio del Pacto Mundial que se relaciona con los derechos humanos es el …" at bounding box center [312, 307] width 458 height 28
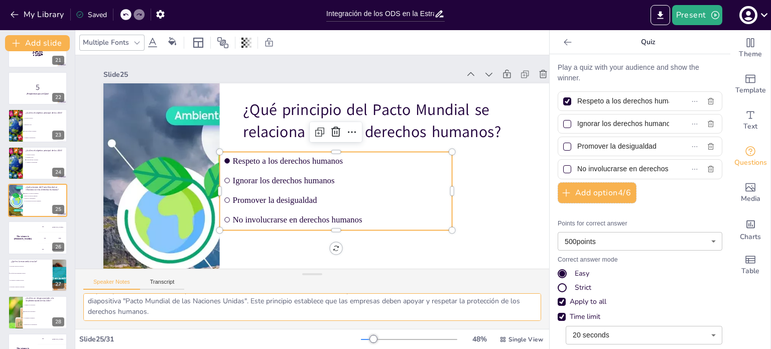
drag, startPoint x: 86, startPoint y: 303, endPoint x: 430, endPoint y: 321, distance: 344.2
click at [430, 321] on div "El principio del Pacto Mundial que se relaciona con los derechos humanos es el …" at bounding box center [312, 311] width 474 height 36
click at [14, 204] on div at bounding box center [14, 200] width 51 height 34
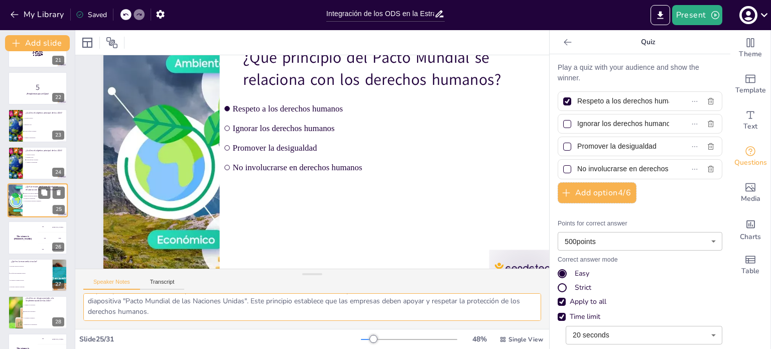
click at [14, 204] on div at bounding box center [14, 200] width 51 height 34
click at [20, 238] on h4 "The winner is [PERSON_NAME]" at bounding box center [23, 237] width 30 height 5
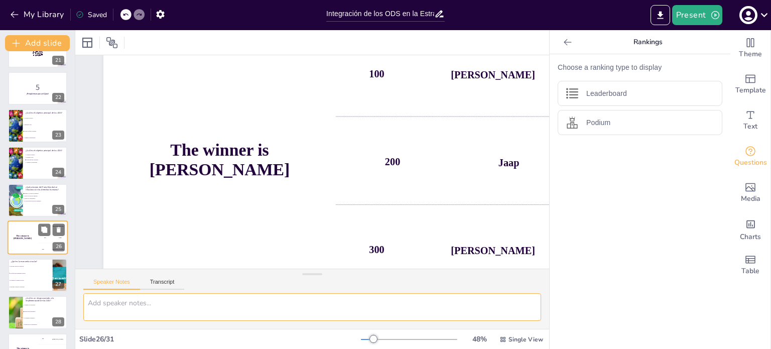
scroll to position [0, 0]
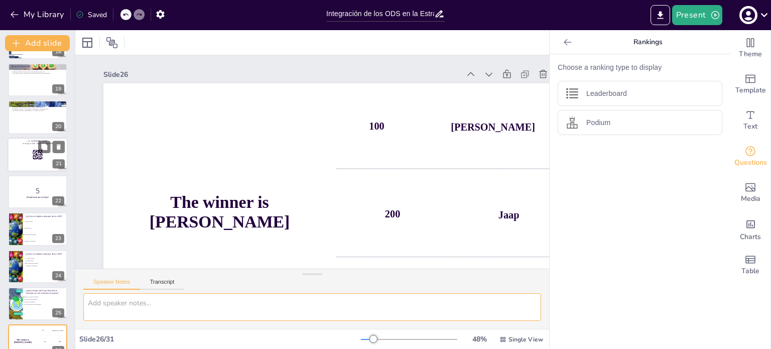
click at [12, 154] on div at bounding box center [38, 154] width 60 height 34
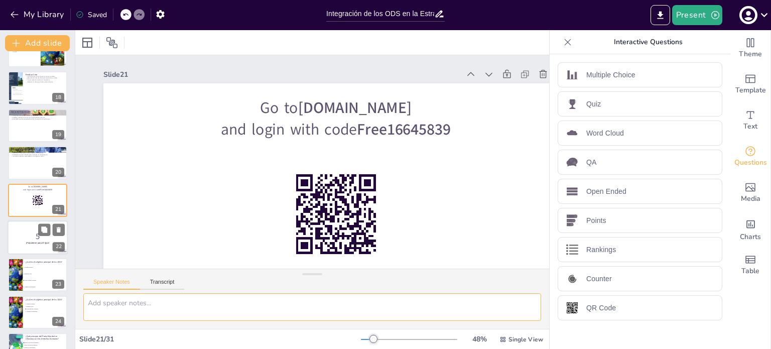
click at [20, 234] on p "5" at bounding box center [38, 236] width 54 height 11
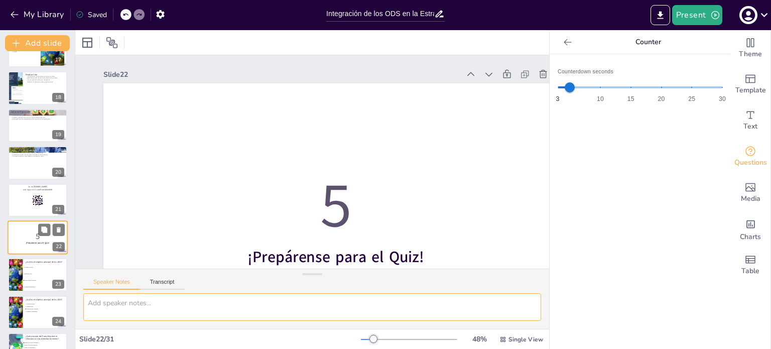
scroll to position [659, 0]
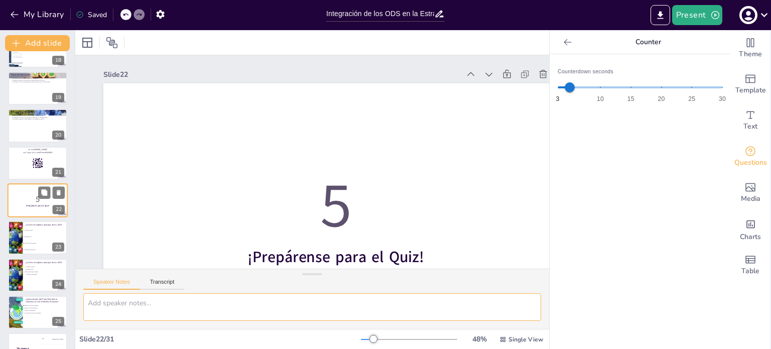
click at [20, 234] on div at bounding box center [15, 237] width 59 height 33
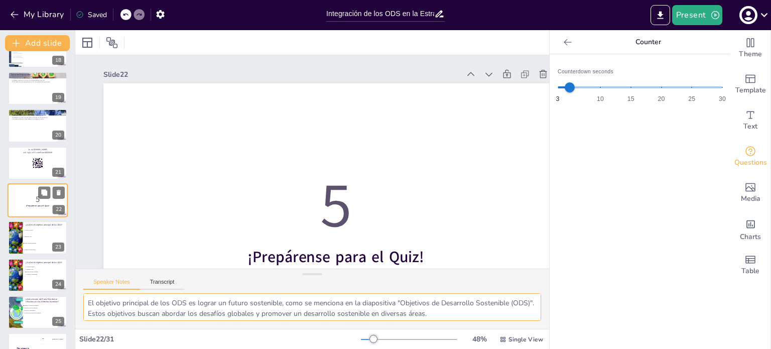
scroll to position [696, 0]
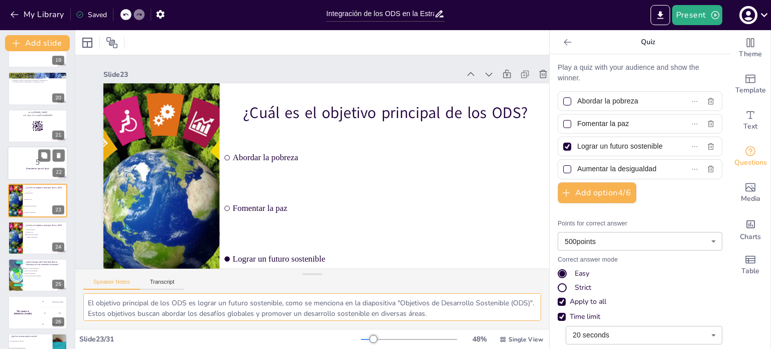
click at [20, 234] on div at bounding box center [15, 237] width 59 height 33
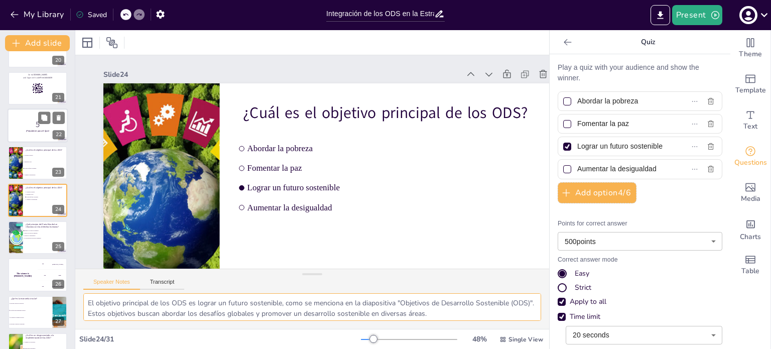
click at [20, 234] on div at bounding box center [15, 237] width 50 height 33
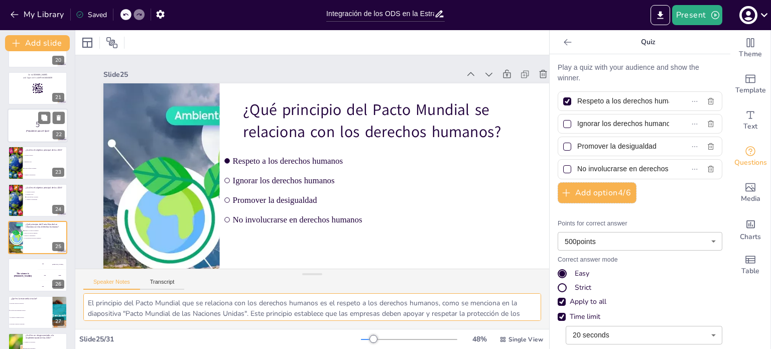
scroll to position [771, 0]
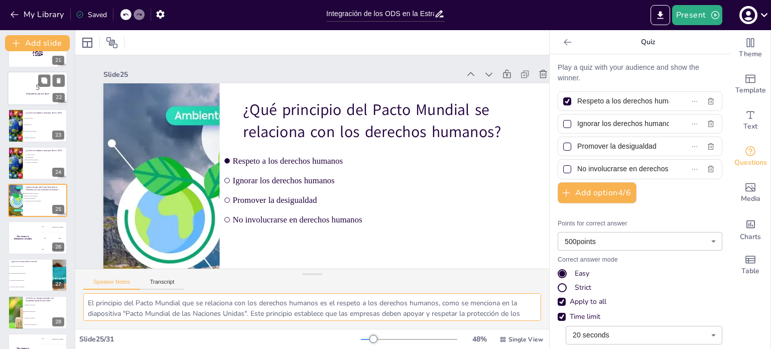
click at [20, 234] on div "The winner is [PERSON_NAME]" at bounding box center [23, 237] width 30 height 33
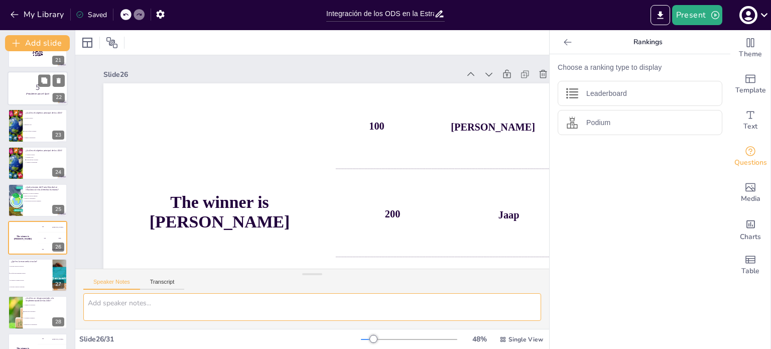
scroll to position [809, 0]
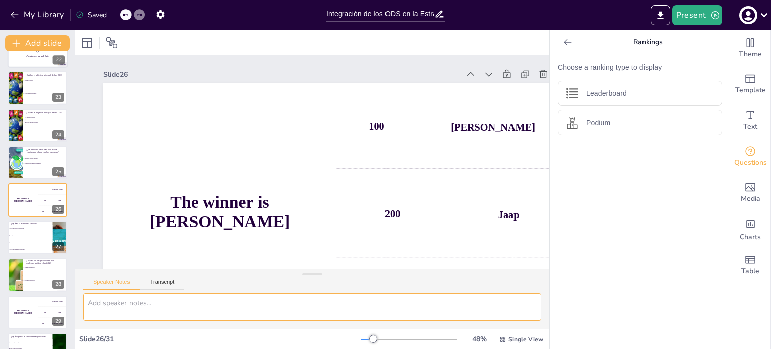
click at [20, 234] on li "Un enfoque para minimizar residuos" at bounding box center [30, 235] width 45 height 7
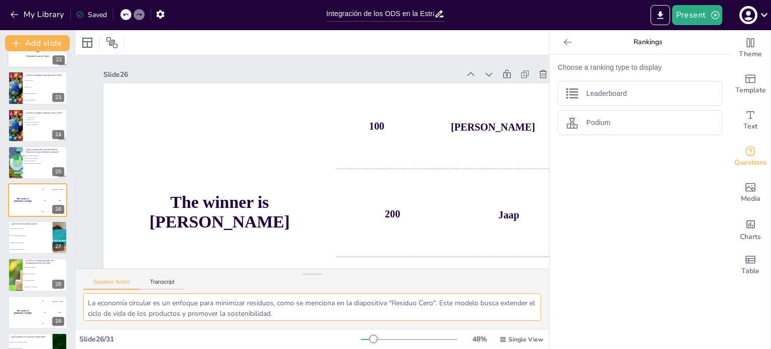
scroll to position [846, 0]
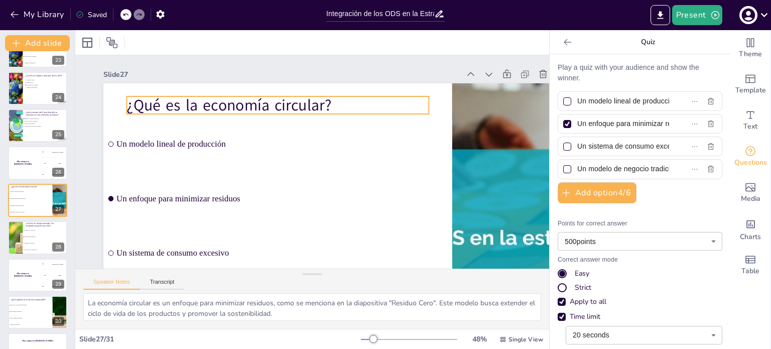
click at [271, 101] on p "¿Qué es la economía circular?" at bounding box center [290, 99] width 300 height 84
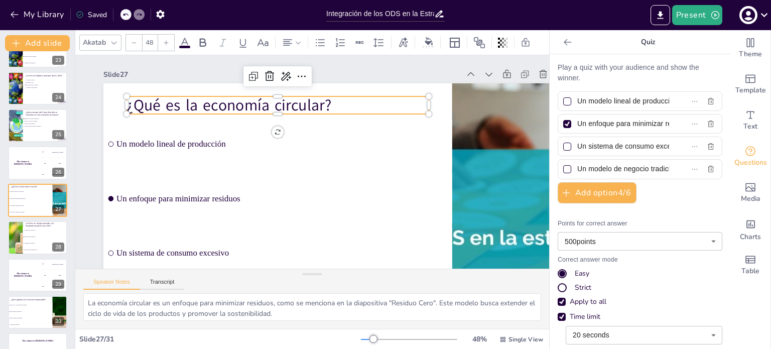
click at [271, 101] on p "¿Qué es la economía circular?" at bounding box center [283, 101] width 303 height 53
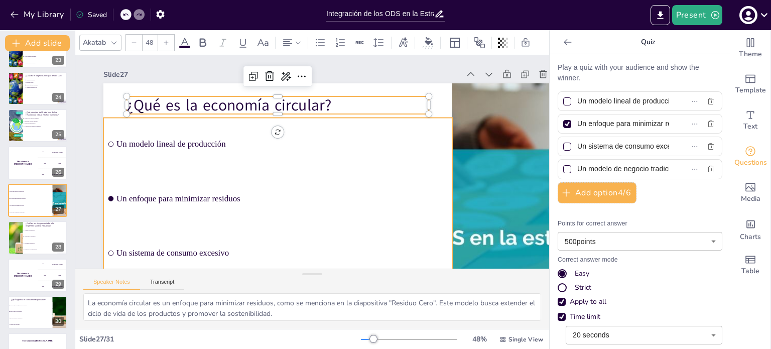
click at [286, 215] on li "Un enfoque para minimizar residuos" at bounding box center [262, 171] width 313 height 247
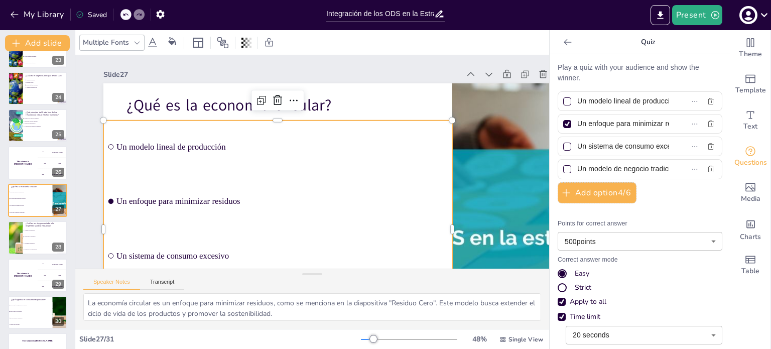
click at [286, 138] on div "¿Qué es la economía circular? Un modelo lineal de producción Un enfoque para mi…" at bounding box center [351, 90] width 455 height 96
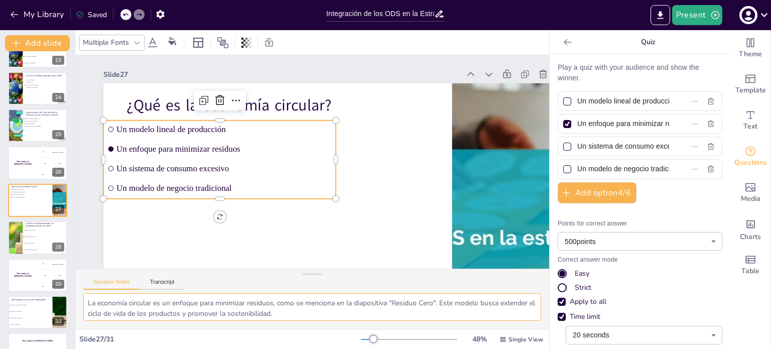
click at [235, 312] on textarea "La economía circular es un enfoque para minimizar residuos, como se menciona en…" at bounding box center [312, 307] width 458 height 28
click at [99, 307] on textarea "La economía circular es un enfoque para minimizar residuos, como se menciona en…" at bounding box center [312, 307] width 458 height 28
drag, startPoint x: 87, startPoint y: 303, endPoint x: 332, endPoint y: 311, distance: 245.0
click at [332, 311] on textarea "La economía circular es un enfoque para minimizar residuos, como se menciona en…" at bounding box center [312, 307] width 458 height 28
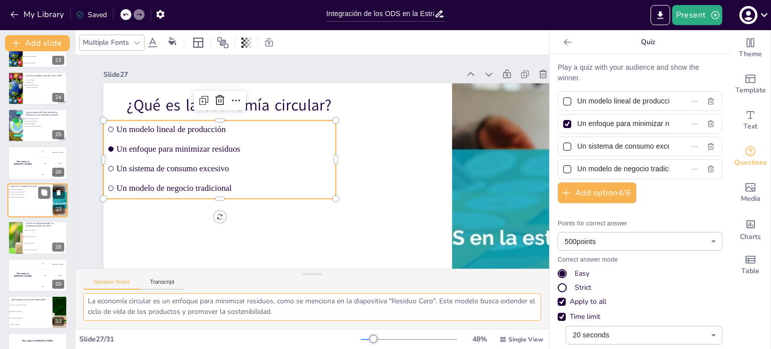
click at [16, 190] on li "Un modelo lineal de producción" at bounding box center [23, 189] width 30 height 3
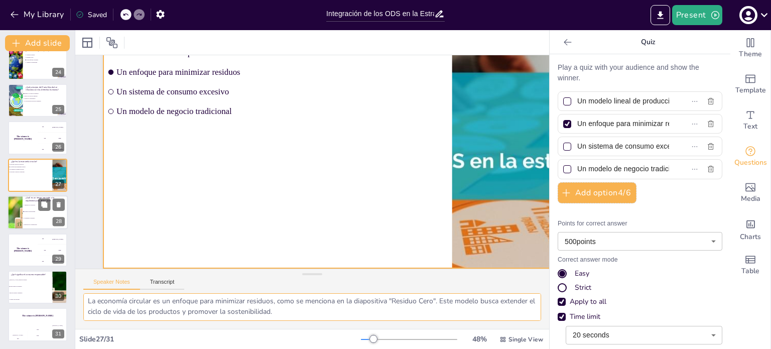
scroll to position [84, 0]
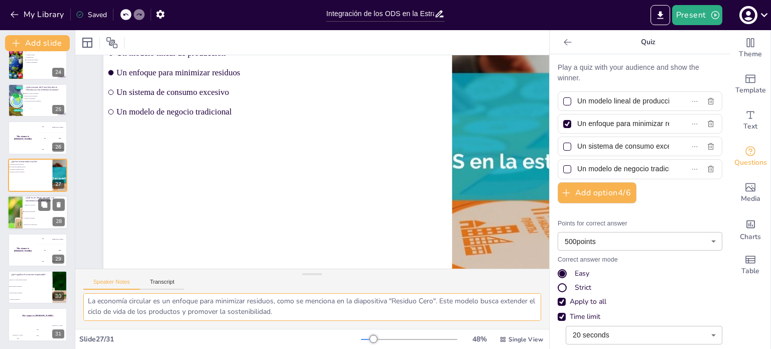
click at [14, 212] on div at bounding box center [14, 212] width 99 height 34
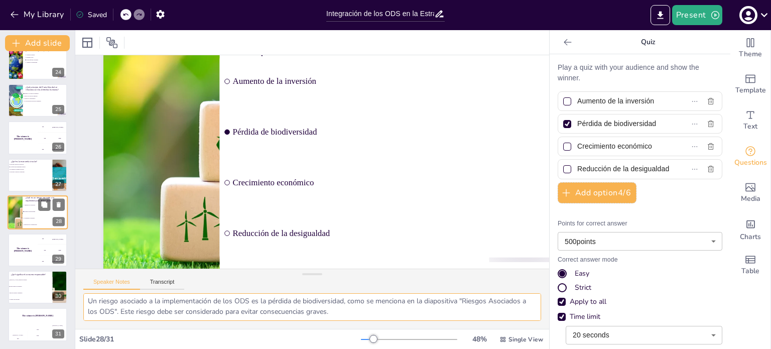
scroll to position [0, 0]
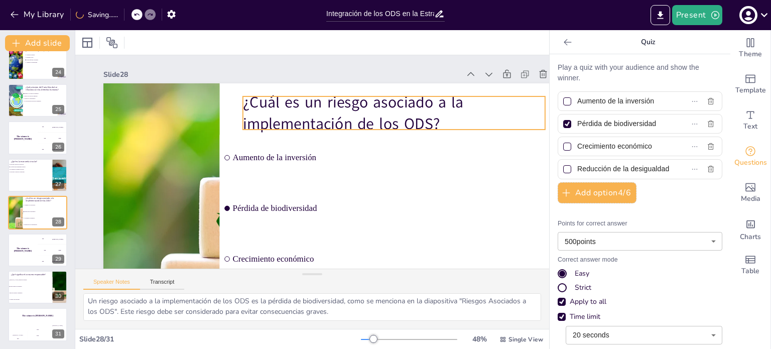
click at [295, 116] on p "¿Cuál es un riesgo asociado a la implementación de los ODS?" at bounding box center [398, 121] width 305 height 75
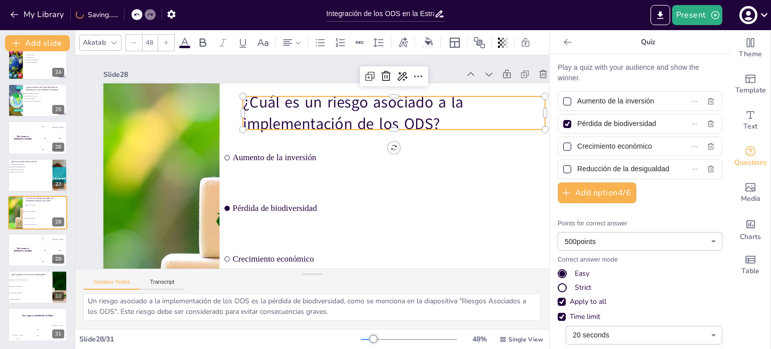
click at [295, 116] on p "¿Cuál es un riesgo asociado a la implementación de los ODS?" at bounding box center [398, 121] width 305 height 75
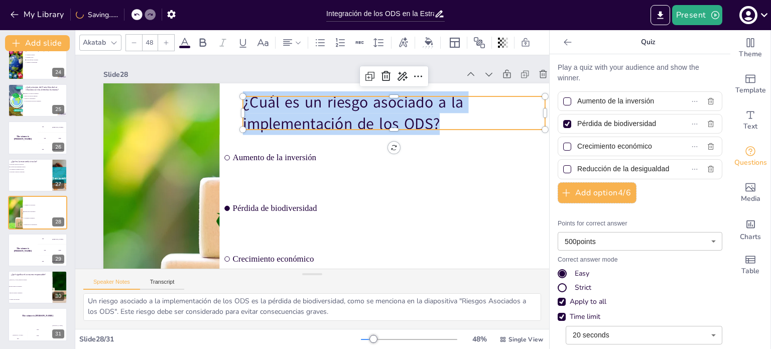
click at [295, 116] on p "¿Cuál es un riesgo asociado a la implementación de los ODS?" at bounding box center [402, 130] width 305 height 105
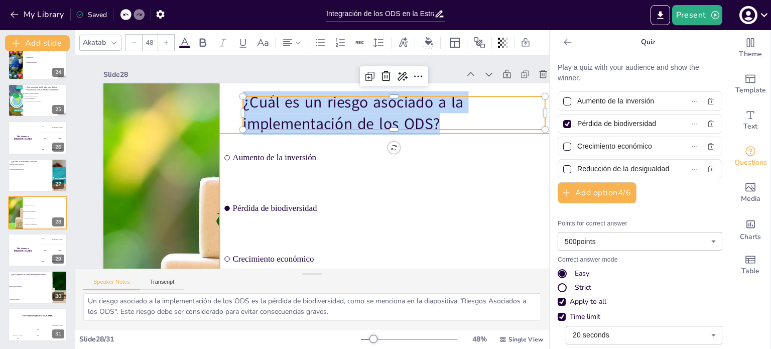
click at [327, 178] on li "Aumento de la inversión" at bounding box center [392, 175] width 351 height 120
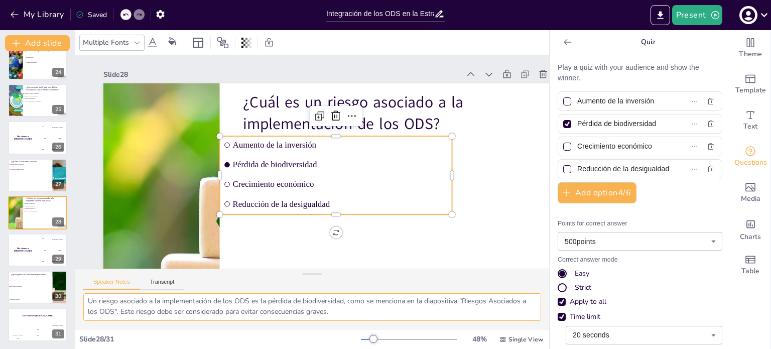
click at [243, 308] on textarea "Un riesgo asociado a la implementación de los ODS es la pérdida de biodiversida…" at bounding box center [312, 307] width 458 height 28
drag, startPoint x: 87, startPoint y: 303, endPoint x: 401, endPoint y: 321, distance: 314.1
click at [401, 321] on div "Un riesgo asociado a la implementación de los ODS es la pérdida de biodiversida…" at bounding box center [312, 311] width 474 height 36
click at [16, 251] on div "The winner is [PERSON_NAME]" at bounding box center [23, 250] width 30 height 34
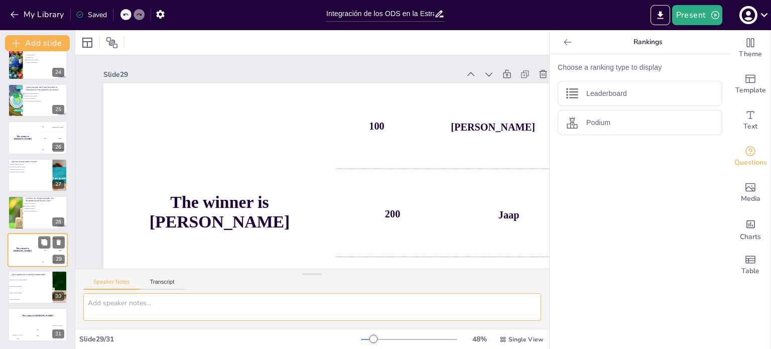
scroll to position [0, 0]
click at [15, 284] on li "Elegir productos sostenibles" at bounding box center [30, 286] width 45 height 7
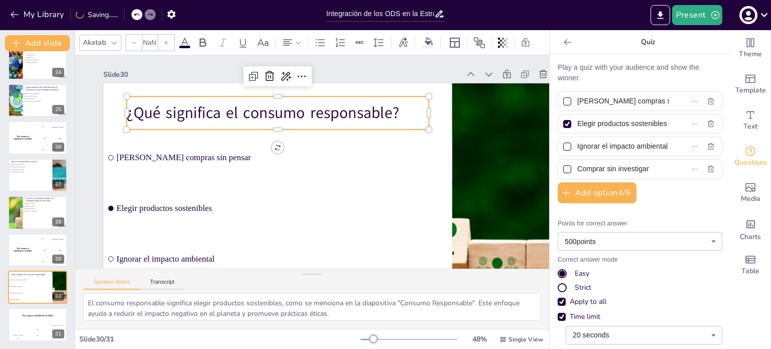
click at [212, 110] on p "¿Qué significa el consumo responsable?" at bounding box center [295, 105] width 294 height 114
click at [212, 110] on p "¿Qué significa el consumo responsable?" at bounding box center [300, 103] width 285 height 143
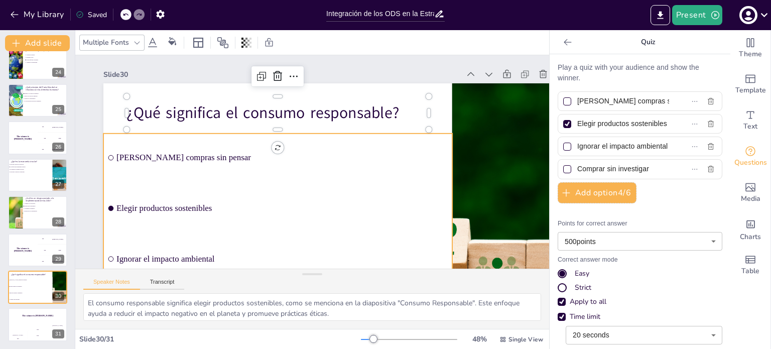
click at [278, 230] on li "Elegir productos sostenibles" at bounding box center [262, 190] width 338 height 186
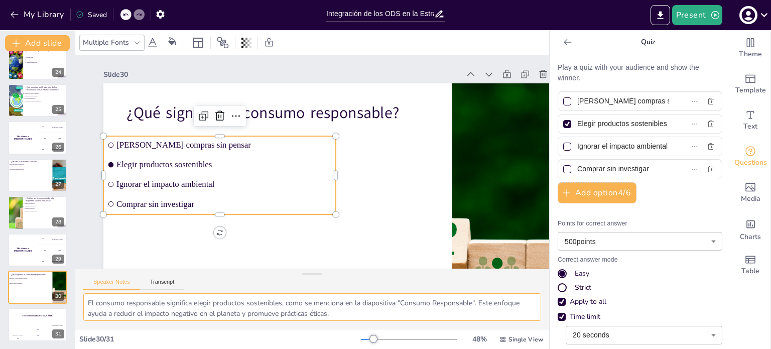
click at [143, 308] on textarea "El consumo responsable significa elegir productos sostenibles, como se menciona…" at bounding box center [312, 307] width 458 height 28
drag, startPoint x: 86, startPoint y: 305, endPoint x: 400, endPoint y: 327, distance: 315.4
click at [400, 327] on div "El consumo responsable significa elegir productos sostenibles, como se menciona…" at bounding box center [312, 311] width 474 height 36
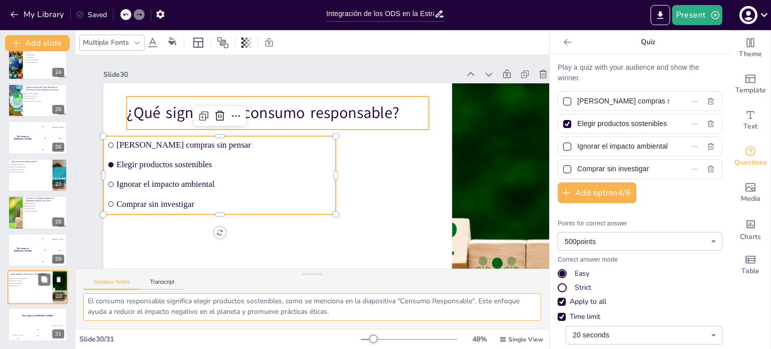
click at [18, 274] on p "¿Qué significa el consumo responsable?" at bounding box center [30, 273] width 39 height 3
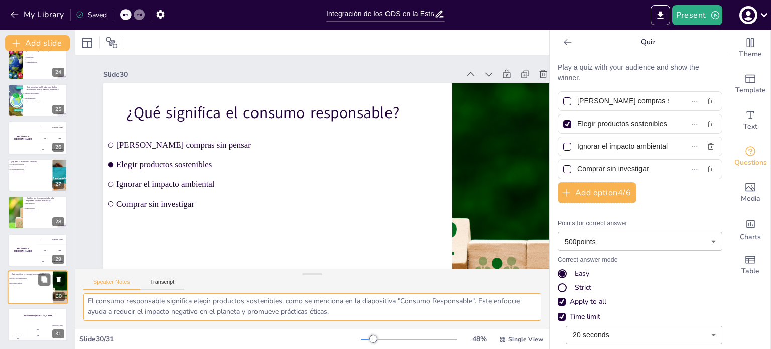
scroll to position [52, 0]
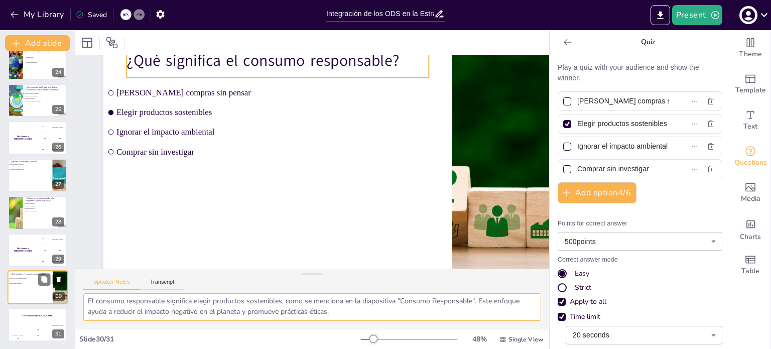
click at [18, 272] on div "¿Qué significa el consumo responsable?" at bounding box center [30, 274] width 39 height 5
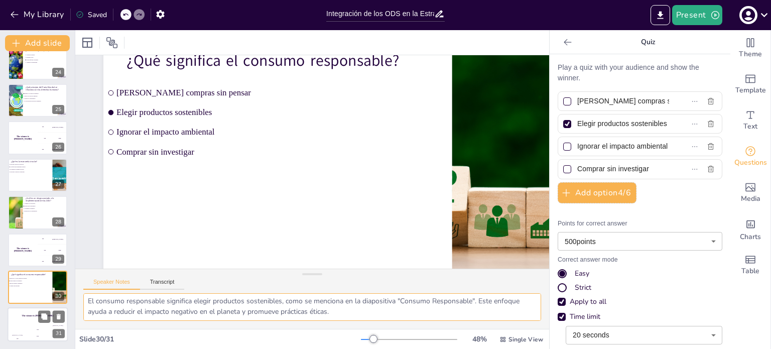
click at [19, 316] on h4 "The winner is [PERSON_NAME]" at bounding box center [38, 316] width 60 height 3
